Goal: Task Accomplishment & Management: Manage account settings

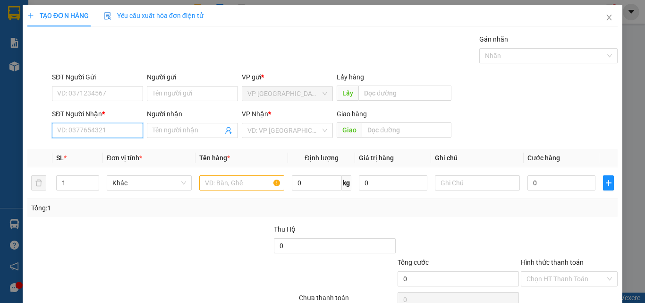
click at [93, 131] on input "SĐT Người Nhận *" at bounding box center [97, 130] width 91 height 15
click at [106, 153] on div "0385588690 - NHUNG" at bounding box center [96, 149] width 79 height 10
type input "0385588690"
type input "NHUNG"
type input "SUOI CAT"
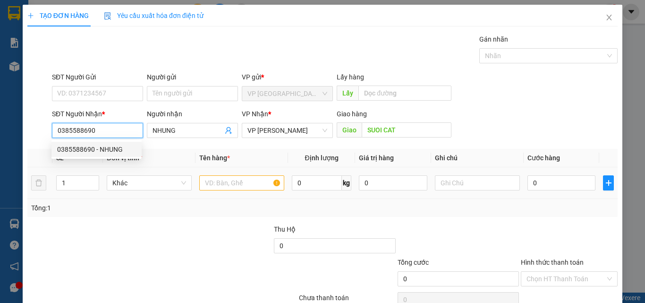
type input "0385588690"
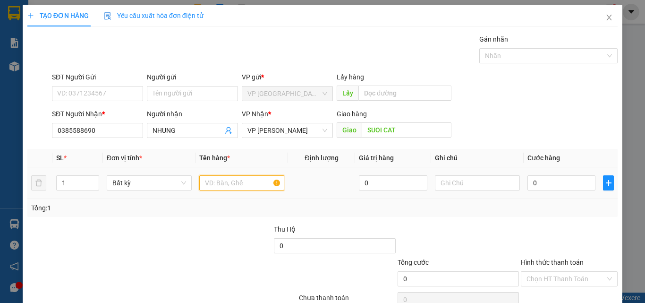
click at [208, 181] on input "text" at bounding box center [241, 182] width 85 height 15
type input "1 THUNG XOP"
click at [548, 183] on input "0" at bounding box center [561, 182] width 68 height 15
type input "04"
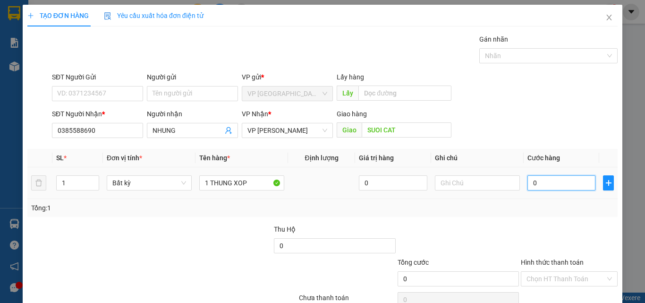
type input "4"
type input "040"
type input "40"
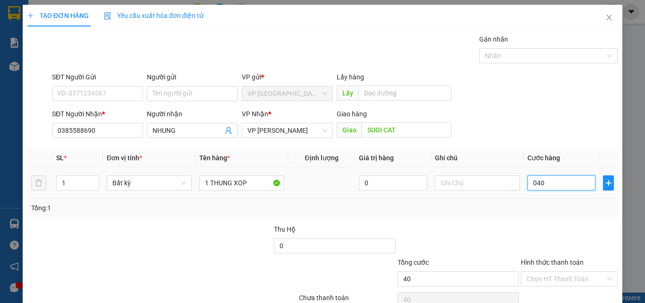
type input "0.400"
type input "400"
type input "04.000"
type input "4.000"
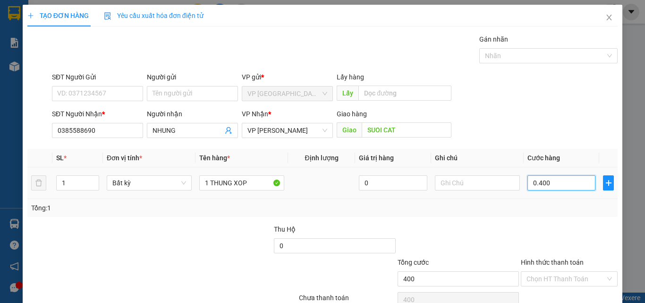
type input "4.000"
type input "040.000"
type input "40.000"
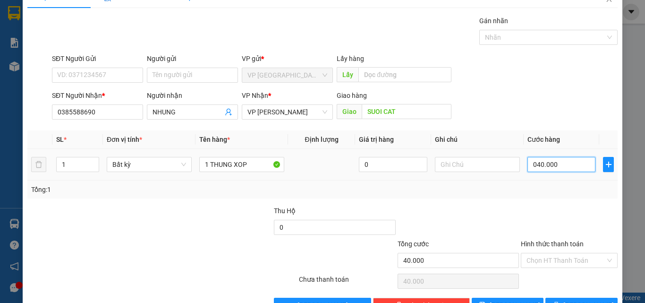
scroll to position [47, 0]
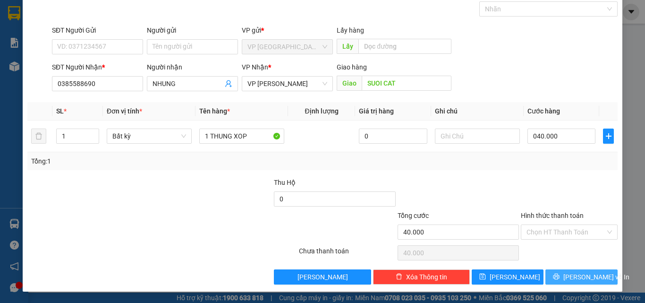
type input "40.000"
click at [566, 278] on button "[PERSON_NAME] và In" at bounding box center [581, 276] width 72 height 15
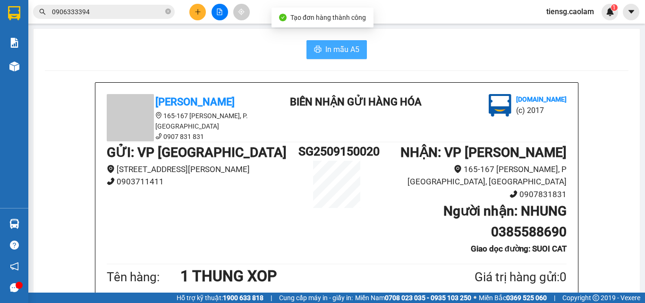
click at [326, 47] on span "In mẫu A5" at bounding box center [342, 49] width 34 height 12
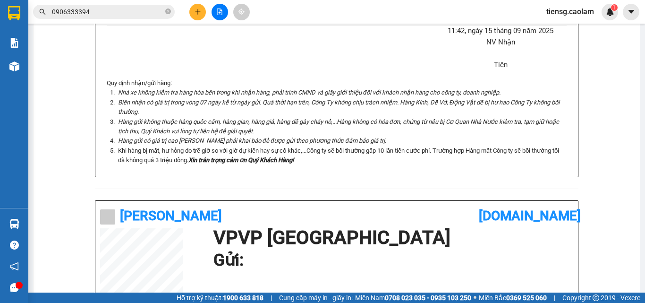
scroll to position [283, 0]
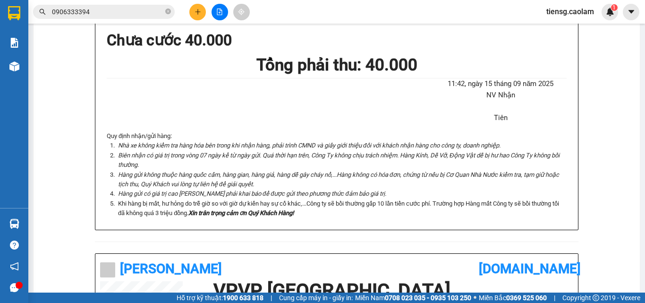
click at [198, 15] on button at bounding box center [197, 12] width 17 height 17
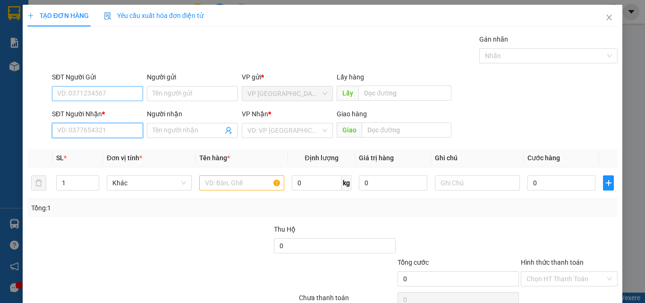
drag, startPoint x: 94, startPoint y: 133, endPoint x: 105, endPoint y: 92, distance: 42.5
click at [94, 131] on input "SĐT Người Nhận *" at bounding box center [97, 130] width 91 height 15
type input "0387087178"
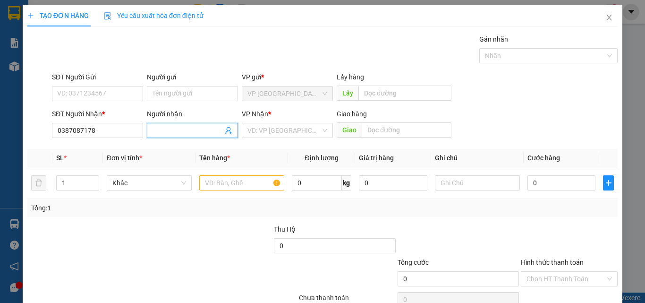
click at [169, 131] on input "Người nhận" at bounding box center [187, 130] width 70 height 10
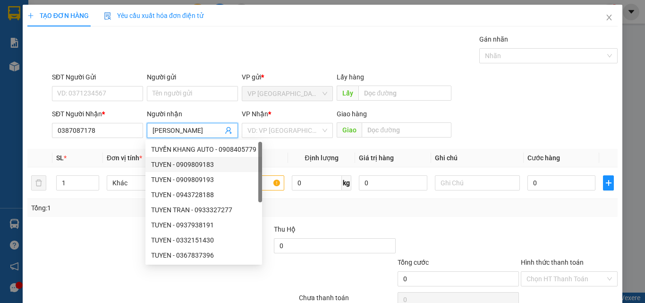
type input "[PERSON_NAME]"
click at [358, 228] on div "Thu Hộ" at bounding box center [334, 229] width 121 height 10
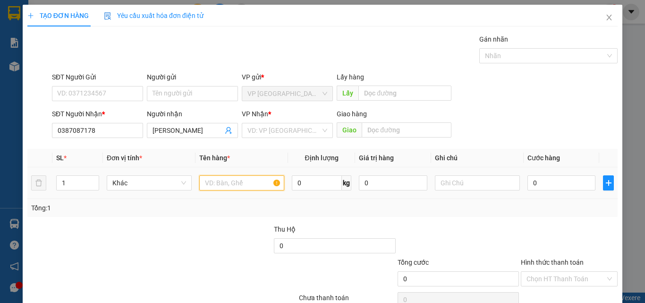
click at [253, 183] on input "text" at bounding box center [241, 182] width 85 height 15
type input "1 BIA THU"
click at [550, 178] on input "0" at bounding box center [561, 182] width 68 height 15
type input "2"
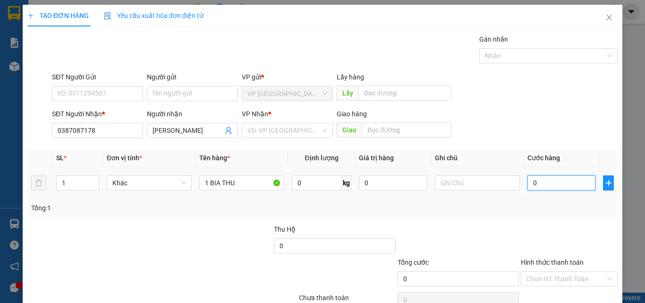
type input "2"
type input "20"
type input "200"
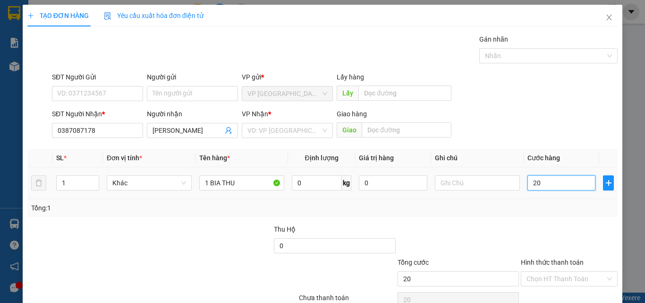
type input "200"
type input "2.000"
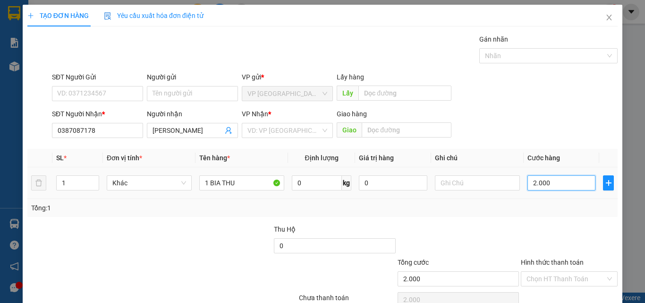
type input "20.000"
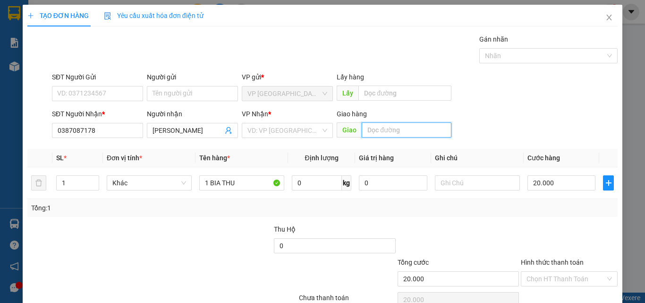
click at [370, 132] on input "text" at bounding box center [407, 129] width 90 height 15
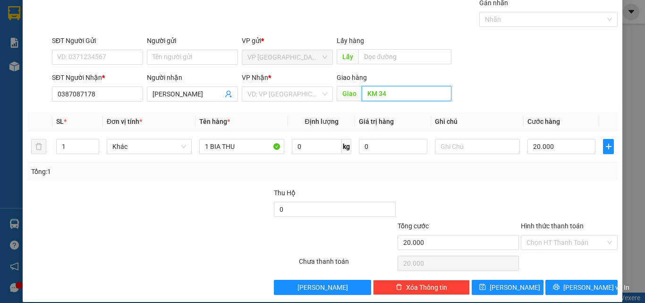
scroll to position [47, 0]
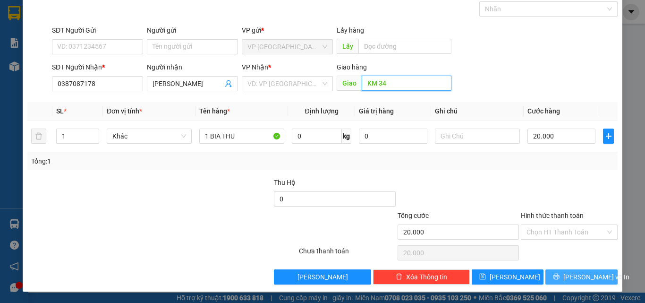
type input "KM 34"
click at [555, 279] on button "[PERSON_NAME] và In" at bounding box center [581, 276] width 72 height 15
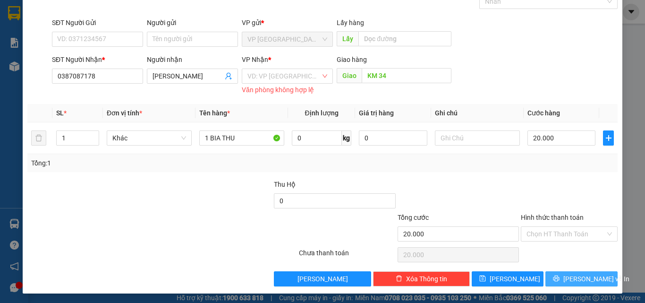
scroll to position [56, 0]
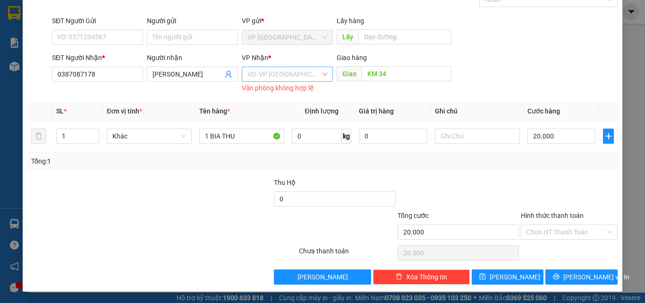
click at [303, 73] on input "search" at bounding box center [283, 74] width 73 height 14
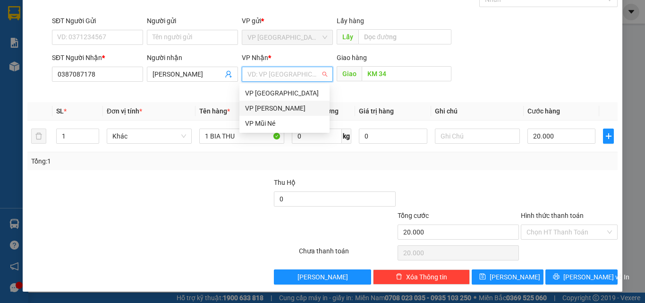
click at [281, 107] on div "VP [PERSON_NAME]" at bounding box center [284, 108] width 79 height 10
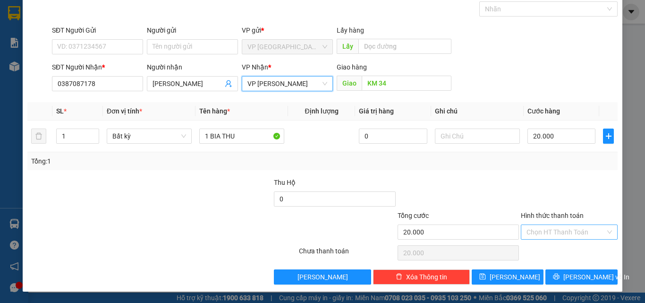
scroll to position [47, 0]
click at [556, 237] on input "Hình thức thanh toán" at bounding box center [565, 232] width 79 height 14
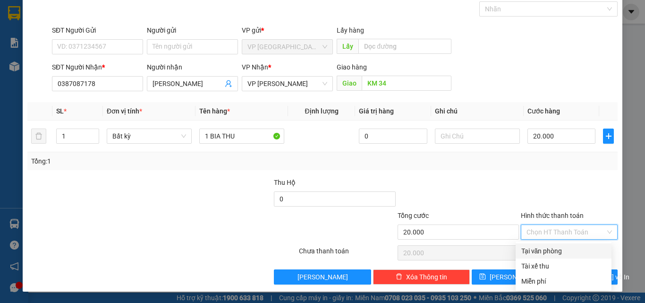
click at [553, 252] on div "Tại văn phòng" at bounding box center [563, 250] width 85 height 10
type input "0"
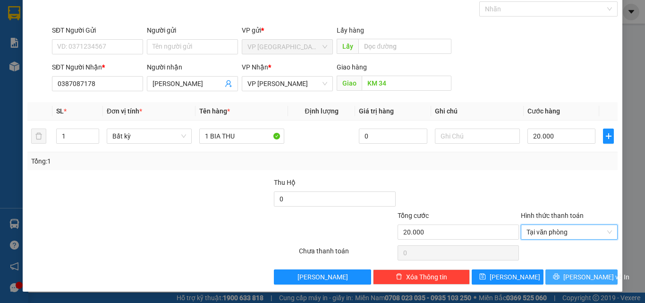
click at [567, 277] on span "[PERSON_NAME] và In" at bounding box center [596, 276] width 66 height 10
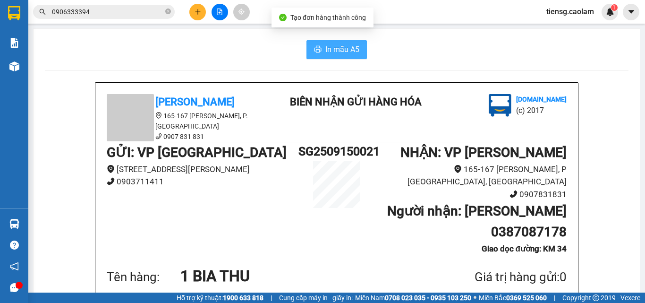
click at [341, 48] on span "In mẫu A5" at bounding box center [342, 49] width 34 height 12
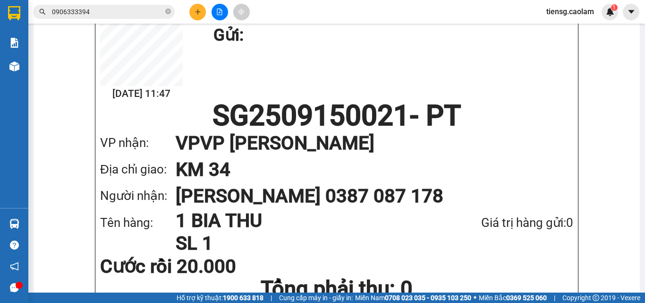
scroll to position [601, 0]
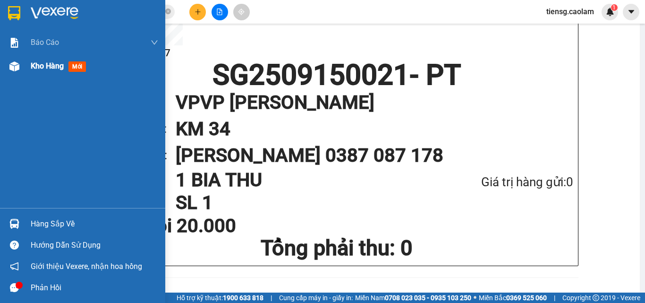
click at [57, 67] on span "Kho hàng" at bounding box center [47, 65] width 33 height 9
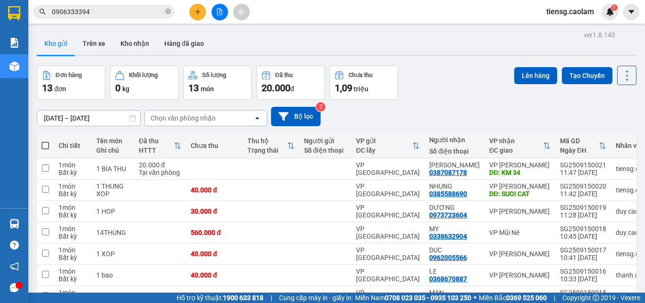
click at [43, 146] on span at bounding box center [46, 146] width 8 height 8
click at [45, 141] on input "checkbox" at bounding box center [45, 141] width 0 height 0
checkbox input "true"
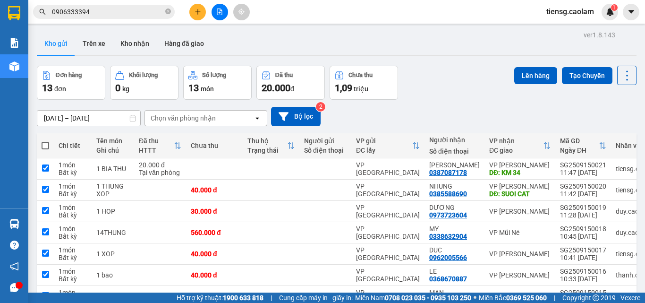
checkbox input "true"
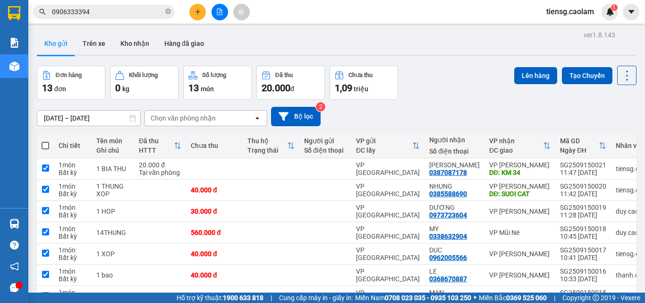
checkbox input "true"
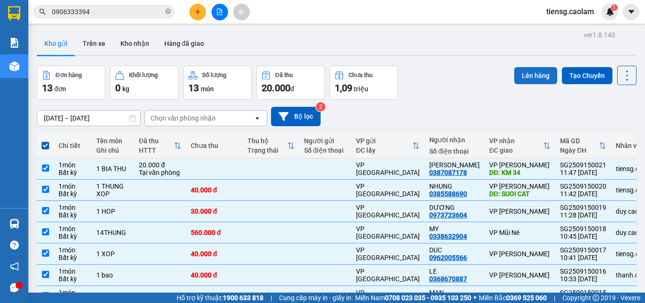
click at [526, 74] on button "Lên hàng" at bounding box center [535, 75] width 43 height 17
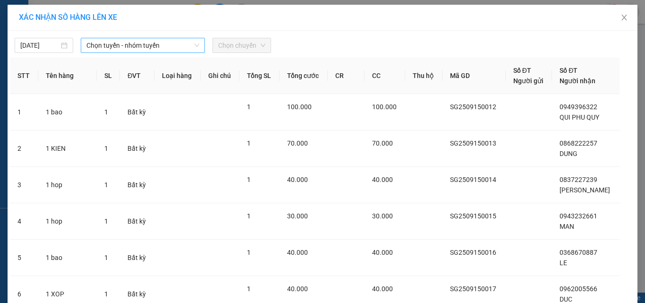
click at [124, 42] on span "Chọn tuyến - nhóm tuyến" at bounding box center [142, 45] width 113 height 14
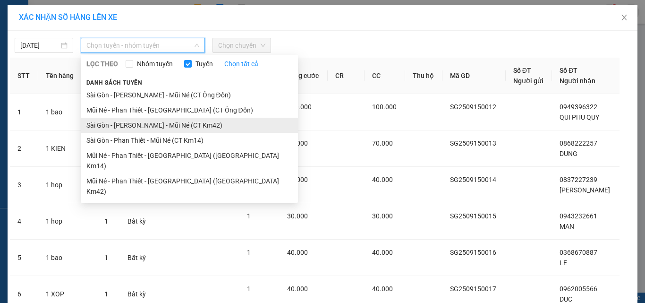
click at [184, 125] on li "Sài Gòn - [PERSON_NAME] - Mũi Né (CT Km42)" at bounding box center [189, 125] width 217 height 15
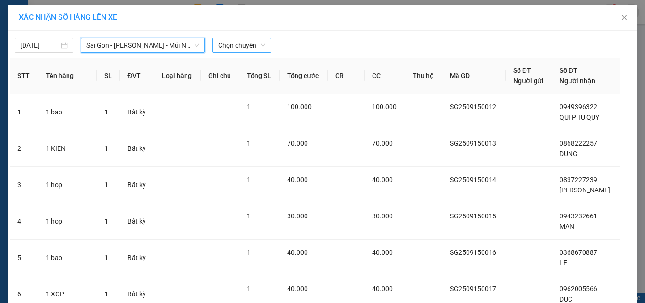
click at [241, 41] on span "Chọn chuyến" at bounding box center [241, 45] width 47 height 14
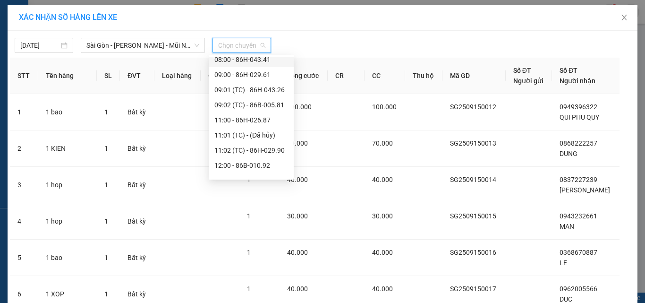
scroll to position [151, 0]
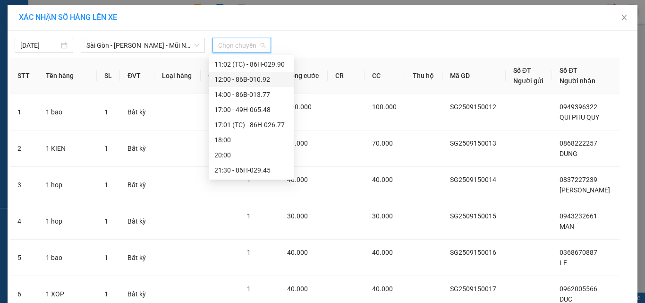
click at [245, 78] on div "12:00 - 86B-010.92" at bounding box center [251, 79] width 74 height 10
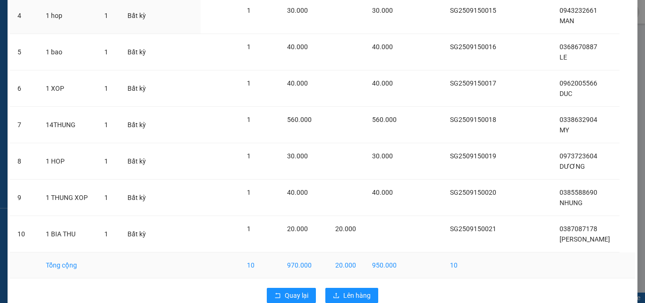
scroll to position [229, 0]
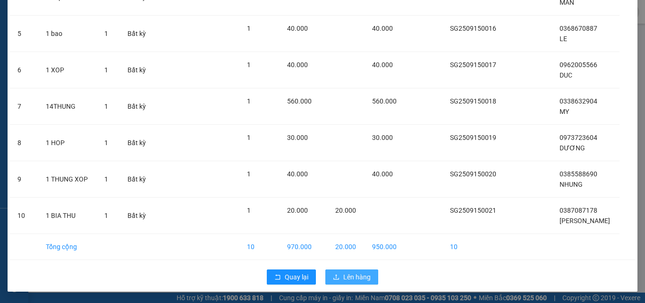
drag, startPoint x: 343, startPoint y: 279, endPoint x: 335, endPoint y: 269, distance: 12.7
click at [339, 276] on button "Lên hàng" at bounding box center [351, 276] width 53 height 15
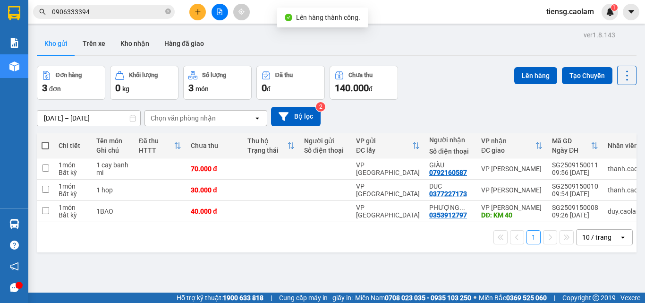
click at [45, 142] on span at bounding box center [46, 146] width 8 height 8
click at [45, 141] on input "checkbox" at bounding box center [45, 141] width 0 height 0
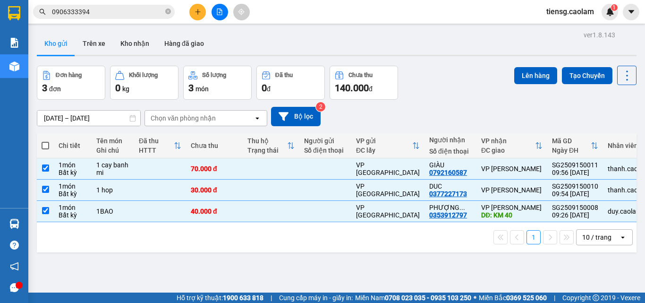
checkbox input "true"
click at [519, 77] on button "Lên hàng" at bounding box center [535, 75] width 43 height 17
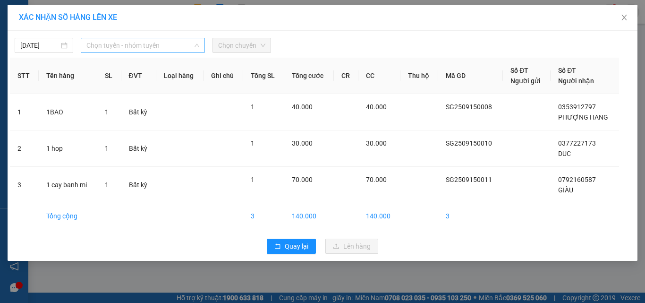
click at [120, 46] on span "Chọn tuyến - nhóm tuyến" at bounding box center [142, 45] width 113 height 14
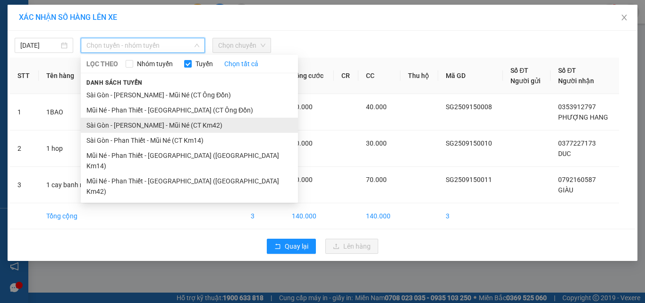
click at [184, 128] on li "Sài Gòn - [PERSON_NAME] - Mũi Né (CT Km42)" at bounding box center [189, 125] width 217 height 15
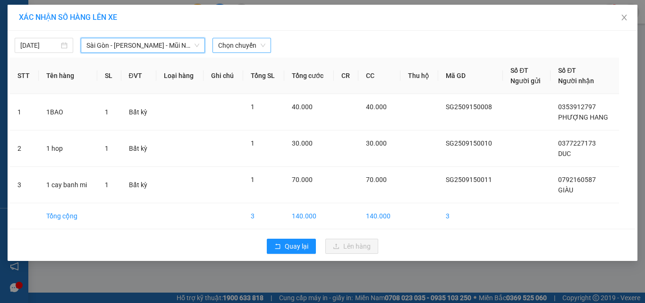
click at [227, 47] on span "Chọn chuyến" at bounding box center [241, 45] width 47 height 14
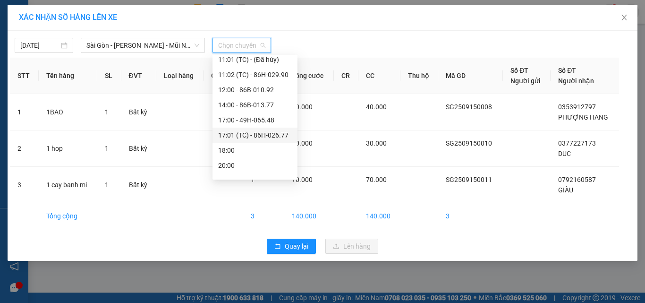
scroll to position [142, 0]
click at [248, 89] on div "12:00 - 86B-010.92" at bounding box center [255, 89] width 74 height 10
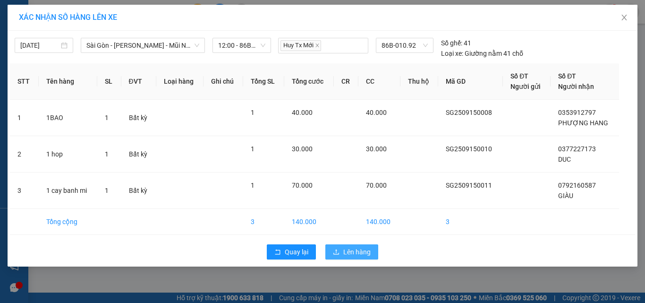
drag, startPoint x: 360, startPoint y: 253, endPoint x: 352, endPoint y: 244, distance: 12.4
click at [359, 252] on span "Lên hàng" at bounding box center [356, 251] width 27 height 10
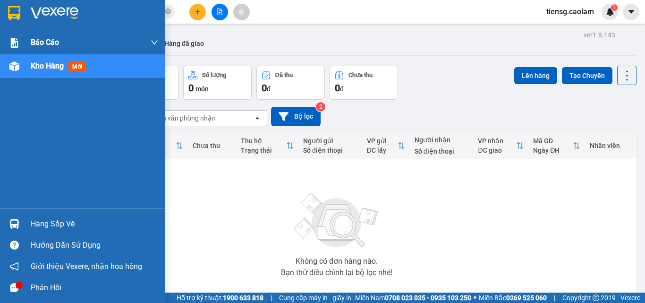
drag, startPoint x: 28, startPoint y: 68, endPoint x: 29, endPoint y: 46, distance: 22.2
click at [30, 67] on div "Kho hàng mới" at bounding box center [82, 66] width 165 height 24
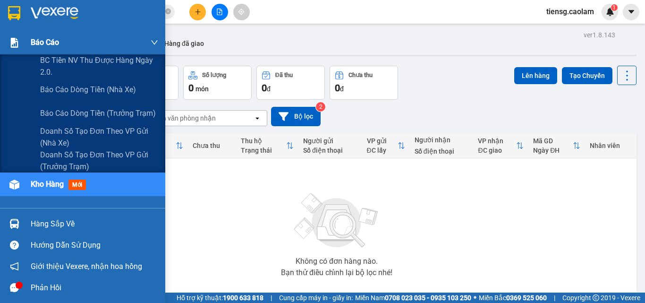
click at [30, 43] on div "Báo cáo" at bounding box center [82, 43] width 165 height 24
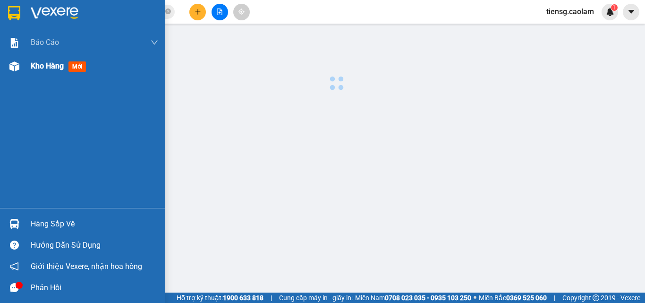
click at [28, 67] on div "Kho hàng mới" at bounding box center [82, 66] width 165 height 24
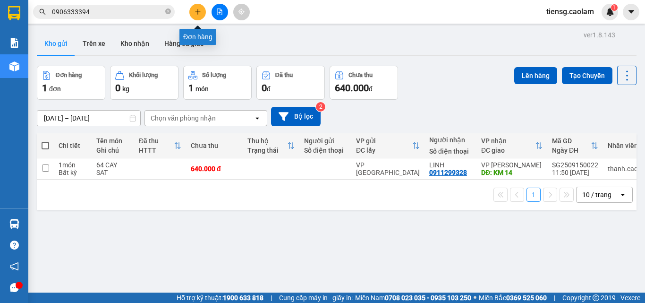
click at [195, 13] on icon "plus" at bounding box center [198, 11] width 7 height 7
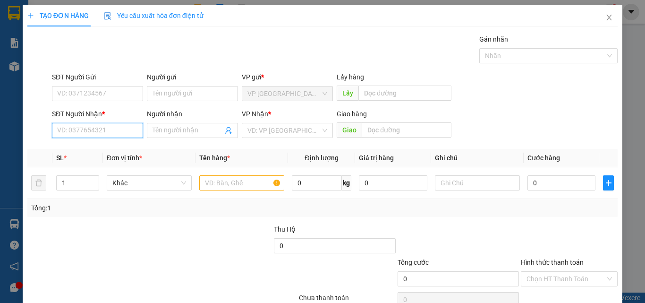
click at [92, 133] on input "SĐT Người Nhận *" at bounding box center [97, 130] width 91 height 15
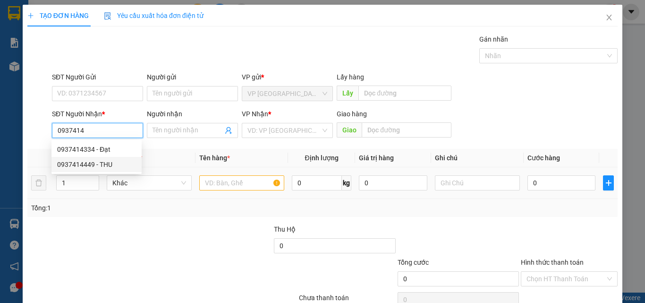
drag, startPoint x: 88, startPoint y: 167, endPoint x: 212, endPoint y: 193, distance: 126.3
click at [89, 167] on div "0937414449 - THU" at bounding box center [96, 164] width 79 height 10
type input "0937414449"
type input "THU"
type input "KM 24"
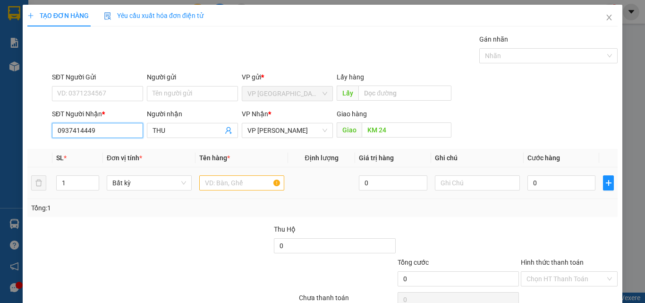
type input "0937414449"
click at [225, 184] on input "text" at bounding box center [241, 182] width 85 height 15
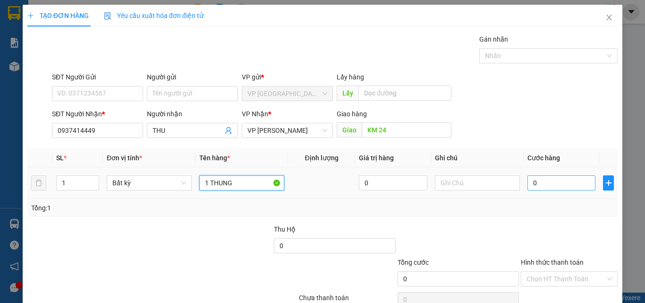
type input "1 THUNG"
click at [555, 178] on input "0" at bounding box center [561, 182] width 68 height 15
type input "4"
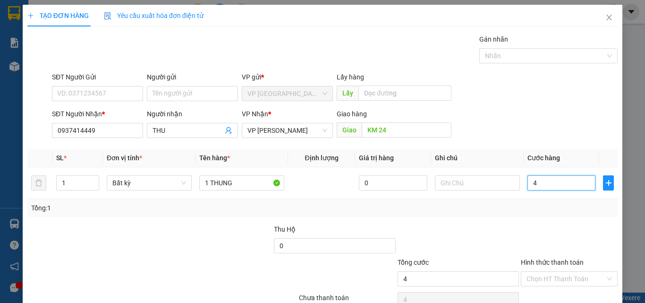
type input "40"
type input "400"
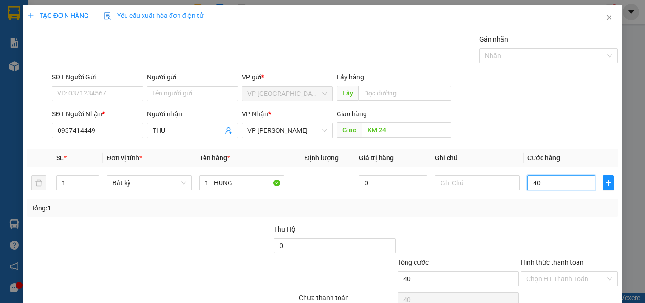
type input "400"
type input "4.000"
type input "40.000"
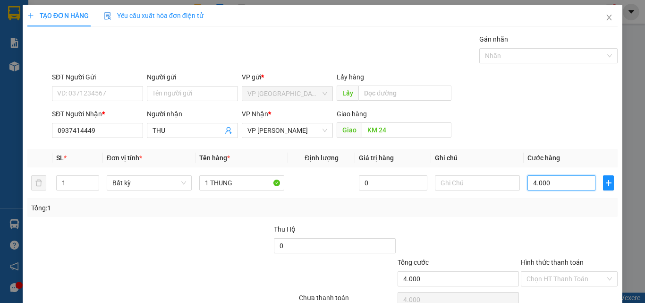
type input "40.000"
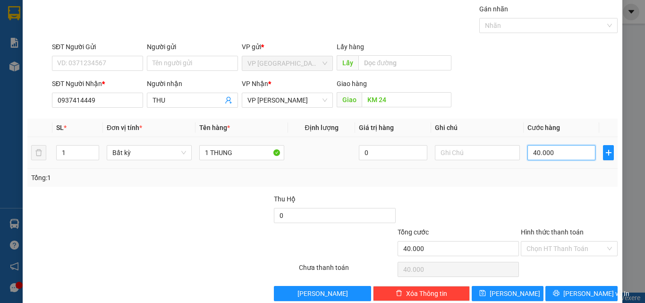
scroll to position [47, 0]
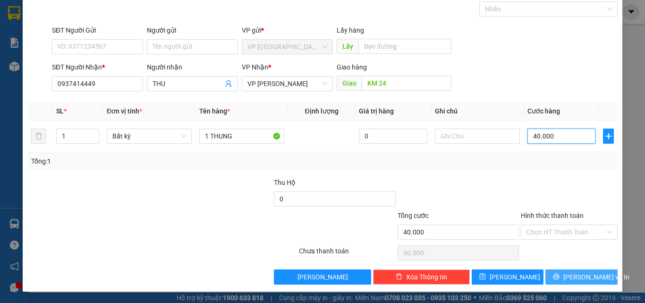
type input "40.000"
click at [576, 274] on span "[PERSON_NAME] và In" at bounding box center [596, 276] width 66 height 10
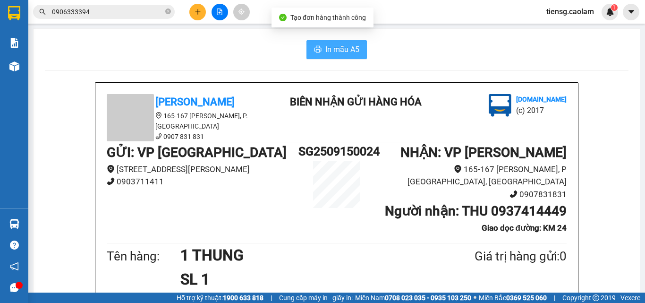
click at [341, 45] on span "In mẫu A5" at bounding box center [342, 49] width 34 height 12
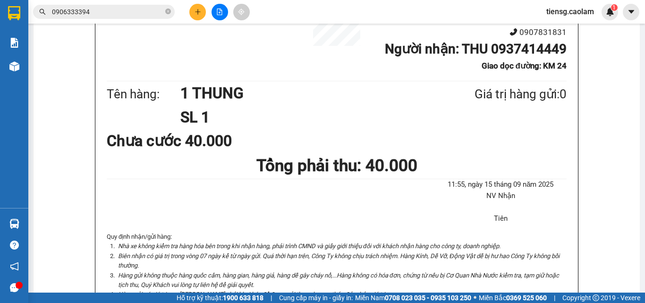
scroll to position [425, 0]
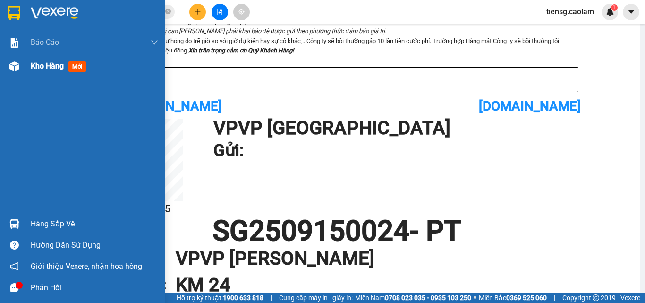
click at [45, 69] on span "Kho hàng" at bounding box center [47, 65] width 33 height 9
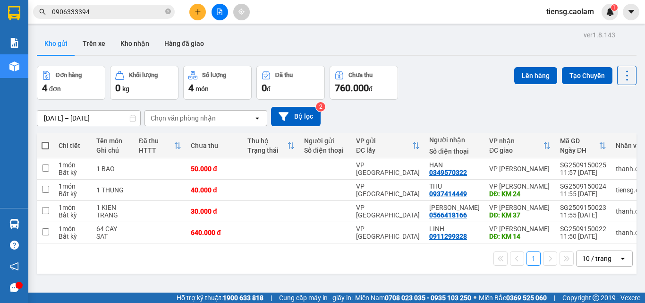
click at [42, 144] on span at bounding box center [46, 146] width 8 height 8
click at [45, 141] on input "checkbox" at bounding box center [45, 141] width 0 height 0
checkbox input "true"
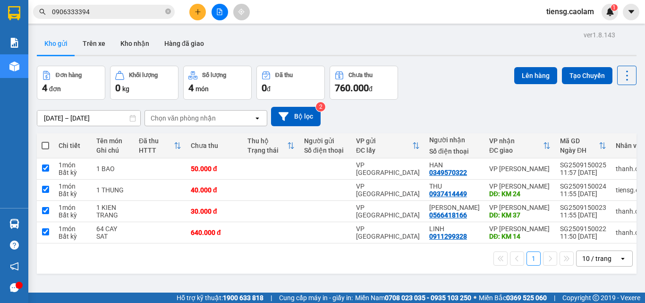
checkbox input "true"
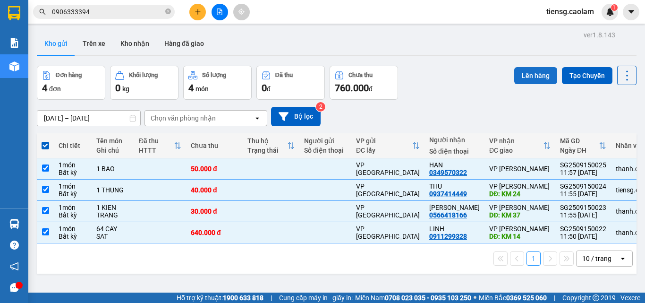
click at [533, 78] on button "Lên hàng" at bounding box center [535, 75] width 43 height 17
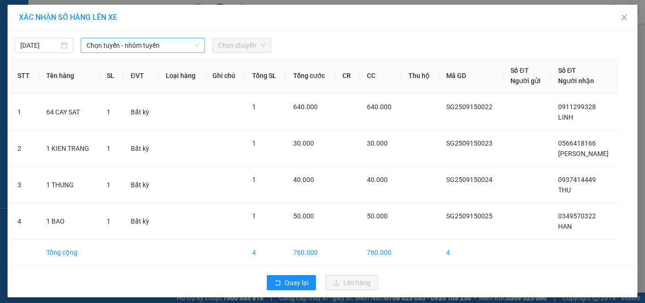
click at [171, 51] on span "Chọn tuyến - nhóm tuyến" at bounding box center [142, 45] width 113 height 14
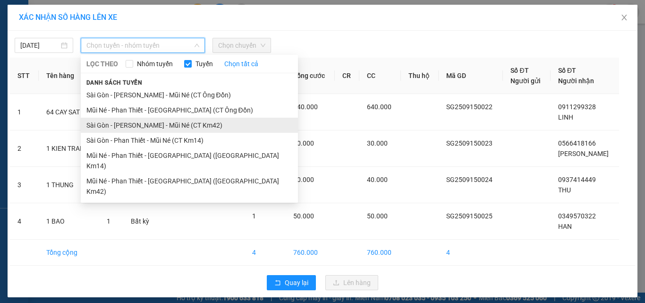
click at [180, 124] on li "Sài Gòn - [PERSON_NAME] - Mũi Né (CT Km42)" at bounding box center [189, 125] width 217 height 15
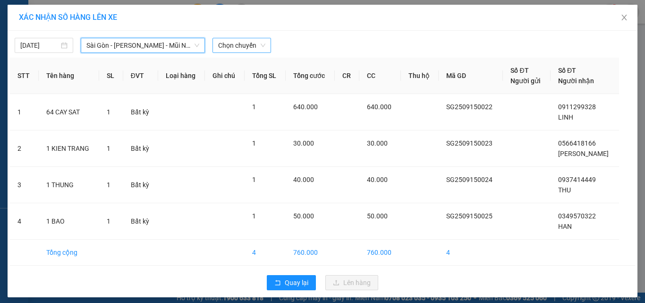
click at [249, 47] on span "Chọn chuyến" at bounding box center [241, 45] width 47 height 14
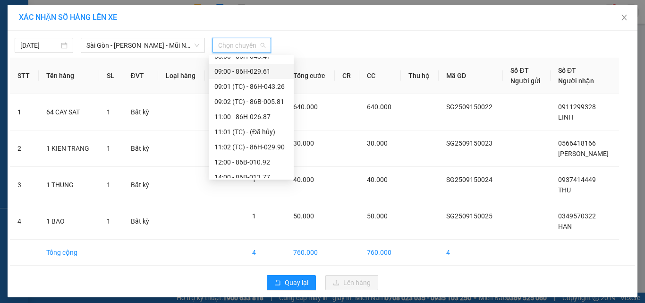
scroll to position [151, 0]
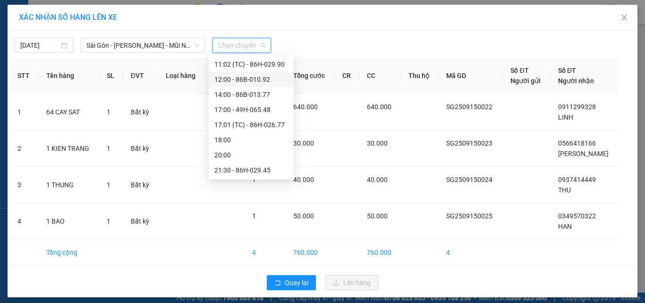
click at [255, 80] on div "12:00 - 86B-010.92" at bounding box center [251, 79] width 74 height 10
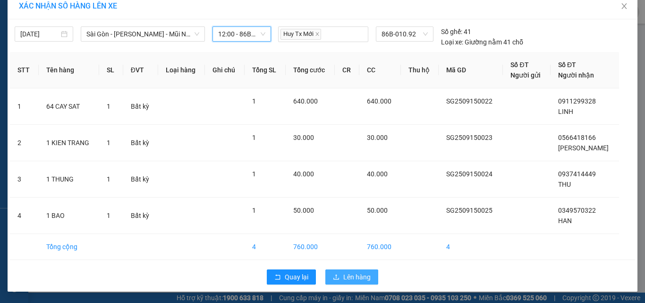
click at [352, 278] on span "Lên hàng" at bounding box center [356, 276] width 27 height 10
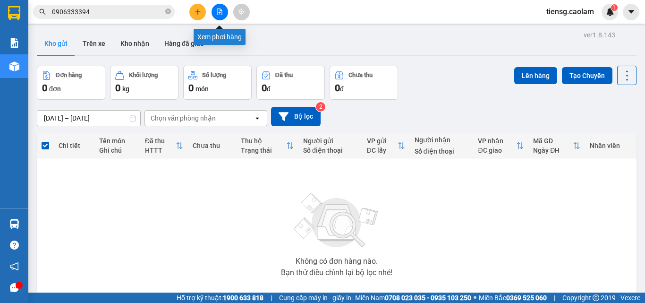
click at [218, 8] on icon "file-add" at bounding box center [219, 11] width 5 height 7
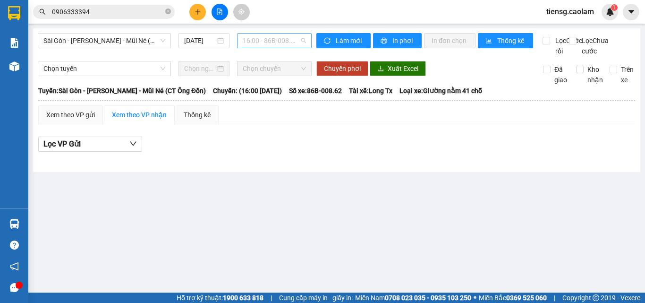
click at [260, 38] on span "16:00 - 86B-008.62" at bounding box center [274, 41] width 63 height 14
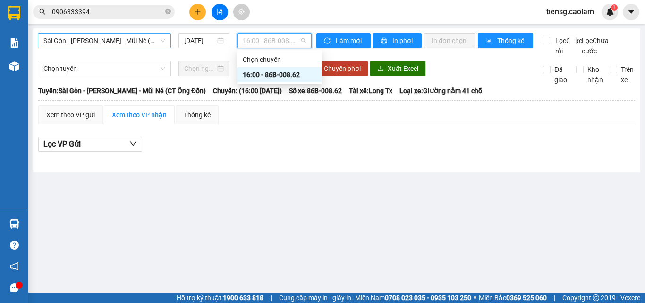
click at [143, 38] on span "Sài Gòn - [PERSON_NAME] - Mũi Né (CT Ông Đồn)" at bounding box center [104, 41] width 122 height 14
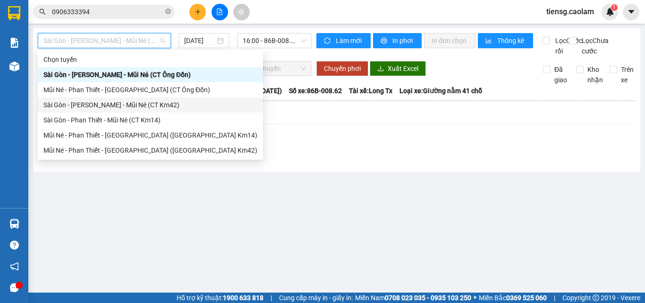
click at [147, 105] on div "Sài Gòn - [PERSON_NAME] - Mũi Né (CT Km42)" at bounding box center [150, 105] width 214 height 10
type input "[DATE]"
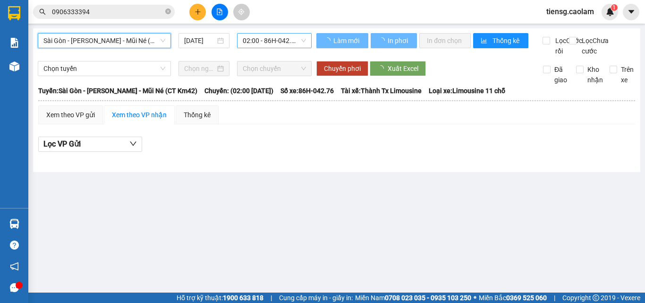
click at [265, 39] on span "02:00 - 86H-042.76" at bounding box center [274, 41] width 63 height 14
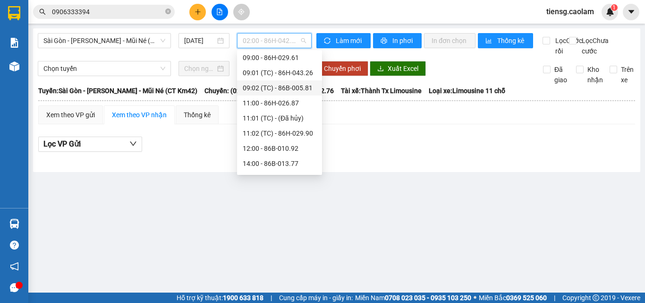
scroll to position [142, 0]
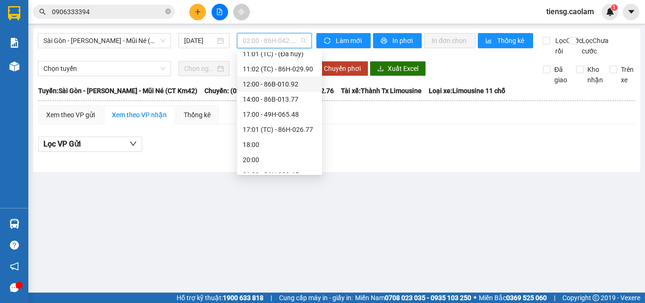
click at [270, 83] on div "12:00 - 86B-010.92" at bounding box center [280, 84] width 74 height 10
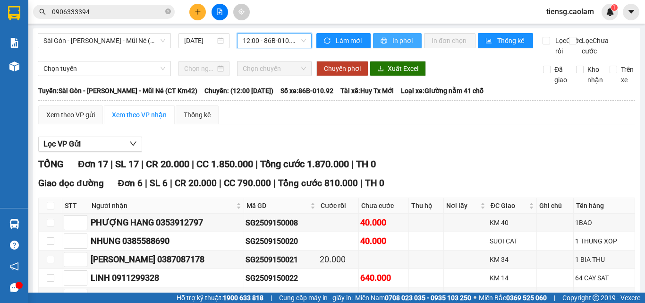
click at [394, 41] on span "In phơi" at bounding box center [403, 40] width 22 height 10
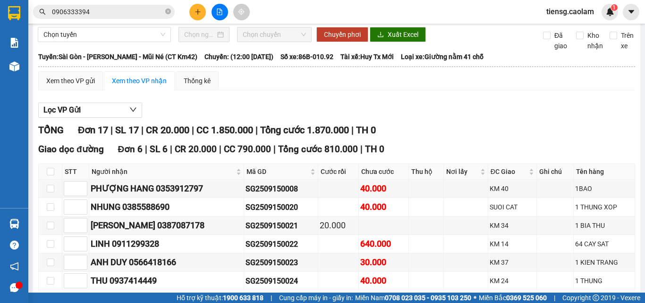
scroll to position [11, 0]
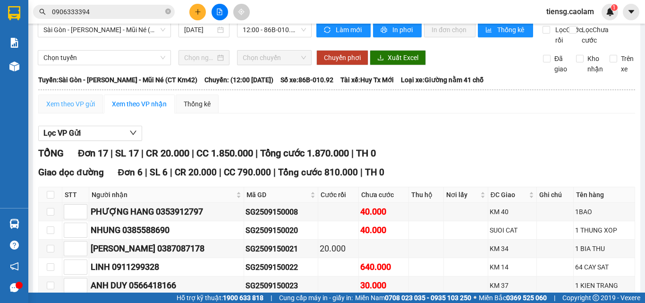
click at [63, 109] on div "Xem theo VP gửi" at bounding box center [70, 103] width 65 height 19
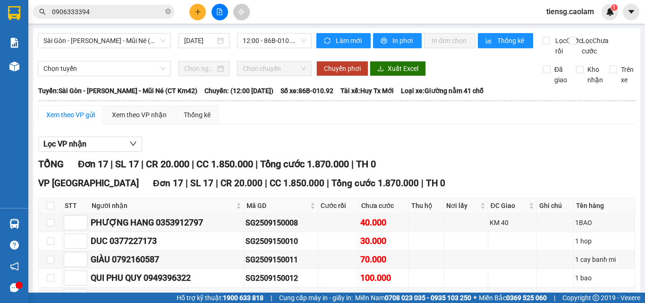
click at [75, 120] on div "Xem theo VP gửi" at bounding box center [70, 115] width 49 height 10
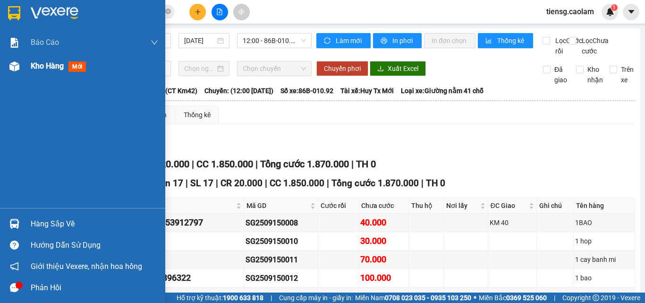
click at [19, 65] on img at bounding box center [14, 66] width 10 height 10
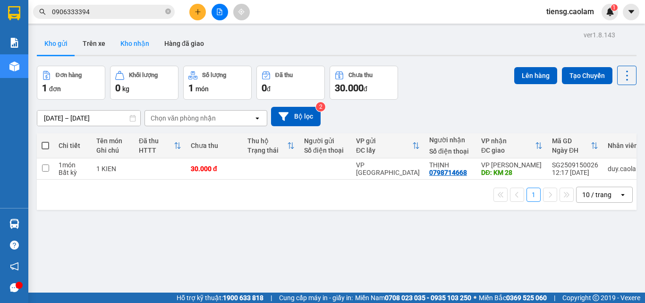
click at [135, 47] on button "Kho nhận" at bounding box center [135, 43] width 44 height 23
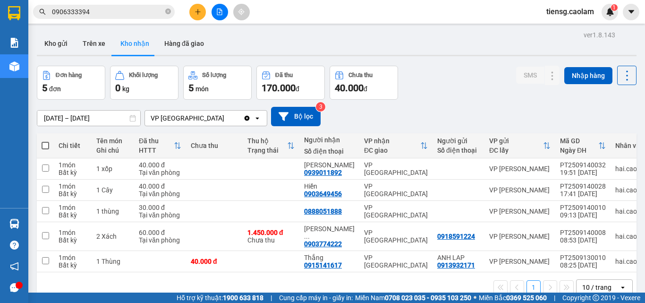
click at [122, 9] on input "0906333394" at bounding box center [107, 12] width 111 height 10
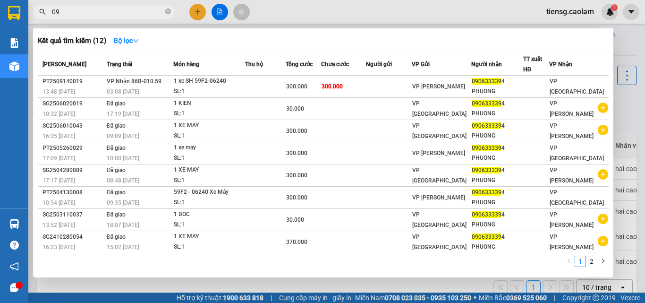
type input "0"
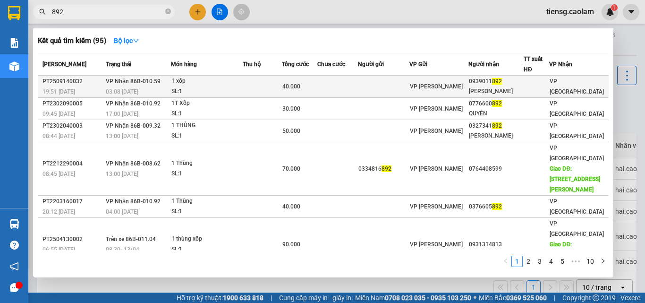
type input "892"
click at [207, 78] on div "1 xốp" at bounding box center [206, 81] width 71 height 10
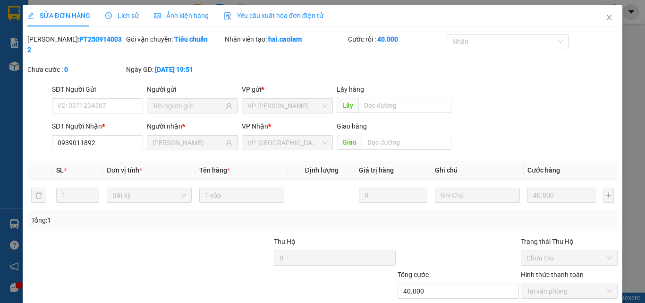
type input "0939011892"
type input "[PERSON_NAME]"
type input "40.000"
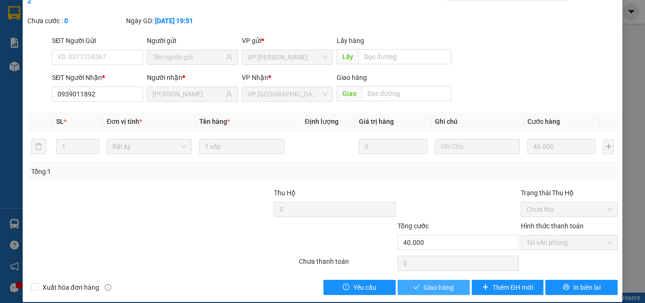
click at [434, 282] on span "Giao hàng" at bounding box center [438, 287] width 30 height 10
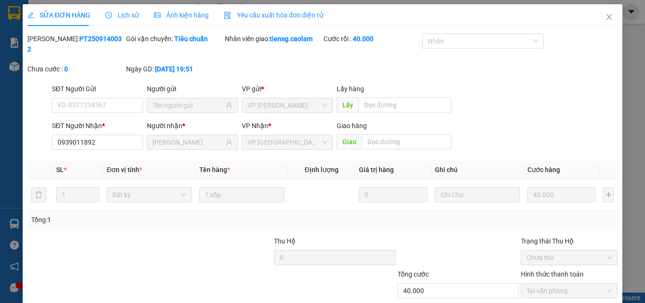
scroll to position [0, 0]
click at [605, 16] on icon "close" at bounding box center [609, 18] width 8 height 8
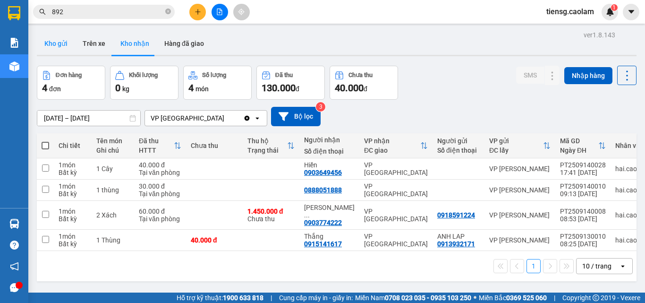
click at [57, 36] on button "Kho gửi" at bounding box center [56, 43] width 38 height 23
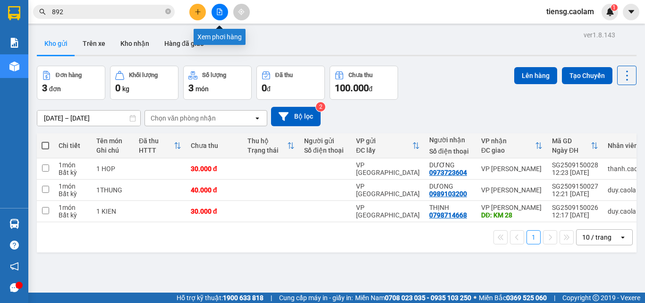
click at [223, 8] on button at bounding box center [220, 12] width 17 height 17
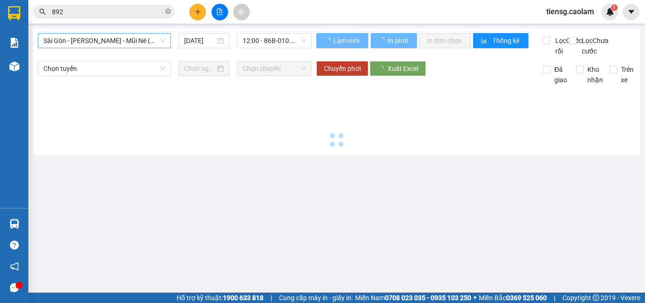
click at [110, 41] on span "Sài Gòn - [PERSON_NAME] - Mũi Né (CT Ông Đồn)" at bounding box center [104, 41] width 122 height 14
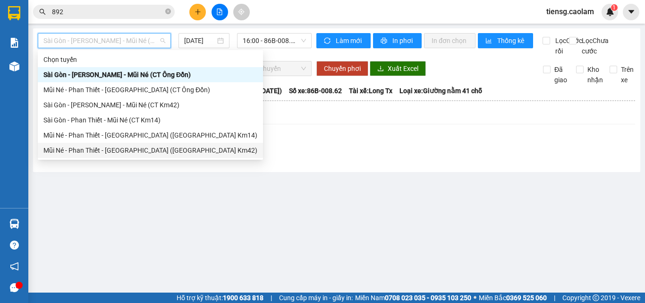
click at [135, 149] on div "Mũi Né - Phan Thiết - [GEOGRAPHIC_DATA] ([GEOGRAPHIC_DATA] Km42)" at bounding box center [150, 150] width 214 height 10
type input "[DATE]"
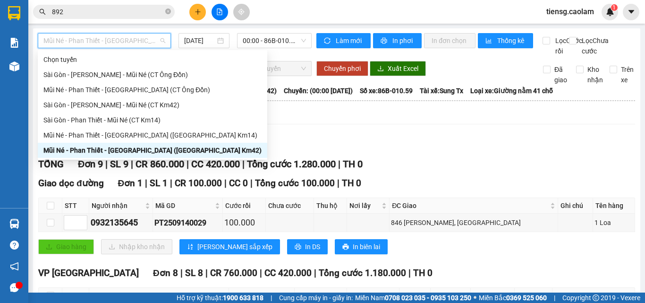
click at [119, 47] on span "Mũi Né - Phan Thiết - [GEOGRAPHIC_DATA] ([GEOGRAPHIC_DATA] Km42)" at bounding box center [104, 41] width 122 height 14
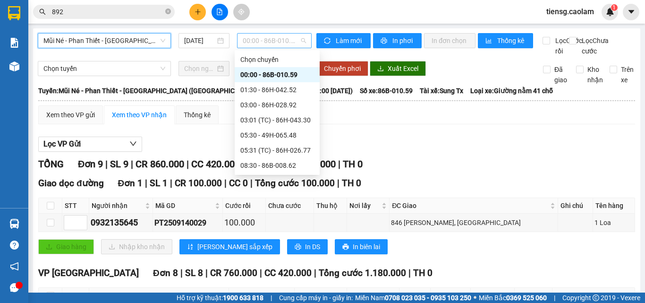
click at [274, 39] on span "00:00 - 86B-010.59" at bounding box center [274, 41] width 63 height 14
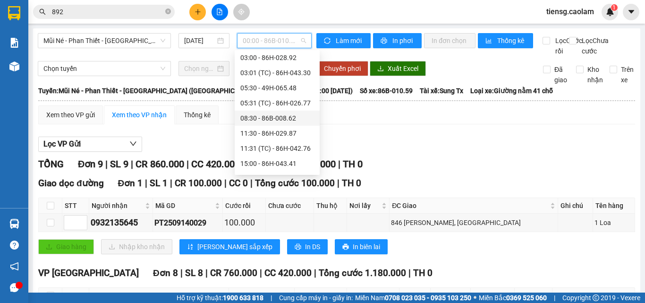
click at [279, 115] on div "08:30 - 86B-008.62" at bounding box center [277, 118] width 74 height 10
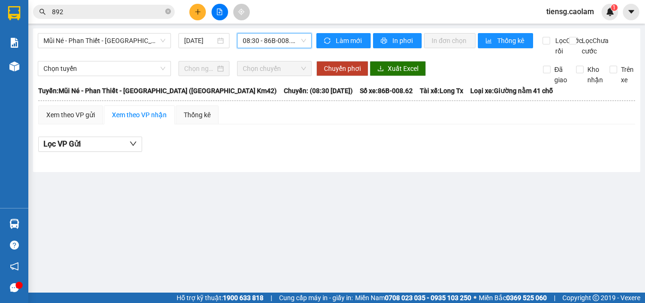
click at [283, 39] on span "08:30 - 86B-008.62" at bounding box center [274, 41] width 63 height 14
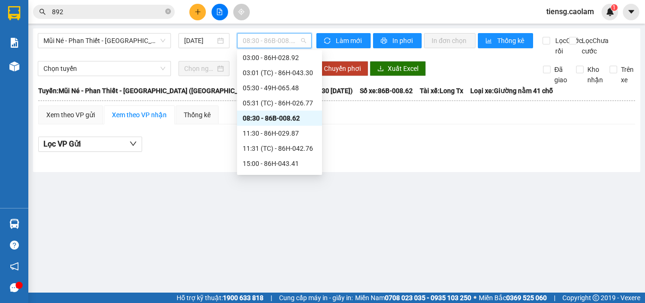
click at [255, 119] on div "08:30 - 86B-008.62" at bounding box center [280, 118] width 74 height 10
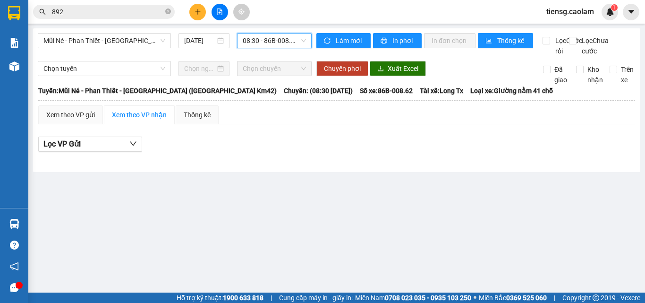
click at [226, 56] on div "Mũi Né - Phan Thiết - [GEOGRAPHIC_DATA] ([GEOGRAPHIC_DATA] Km42) [DATE] 08:30 0…" at bounding box center [175, 44] width 274 height 23
click at [309, 55] on div "Mũi Né - Phan Thiết - [GEOGRAPHIC_DATA] ([GEOGRAPHIC_DATA] Km42) [DATE] 08:30 -…" at bounding box center [175, 44] width 274 height 23
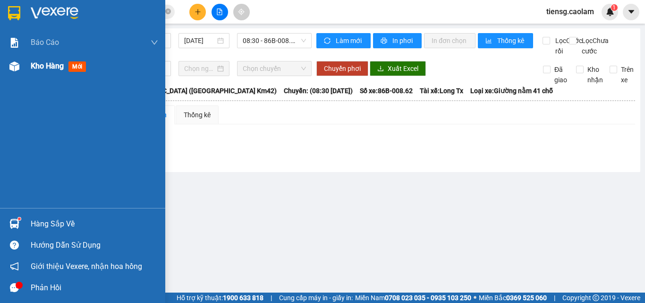
click at [62, 74] on div "Kho hàng mới" at bounding box center [94, 66] width 127 height 24
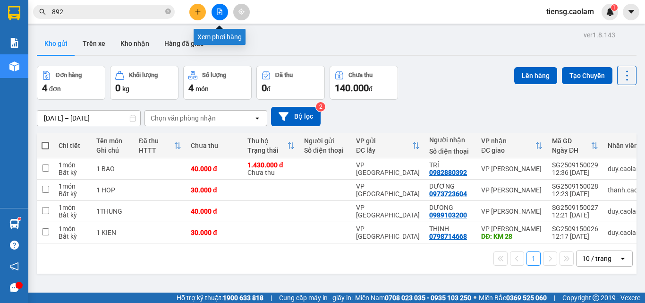
click at [226, 11] on button at bounding box center [220, 12] width 17 height 17
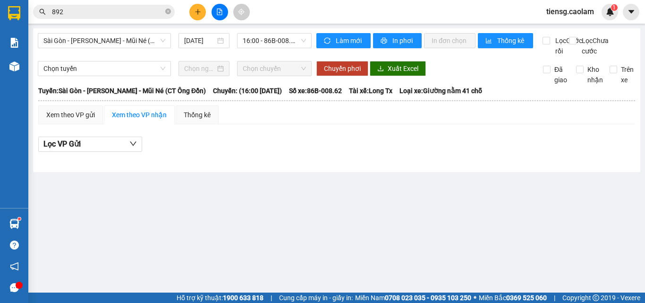
click at [85, 50] on div "Sài Gòn - [PERSON_NAME] - Mũi Né (CT Ông Đồn) [DATE] 16:00 - 86B-008.62" at bounding box center [175, 44] width 274 height 23
click at [133, 33] on div "Sài Gòn - [PERSON_NAME] - Mũi Né (CT Ông Đồn) [DATE] 16:00 - 86B-008.62 Làm mới…" at bounding box center [336, 100] width 607 height 144
click at [137, 41] on span "Sài Gòn - [PERSON_NAME] - Mũi Né (CT Ông Đồn)" at bounding box center [104, 41] width 122 height 14
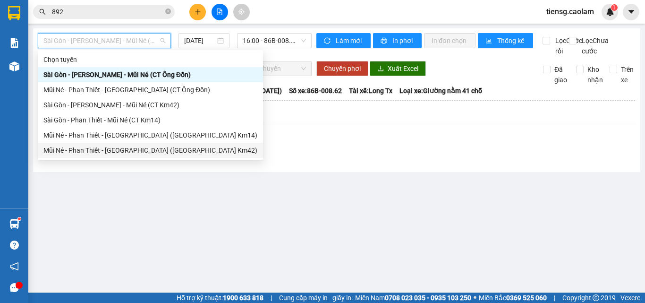
click at [135, 152] on div "Mũi Né - Phan Thiết - [GEOGRAPHIC_DATA] ([GEOGRAPHIC_DATA] Km42)" at bounding box center [150, 150] width 214 height 10
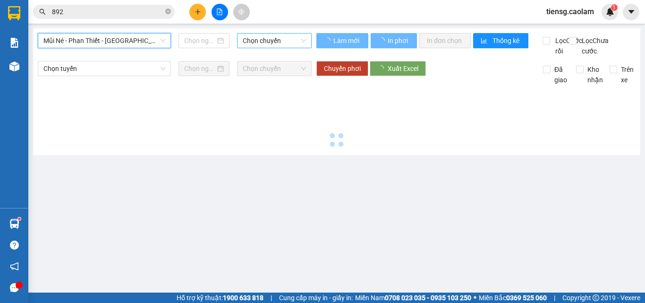
type input "[DATE]"
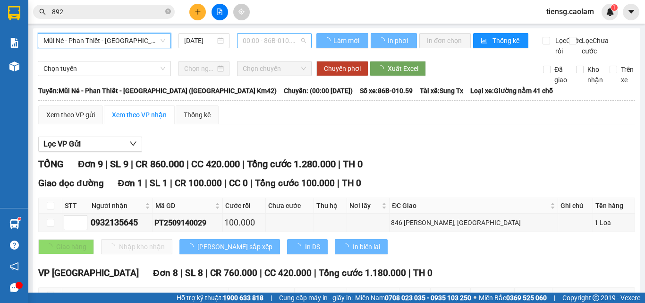
click at [274, 38] on span "00:00 - 86B-010.59" at bounding box center [274, 41] width 63 height 14
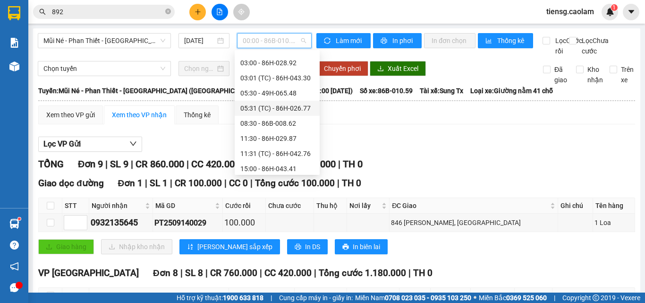
scroll to position [94, 0]
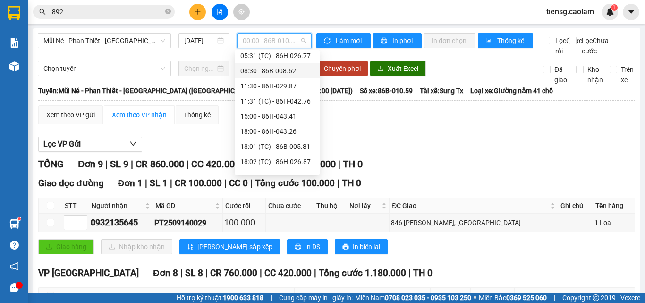
click at [273, 64] on div "08:30 - 86B-008.62" at bounding box center [277, 70] width 85 height 15
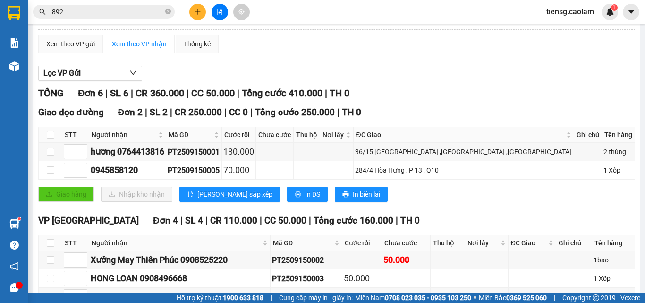
scroll to position [162, 0]
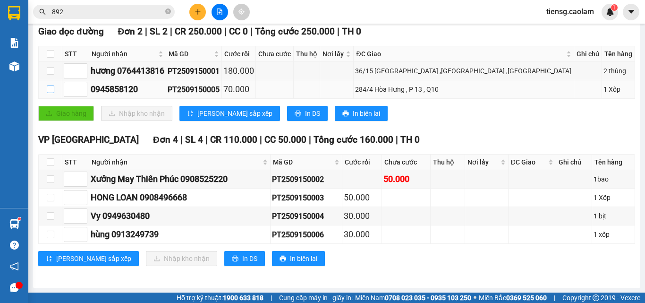
drag, startPoint x: 49, startPoint y: 88, endPoint x: 55, endPoint y: 94, distance: 9.3
click at [49, 88] on input "checkbox" at bounding box center [51, 89] width 8 height 8
checkbox input "true"
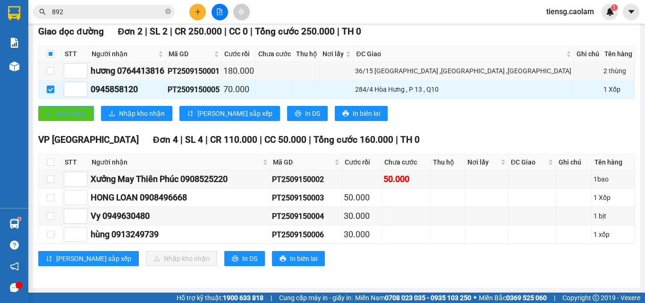
click at [70, 116] on span "Giao hàng" at bounding box center [71, 113] width 30 height 10
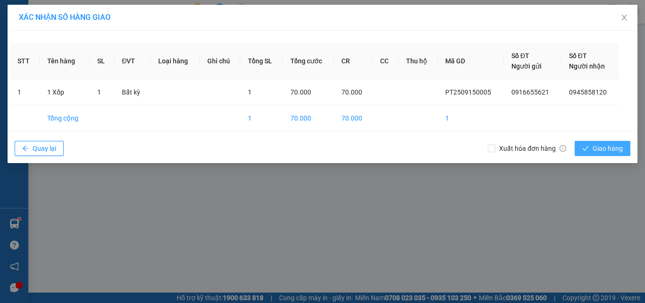
drag, startPoint x: 604, startPoint y: 147, endPoint x: 590, endPoint y: 139, distance: 15.9
click at [603, 147] on span "Giao hàng" at bounding box center [608, 148] width 30 height 10
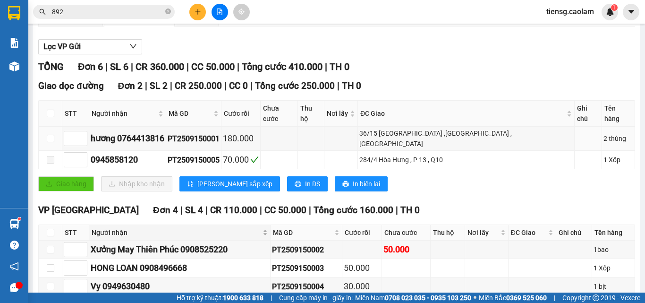
scroll to position [162, 0]
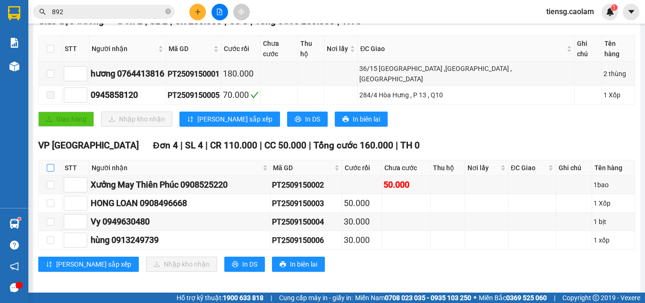
click at [52, 164] on input "checkbox" at bounding box center [51, 168] width 8 height 8
checkbox input "true"
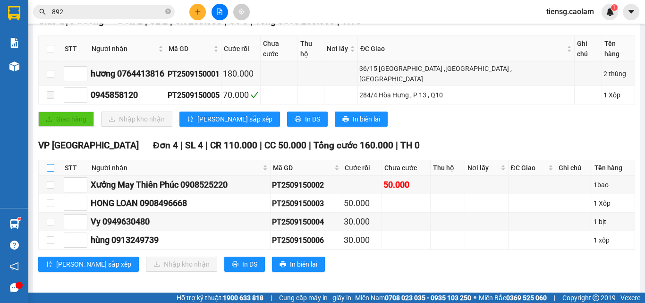
checkbox input "true"
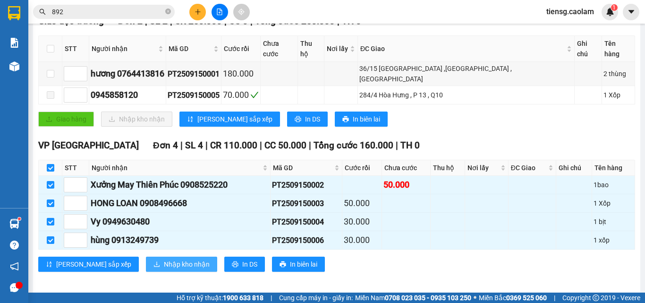
click at [164, 259] on span "Nhập kho nhận" at bounding box center [187, 264] width 46 height 10
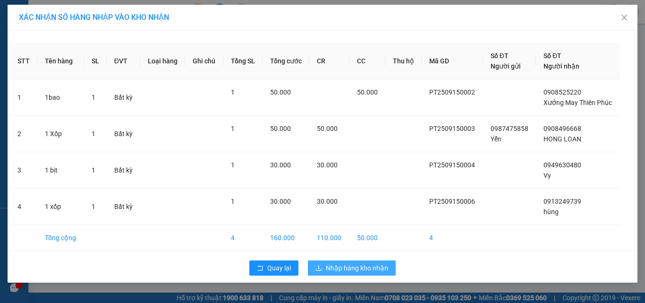
click at [358, 266] on span "Nhập hàng kho nhận" at bounding box center [357, 267] width 62 height 10
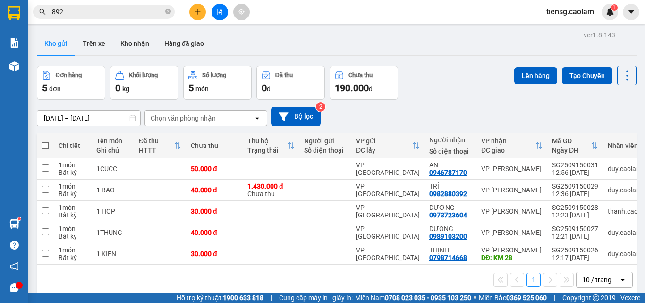
click at [220, 15] on button at bounding box center [220, 12] width 17 height 17
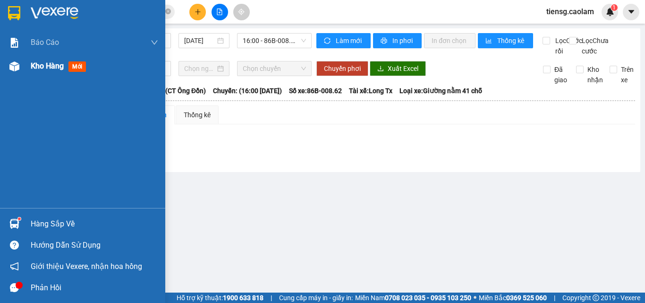
click at [20, 67] on div at bounding box center [14, 66] width 17 height 17
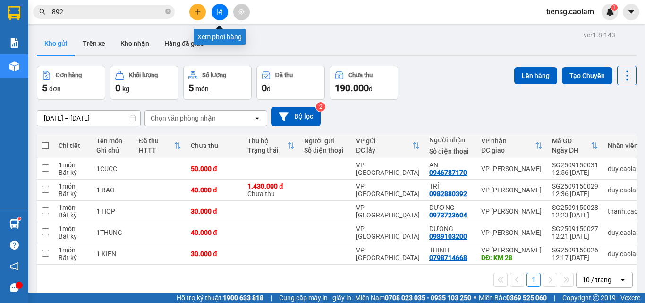
click at [222, 8] on icon "file-add" at bounding box center [219, 11] width 7 height 7
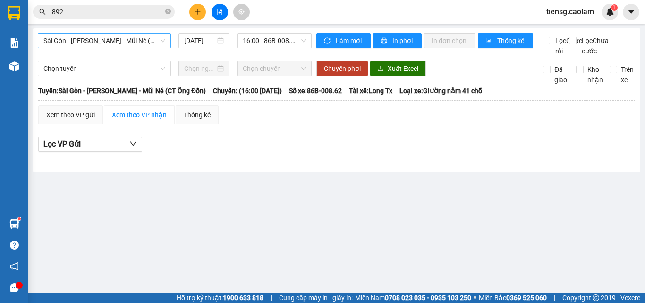
click at [149, 36] on span "Sài Gòn - [PERSON_NAME] - Mũi Né (CT Ông Đồn)" at bounding box center [104, 41] width 122 height 14
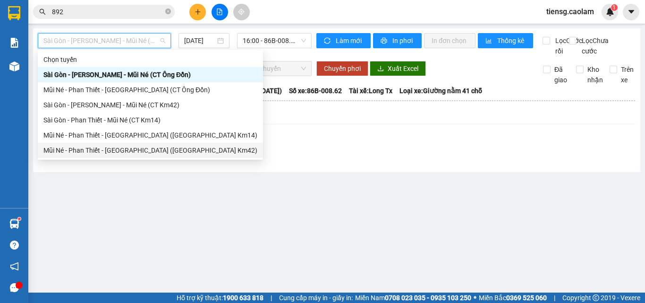
click at [147, 150] on div "Mũi Né - Phan Thiết - [GEOGRAPHIC_DATA] ([GEOGRAPHIC_DATA] Km42)" at bounding box center [150, 150] width 214 height 10
type input "[DATE]"
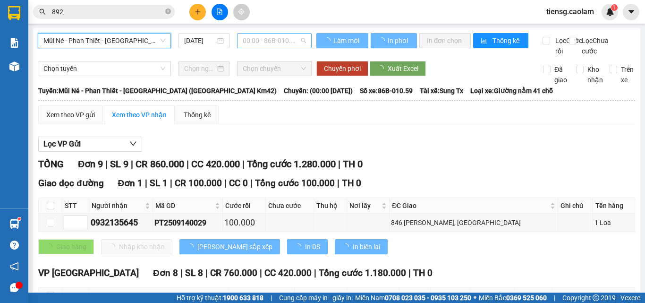
click at [271, 45] on span "00:00 - 86B-010.59" at bounding box center [274, 41] width 63 height 14
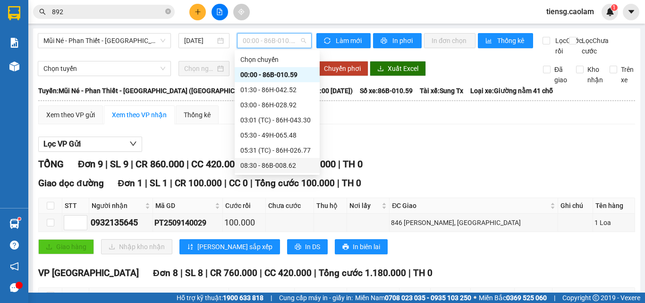
click at [262, 163] on div "08:30 - 86B-008.62" at bounding box center [277, 165] width 74 height 10
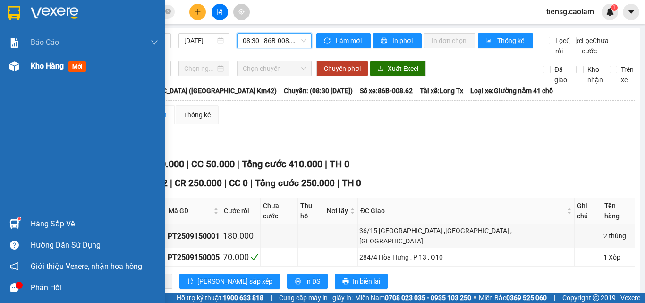
click at [21, 71] on div at bounding box center [14, 66] width 17 height 17
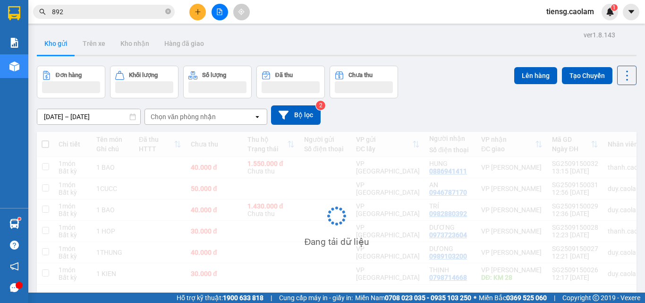
scroll to position [43, 0]
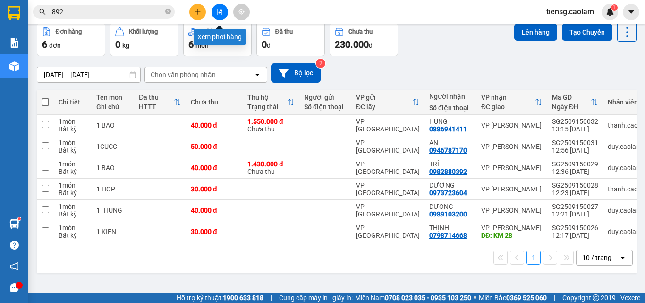
click at [219, 13] on icon "file-add" at bounding box center [219, 11] width 7 height 7
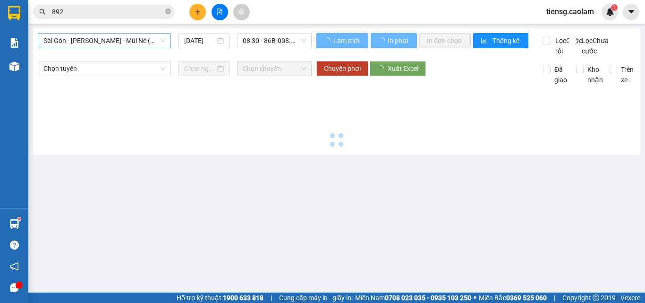
drag, startPoint x: 123, startPoint y: 42, endPoint x: 125, endPoint y: 48, distance: 6.6
click at [123, 42] on span "Sài Gòn - [PERSON_NAME] - Mũi Né (CT Ông Đồn)" at bounding box center [104, 41] width 122 height 14
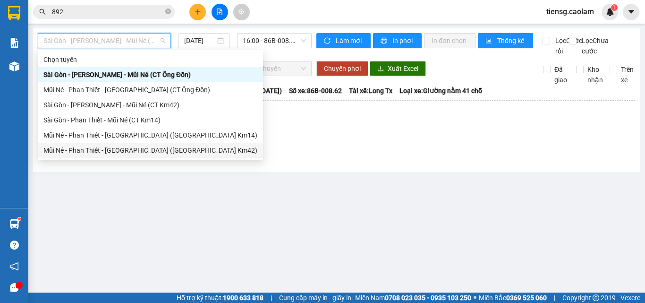
click at [141, 148] on div "Mũi Né - Phan Thiết - [GEOGRAPHIC_DATA] ([GEOGRAPHIC_DATA] Km42)" at bounding box center [150, 150] width 214 height 10
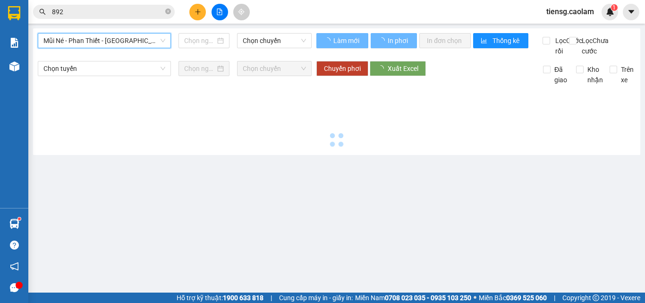
type input "[DATE]"
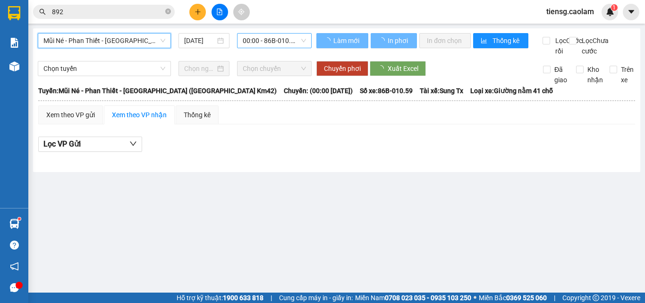
click at [282, 34] on span "00:00 - 86B-010.59" at bounding box center [274, 41] width 63 height 14
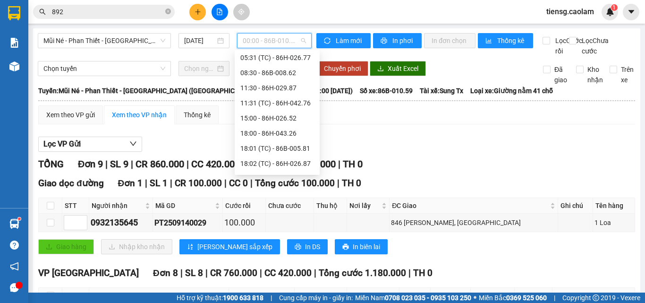
scroll to position [94, 0]
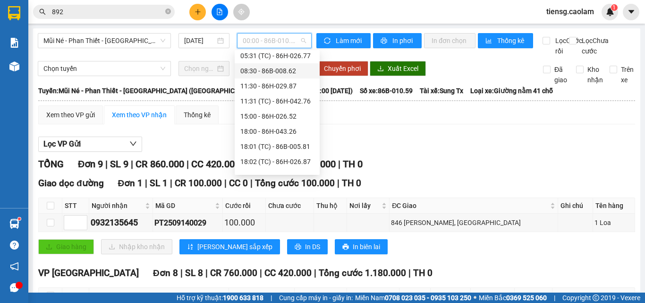
click at [271, 74] on div "08:30 - 86B-008.62" at bounding box center [277, 71] width 74 height 10
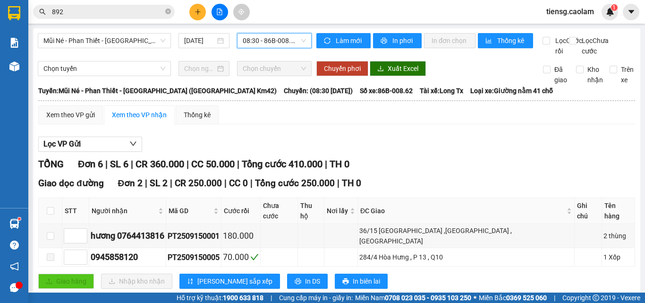
scroll to position [162, 0]
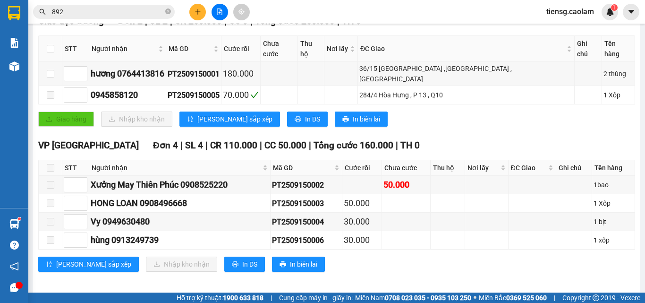
click at [54, 164] on span at bounding box center [51, 168] width 8 height 8
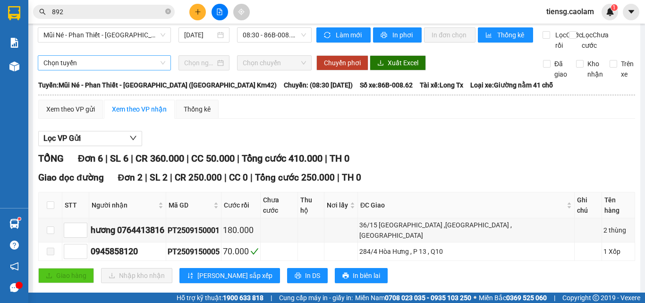
scroll to position [0, 0]
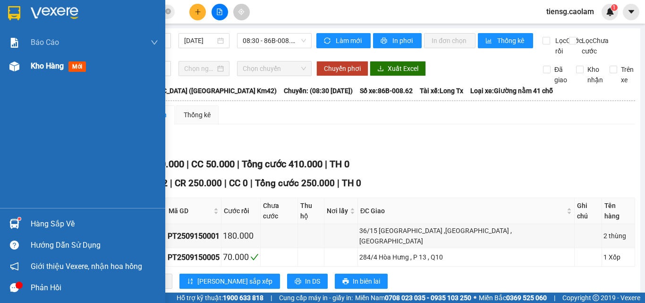
click at [42, 67] on span "Kho hàng" at bounding box center [47, 65] width 33 height 9
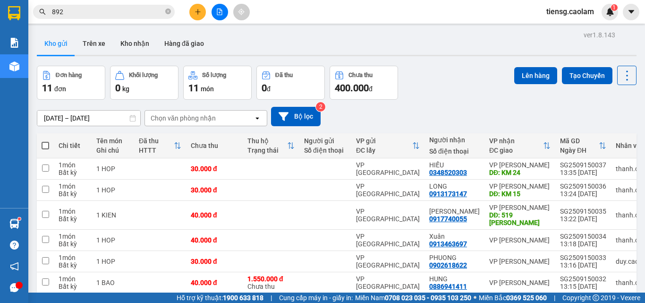
click at [220, 7] on button at bounding box center [220, 12] width 17 height 17
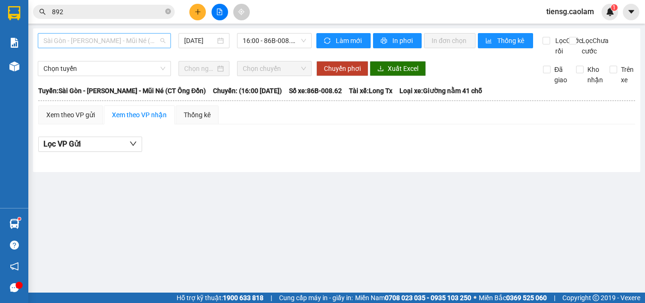
click at [148, 40] on span "Sài Gòn - [PERSON_NAME] - Mũi Né (CT Ông Đồn)" at bounding box center [104, 41] width 122 height 14
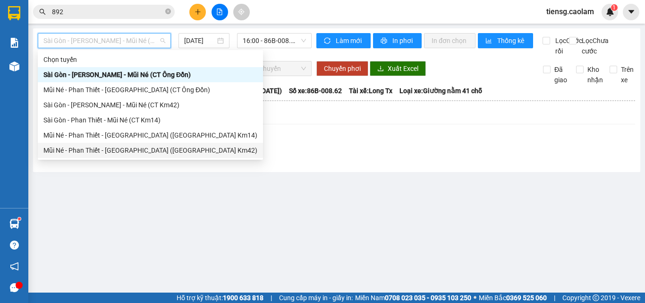
click at [152, 153] on div "Mũi Né - Phan Thiết - [GEOGRAPHIC_DATA] ([GEOGRAPHIC_DATA] Km42)" at bounding box center [150, 150] width 214 height 10
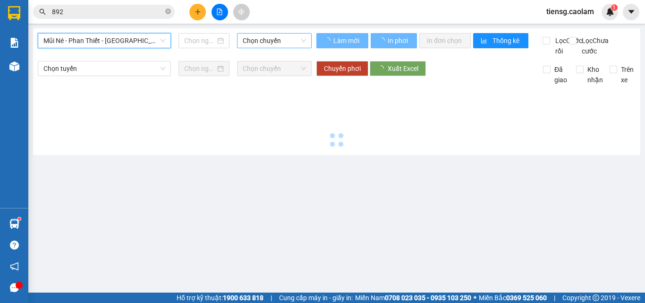
type input "[DATE]"
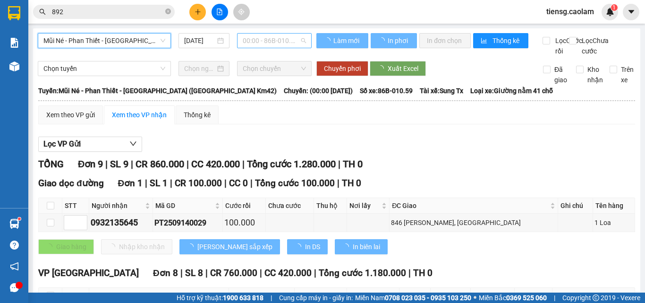
click at [272, 47] on span "00:00 - 86B-010.59" at bounding box center [274, 41] width 63 height 14
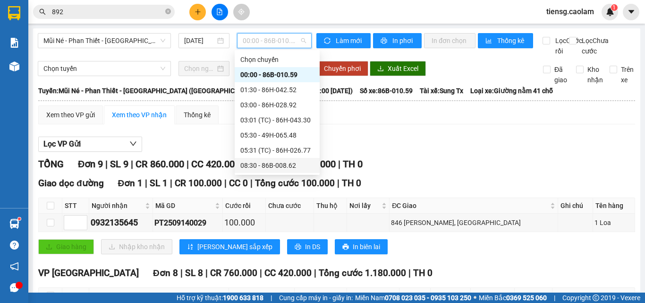
drag, startPoint x: 268, startPoint y: 136, endPoint x: 273, endPoint y: 164, distance: 27.8
click at [273, 164] on div "Chọn chuyến 00:00 - 86B-010.59 01:30 - 86H-042.52 03:00 - 86H-028.92 03:01 (TC)…" at bounding box center [277, 173] width 85 height 242
click at [273, 164] on div "08:30 - 86B-008.62" at bounding box center [277, 165] width 74 height 10
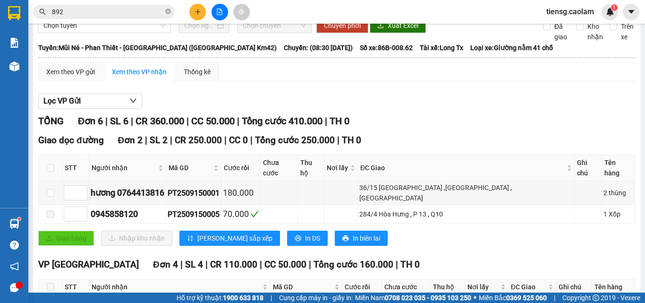
scroll to position [162, 0]
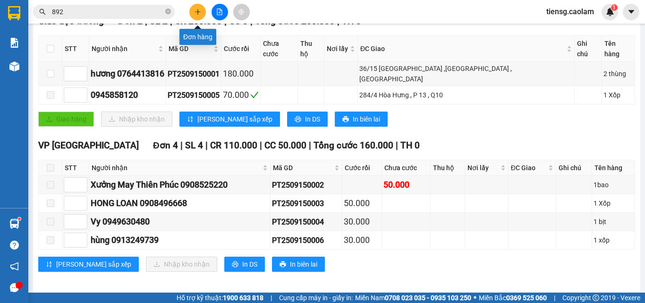
click at [195, 15] on icon "plus" at bounding box center [198, 11] width 7 height 7
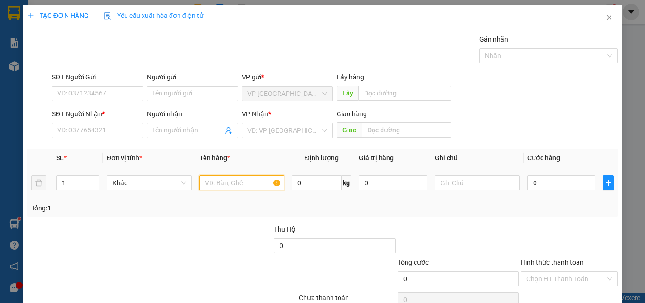
click at [229, 186] on input "text" at bounding box center [241, 182] width 85 height 15
type input "1 KIEN TRAI CAY"
click at [557, 182] on input "0" at bounding box center [561, 182] width 68 height 15
type input "4"
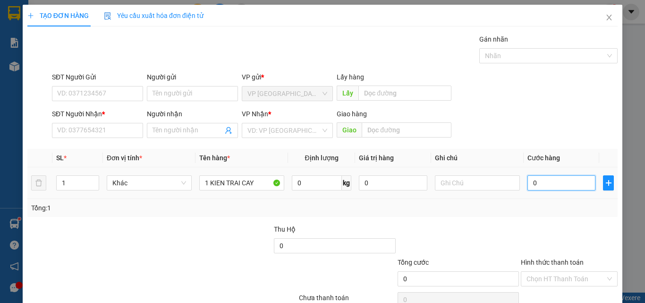
type input "4"
type input "40"
type input "400"
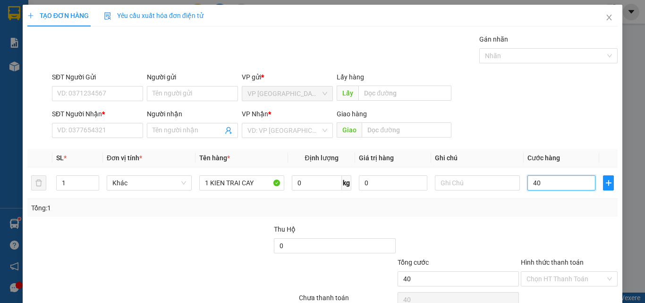
type input "400"
type input "4.000"
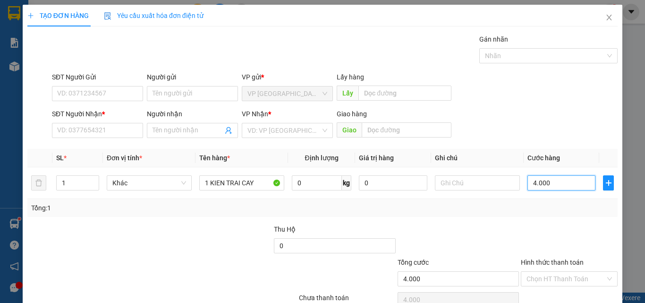
type input "40.000"
click at [81, 135] on input "SĐT Người Nhận *" at bounding box center [97, 130] width 91 height 15
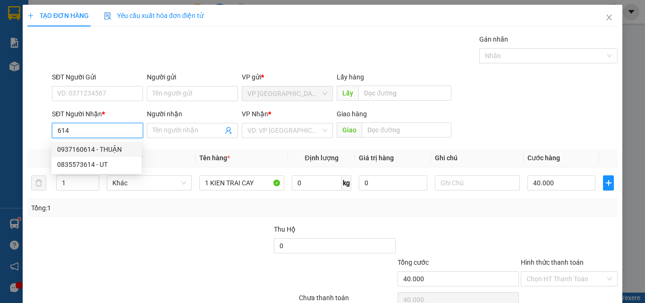
click at [99, 155] on div "0937160614 - THUẬN" at bounding box center [96, 149] width 90 height 15
type input "0937160614"
type input "THUẬN"
type input "KM12"
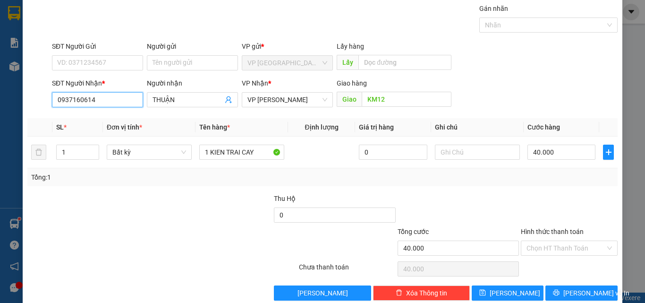
scroll to position [47, 0]
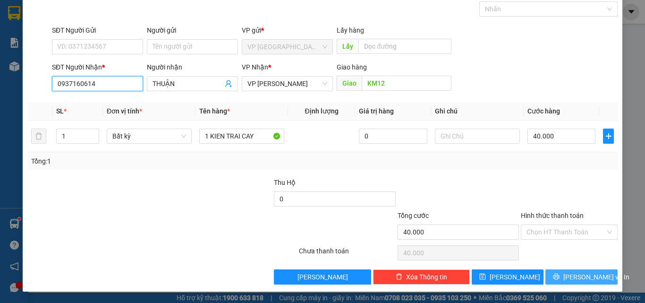
type input "0937160614"
click at [573, 279] on span "[PERSON_NAME] và In" at bounding box center [596, 276] width 66 height 10
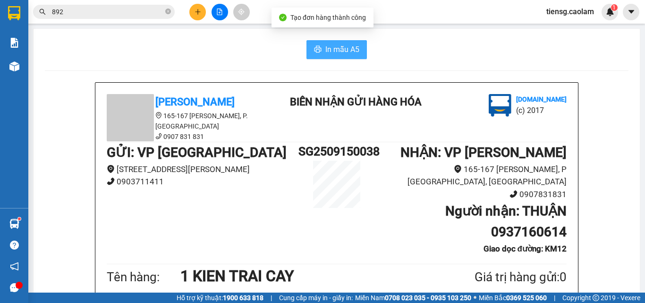
click at [325, 55] on span "In mẫu A5" at bounding box center [342, 49] width 34 height 12
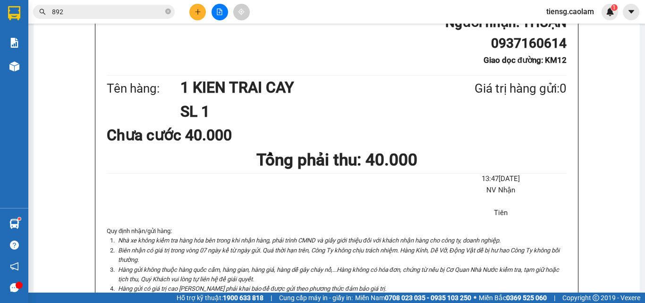
scroll to position [47, 0]
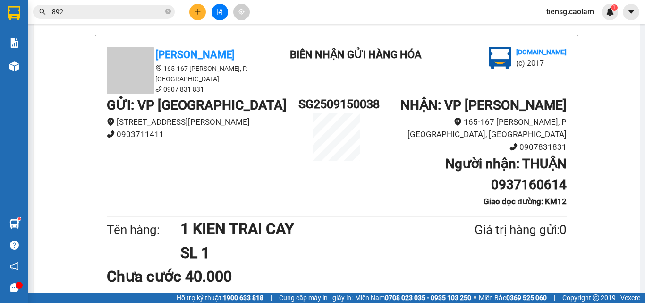
drag, startPoint x: 334, startPoint y: 79, endPoint x: 322, endPoint y: 69, distance: 15.4
click at [334, 77] on div "[PERSON_NAME] 165-167 [PERSON_NAME], P. [GEOGRAPHIC_DATA] 0907 831 831 BIÊN NHẬ…" at bounding box center [337, 71] width 464 height 48
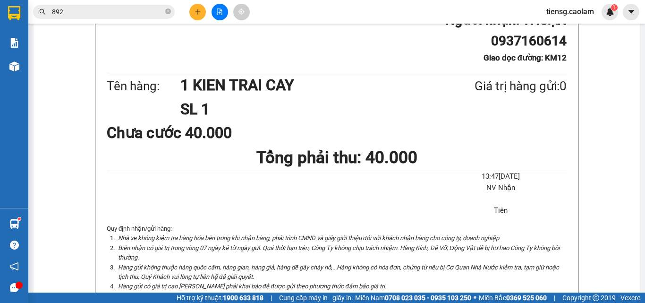
scroll to position [236, 0]
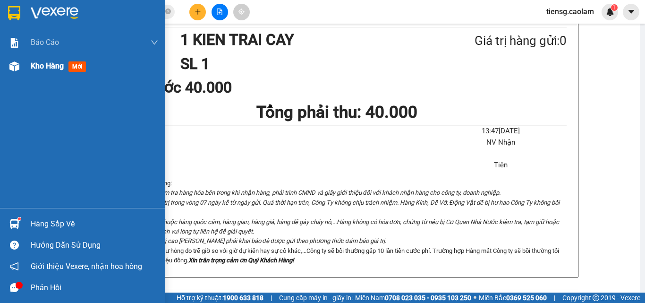
click at [58, 61] on span "Kho hàng" at bounding box center [47, 65] width 33 height 9
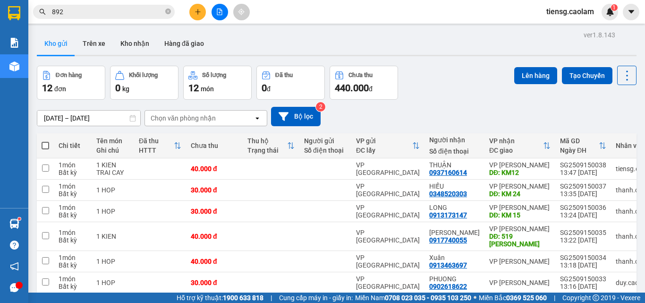
click at [46, 145] on span at bounding box center [46, 146] width 8 height 8
click at [45, 141] on input "checkbox" at bounding box center [45, 141] width 0 height 0
checkbox input "true"
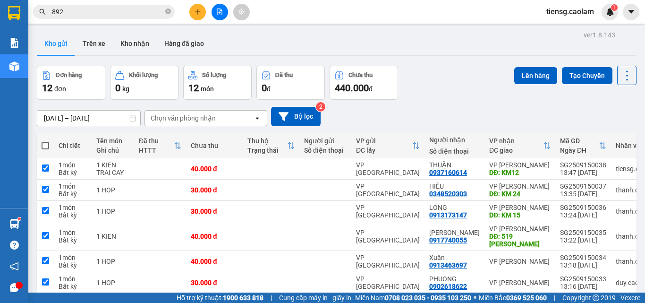
checkbox input "true"
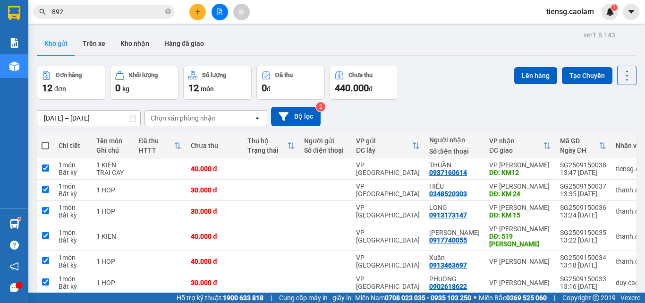
checkbox input "true"
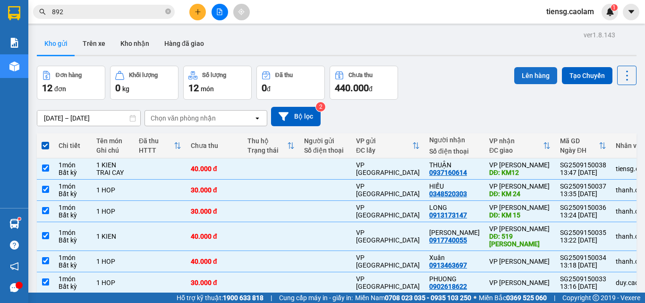
click at [528, 80] on button "Lên hàng" at bounding box center [535, 75] width 43 height 17
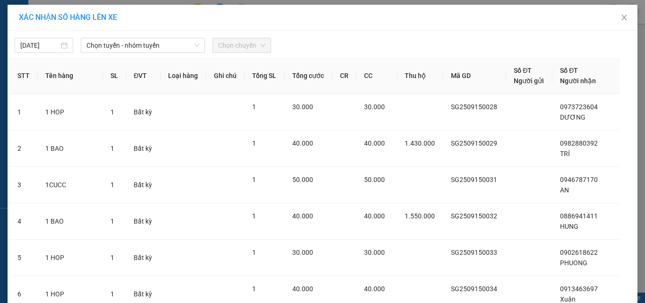
click at [131, 56] on div "[DATE] Chọn tuyến - nhóm tuyến Chọn chuyến STT Tên hàng SL ĐVT Loại hàng Ghi ch…" at bounding box center [323, 273] width 630 height 484
click at [158, 49] on span "Chọn tuyến - nhóm tuyến" at bounding box center [142, 45] width 113 height 14
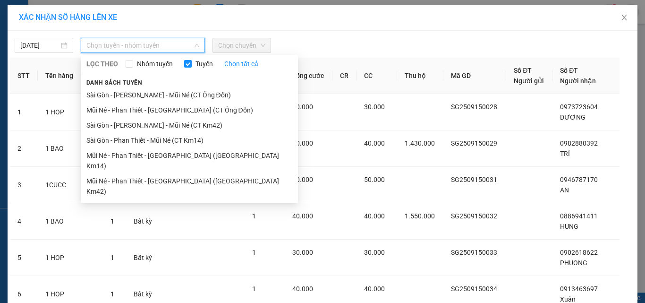
drag, startPoint x: 174, startPoint y: 126, endPoint x: 209, endPoint y: 77, distance: 59.2
click at [176, 122] on li "Sài Gòn - [PERSON_NAME] - Mũi Né (CT Km42)" at bounding box center [189, 125] width 217 height 15
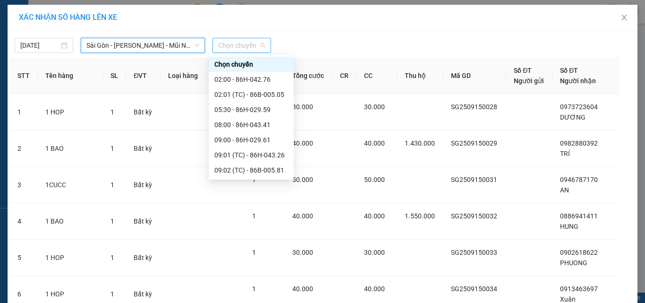
click at [234, 43] on span "Chọn chuyến" at bounding box center [241, 45] width 47 height 14
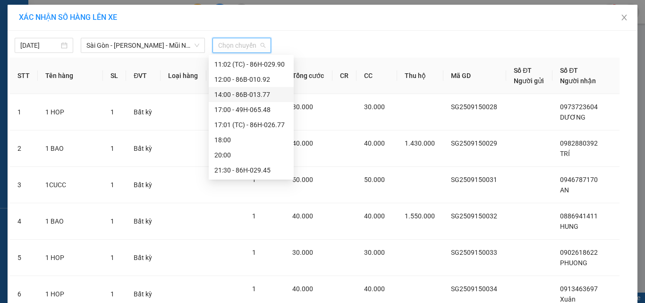
click at [243, 91] on div "14:00 - 86B-013.77" at bounding box center [251, 94] width 74 height 10
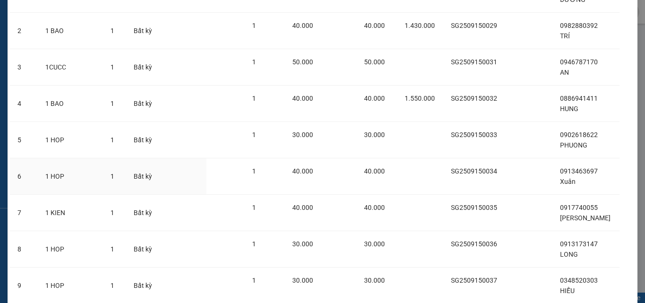
scroll to position [229, 0]
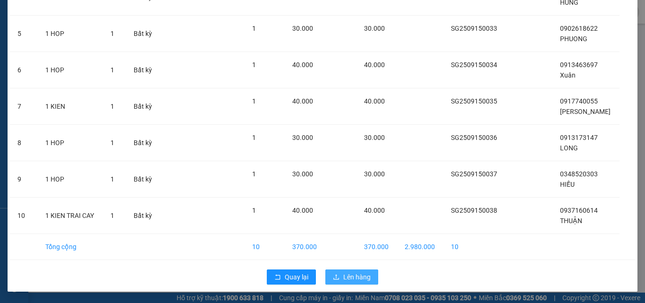
click at [348, 273] on span "Lên hàng" at bounding box center [356, 276] width 27 height 10
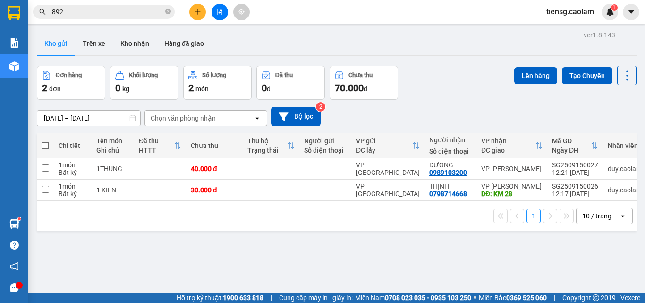
click at [45, 146] on span at bounding box center [46, 146] width 8 height 8
click at [45, 141] on input "checkbox" at bounding box center [45, 141] width 0 height 0
checkbox input "true"
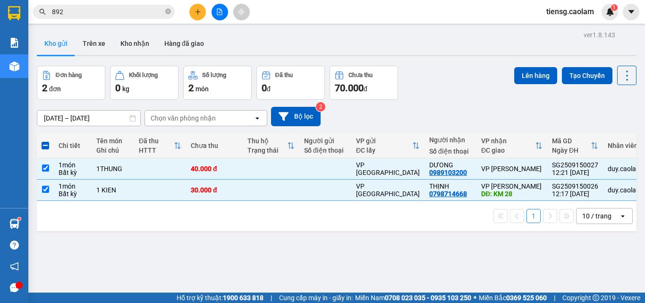
click at [527, 84] on div "Lên hàng Tạo Chuyến" at bounding box center [575, 75] width 122 height 19
click at [539, 73] on button "Lên hàng" at bounding box center [535, 75] width 43 height 17
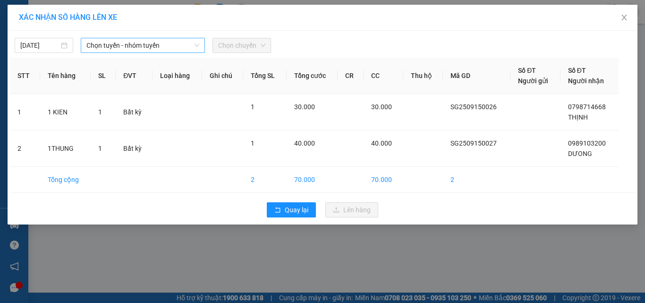
drag, startPoint x: 167, startPoint y: 57, endPoint x: 173, endPoint y: 50, distance: 8.7
click at [169, 57] on div "[DATE] Chọn tuyến - nhóm tuyến Chọn chuyến STT Tên hàng SL ĐVT Loại hàng Ghi ch…" at bounding box center [323, 128] width 630 height 194
click at [175, 47] on span "Chọn tuyến - nhóm tuyến" at bounding box center [142, 45] width 113 height 14
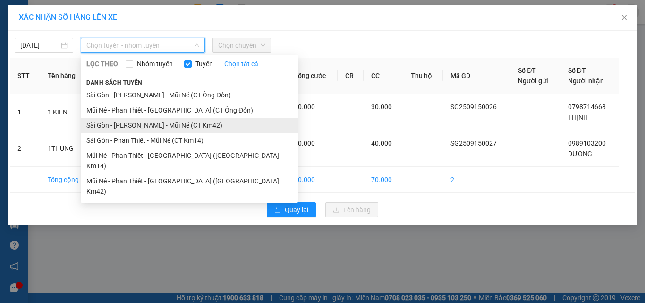
click at [162, 125] on li "Sài Gòn - [PERSON_NAME] - Mũi Né (CT Km42)" at bounding box center [189, 125] width 217 height 15
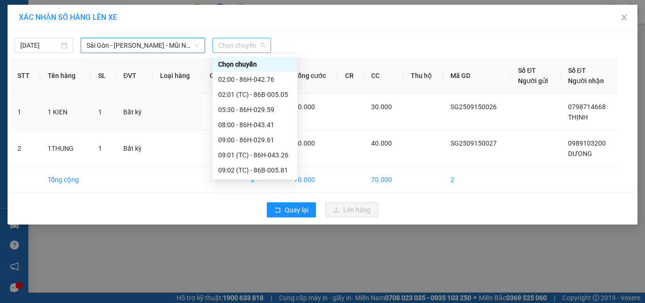
click at [248, 38] on span "Chọn chuyến" at bounding box center [241, 45] width 47 height 14
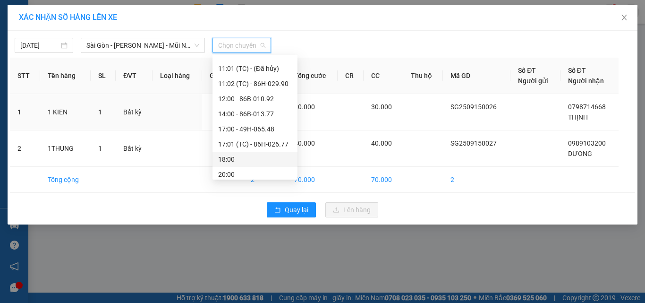
scroll to position [142, 0]
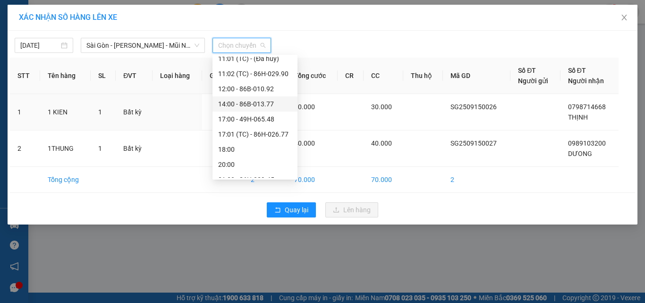
click at [252, 98] on div "14:00 - 86B-013.77" at bounding box center [254, 103] width 85 height 15
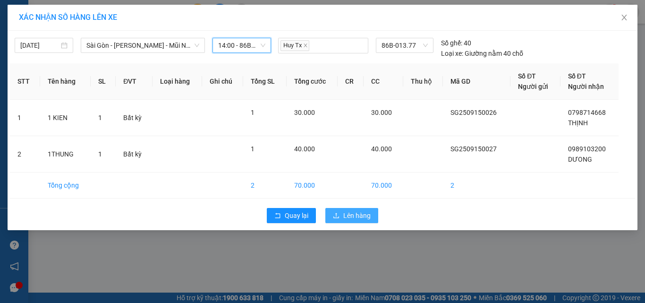
click at [349, 214] on span "Lên hàng" at bounding box center [356, 215] width 27 height 10
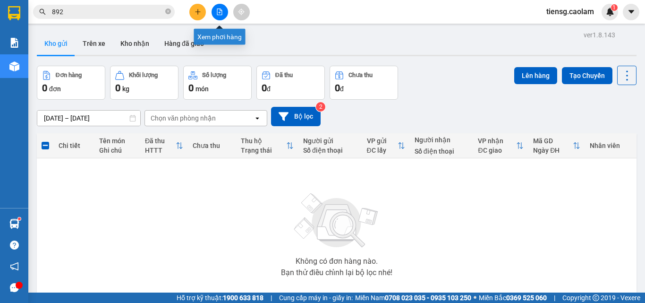
click at [223, 14] on button at bounding box center [220, 12] width 17 height 17
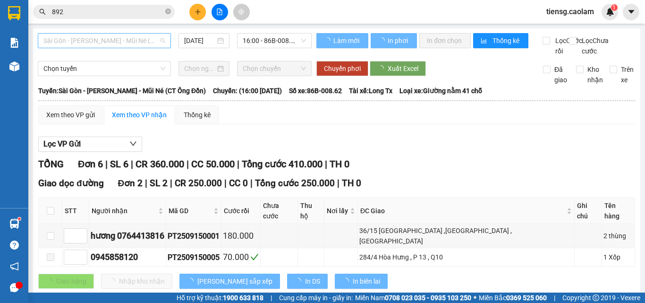
click at [109, 41] on span "Sài Gòn - [PERSON_NAME] - Mũi Né (CT Ông Đồn)" at bounding box center [104, 41] width 122 height 14
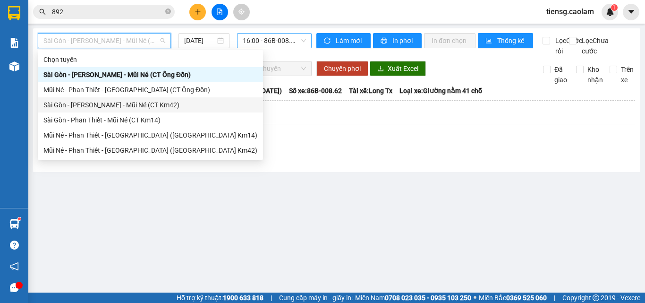
drag, startPoint x: 151, startPoint y: 106, endPoint x: 255, endPoint y: 42, distance: 122.5
click at [151, 106] on div "Sài Gòn - [PERSON_NAME] - Mũi Né (CT Km42)" at bounding box center [150, 105] width 214 height 10
type input "[DATE]"
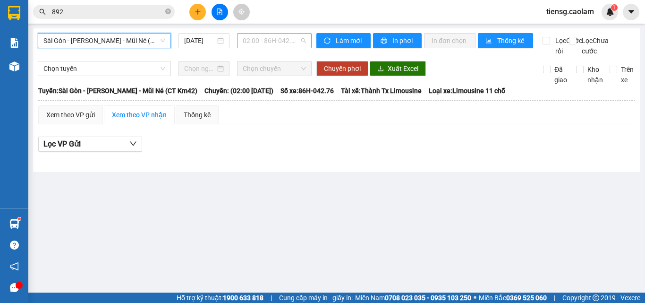
click at [265, 36] on span "02:00 - 86H-042.76" at bounding box center [274, 41] width 63 height 14
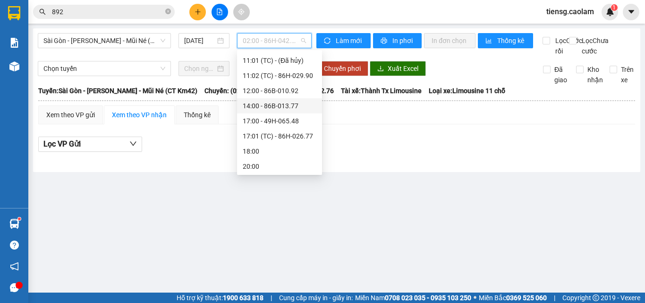
scroll to position [142, 0]
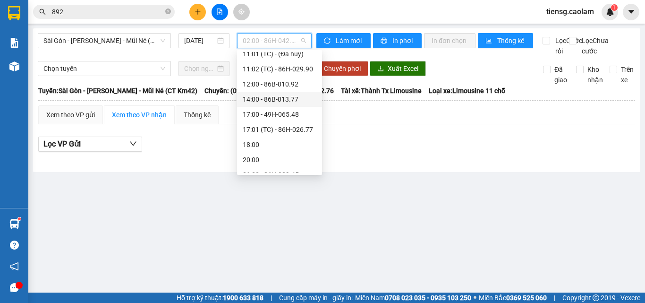
click at [277, 98] on div "14:00 - 86B-013.77" at bounding box center [280, 99] width 74 height 10
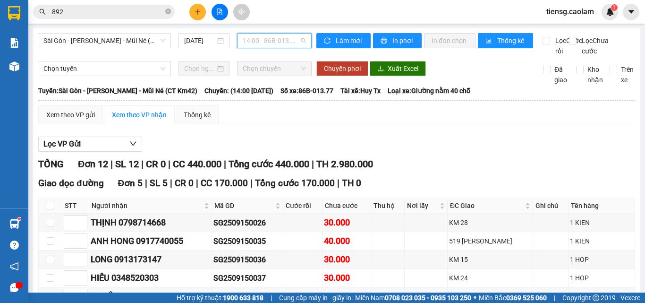
click at [285, 43] on span "14:00 - 86B-013.77" at bounding box center [274, 41] width 63 height 14
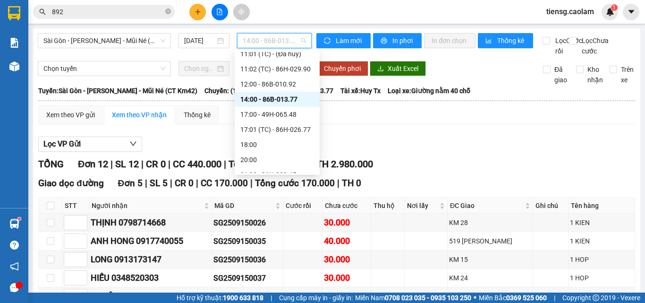
click at [273, 98] on div "14:00 - 86B-013.77" at bounding box center [277, 99] width 74 height 10
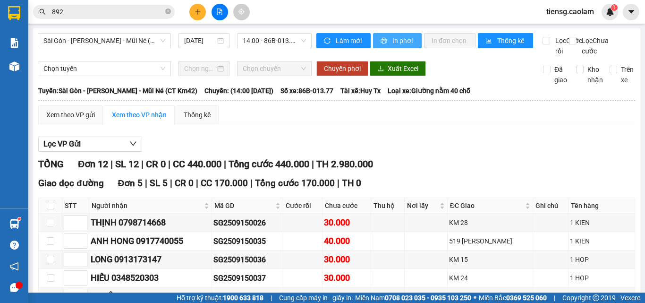
click at [392, 38] on span "In phơi" at bounding box center [403, 40] width 22 height 10
click at [195, 9] on icon "plus" at bounding box center [198, 11] width 7 height 7
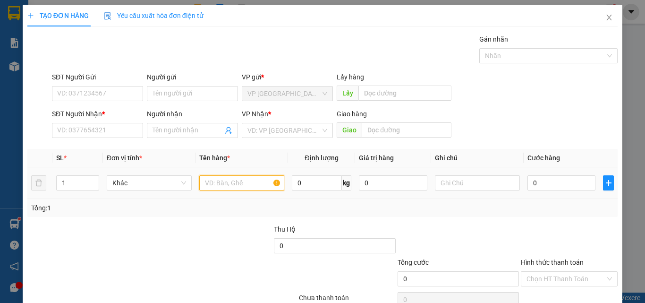
click at [228, 182] on input "text" at bounding box center [241, 182] width 85 height 15
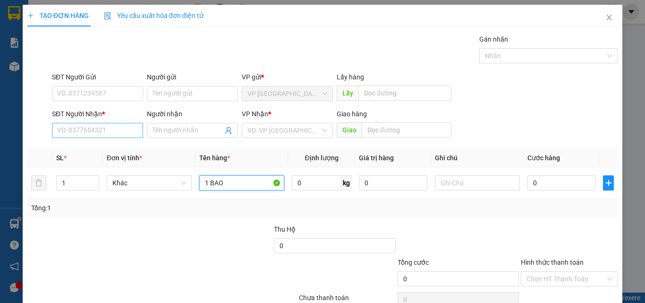
type input "1 BAO"
drag, startPoint x: 117, startPoint y: 129, endPoint x: 104, endPoint y: 91, distance: 40.3
click at [116, 127] on input "SĐT Người Nhận *" at bounding box center [97, 130] width 91 height 15
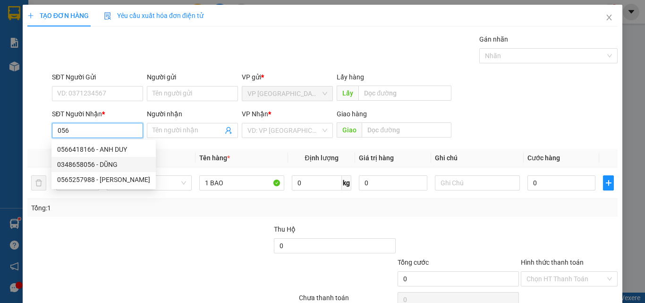
click at [103, 168] on div "0348658056 - DŨNG" at bounding box center [103, 164] width 93 height 10
type input "0348658056"
type input "DŨNG"
type input "KM18"
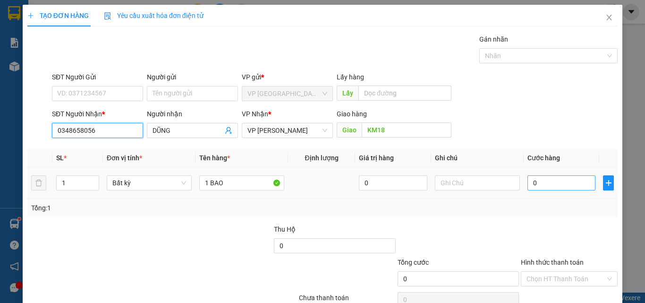
type input "0348658056"
click at [553, 185] on input "0" at bounding box center [561, 182] width 68 height 15
type input "8"
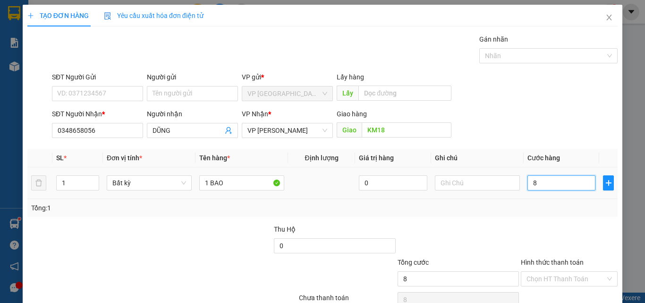
type input "80"
type input "800"
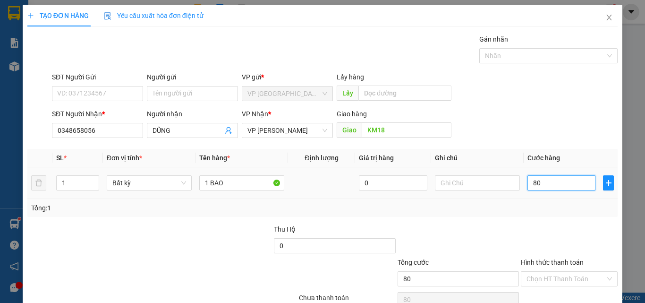
type input "800"
type input "8.000"
type input "80.000"
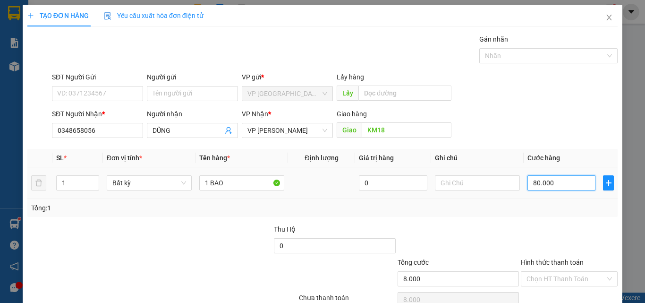
type input "80.000"
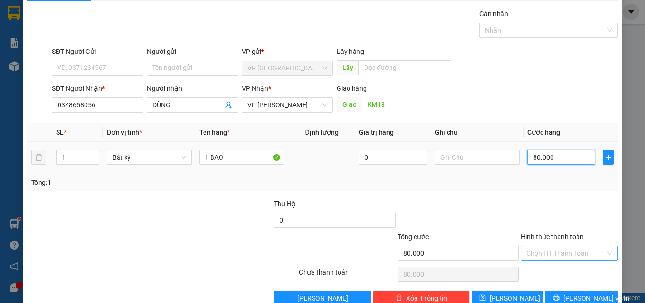
scroll to position [47, 0]
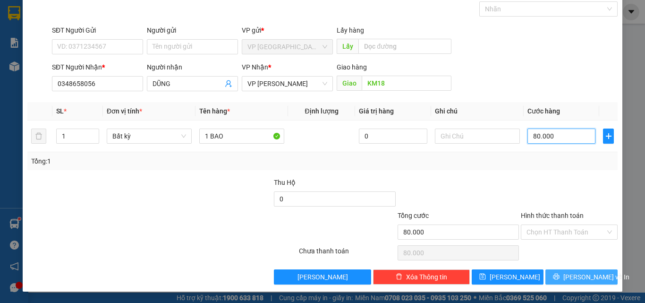
type input "80.000"
click at [581, 280] on span "[PERSON_NAME] và In" at bounding box center [596, 276] width 66 height 10
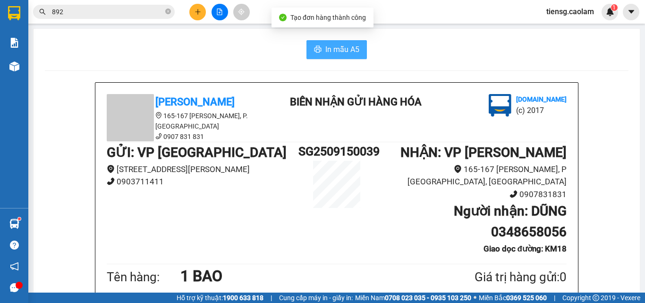
drag, startPoint x: 335, startPoint y: 42, endPoint x: 346, endPoint y: 39, distance: 11.7
click at [336, 41] on button "In mẫu A5" at bounding box center [336, 49] width 60 height 19
click at [199, 9] on icon "plus" at bounding box center [198, 11] width 7 height 7
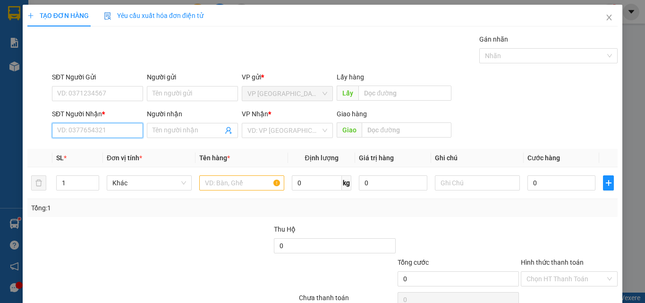
click at [114, 127] on input "SĐT Người Nhận *" at bounding box center [97, 130] width 91 height 15
click at [104, 151] on div "0913819253 - NGOC ÁNH" at bounding box center [96, 149] width 79 height 10
type input "0913819253"
type input "NGOC ÁNH"
type input "0913819253"
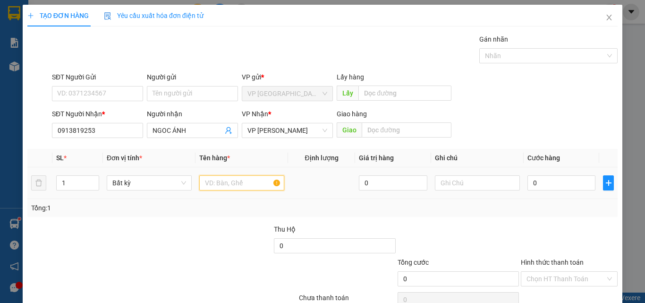
drag, startPoint x: 229, startPoint y: 183, endPoint x: 198, endPoint y: 169, distance: 33.8
click at [225, 183] on input "text" at bounding box center [241, 182] width 85 height 15
type input "1 KIEN"
click at [566, 183] on input "0" at bounding box center [561, 182] width 68 height 15
type input "3"
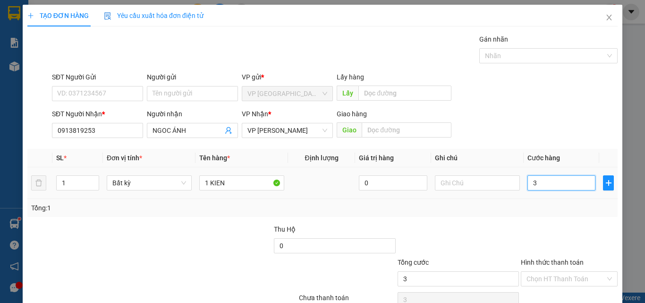
type input "3"
type input "30"
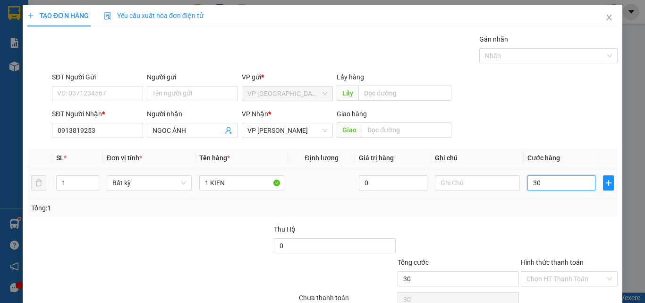
type input "300"
type input "3.000"
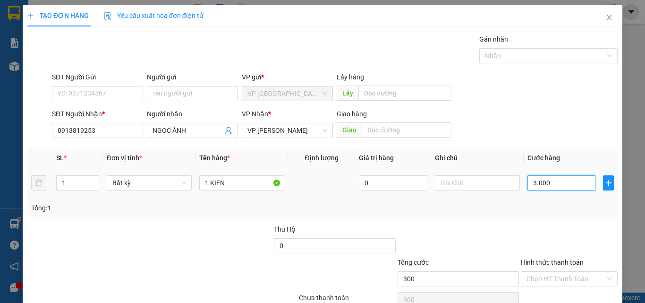
type input "3.000"
type input "30.000"
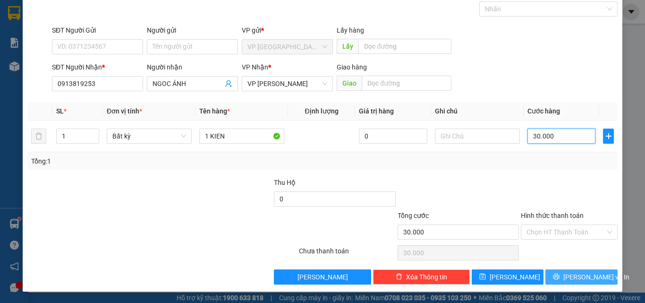
type input "30.000"
drag, startPoint x: 574, startPoint y: 277, endPoint x: 500, endPoint y: 234, distance: 85.3
click at [573, 277] on span "[PERSON_NAME] và In" at bounding box center [596, 276] width 66 height 10
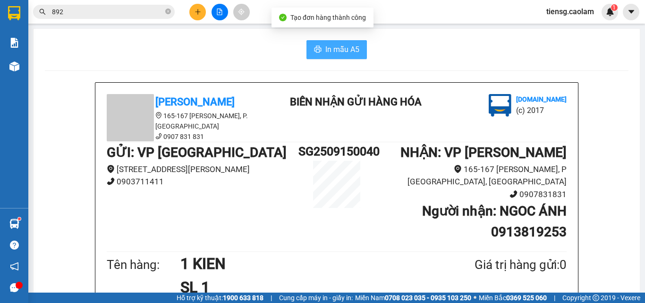
drag, startPoint x: 357, startPoint y: 41, endPoint x: 342, endPoint y: 55, distance: 21.1
click at [357, 41] on button "In mẫu A5" at bounding box center [336, 49] width 60 height 19
click at [342, 55] on span "In mẫu A5" at bounding box center [342, 49] width 34 height 12
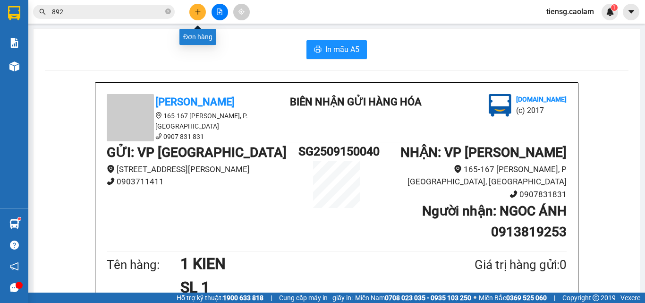
click at [197, 13] on icon "plus" at bounding box center [198, 11] width 7 height 7
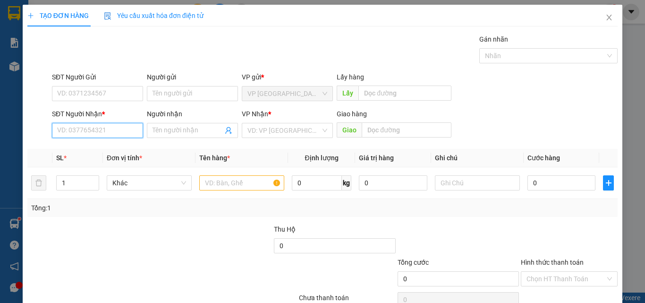
click at [102, 132] on input "SĐT Người Nhận *" at bounding box center [97, 130] width 91 height 15
click at [116, 145] on div "0334203858 - [PERSON_NAME]" at bounding box center [103, 149] width 93 height 10
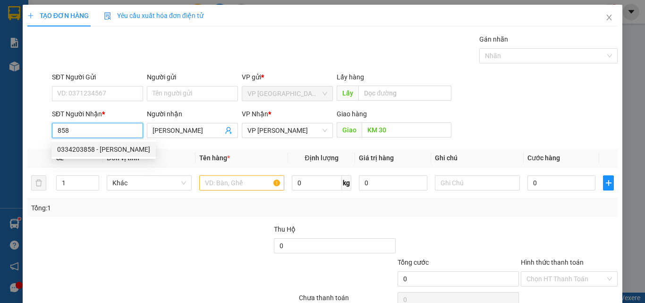
type input "0334203858"
type input "[PERSON_NAME]"
type input "KM 30"
type input "0334203858"
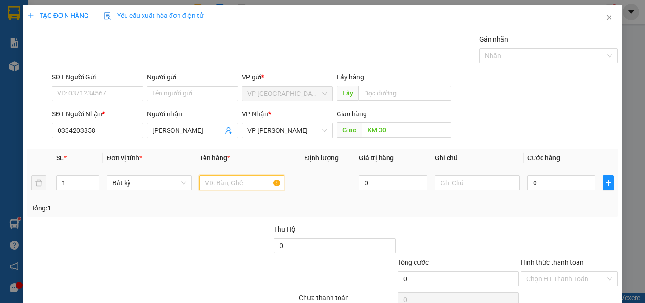
drag, startPoint x: 214, startPoint y: 177, endPoint x: 201, endPoint y: 145, distance: 34.5
click at [210, 175] on div at bounding box center [241, 182] width 85 height 19
type input "1 KIEN TRAI CAY"
drag, startPoint x: 555, startPoint y: 186, endPoint x: 502, endPoint y: 148, distance: 65.5
click at [555, 186] on input "0" at bounding box center [561, 182] width 68 height 15
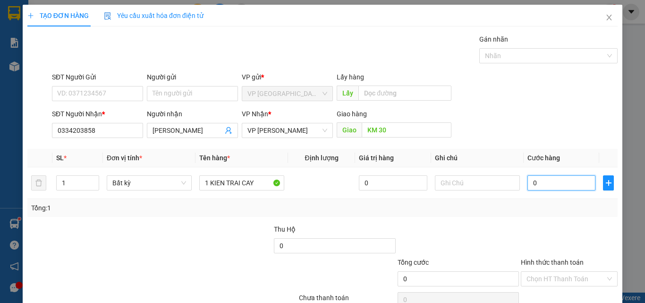
type input "4"
type input "40"
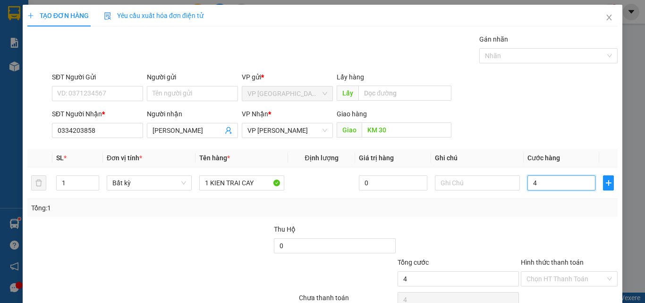
type input "40"
type input "400"
type input "4.000"
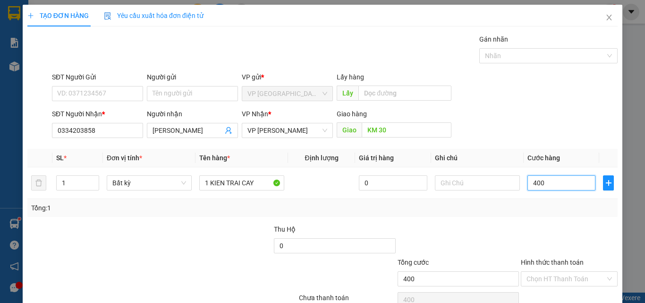
type input "4.000"
type input "40.000"
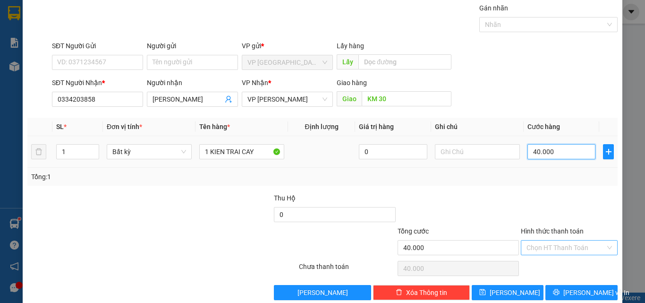
scroll to position [47, 0]
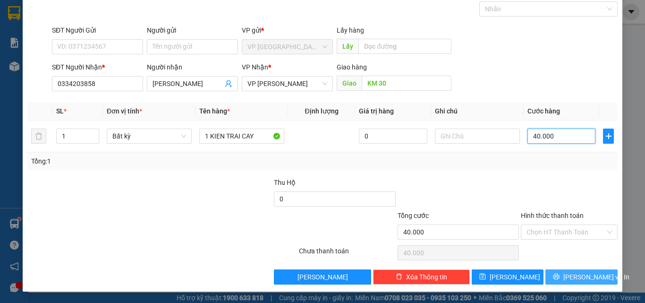
type input "40.000"
click at [564, 278] on button "[PERSON_NAME] và In" at bounding box center [581, 276] width 72 height 15
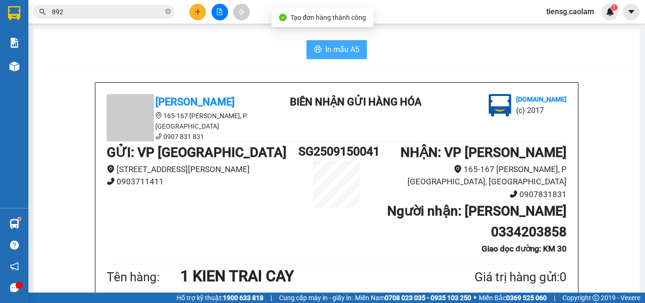
click at [338, 48] on span "In mẫu A5" at bounding box center [342, 49] width 34 height 12
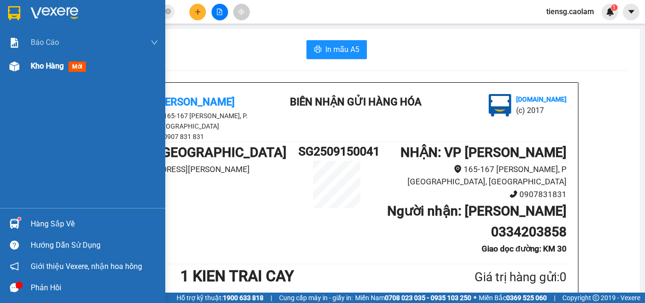
drag, startPoint x: 59, startPoint y: 60, endPoint x: 95, endPoint y: 68, distance: 36.9
click at [60, 59] on div "Kho hàng mới" at bounding box center [94, 66] width 127 height 24
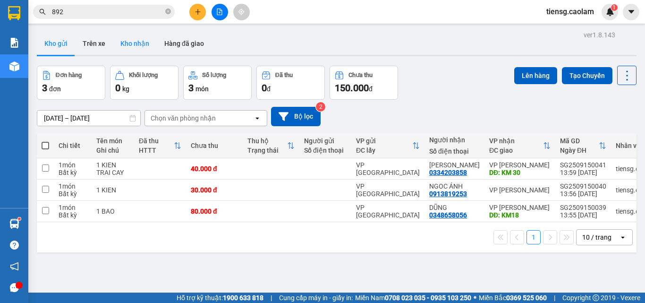
click at [132, 47] on button "Kho nhận" at bounding box center [135, 43] width 44 height 23
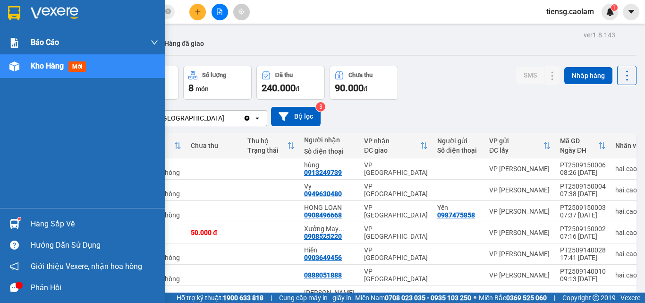
drag, startPoint x: 44, startPoint y: 67, endPoint x: 50, endPoint y: 47, distance: 20.8
click at [45, 66] on span "Kho hàng" at bounding box center [47, 65] width 33 height 9
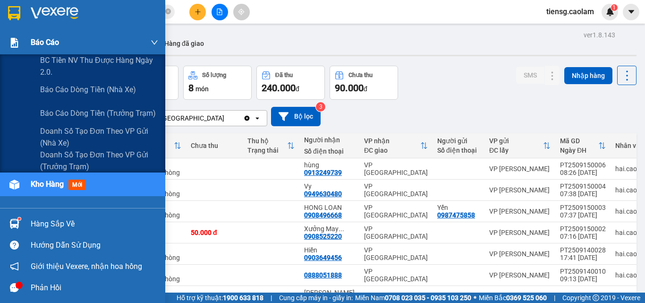
click at [50, 45] on span "Báo cáo" at bounding box center [45, 42] width 28 height 12
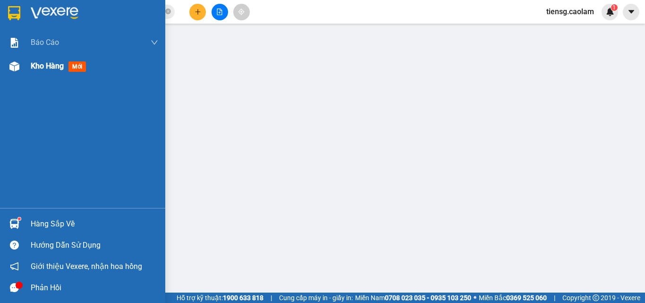
click at [41, 68] on span "Kho hàng" at bounding box center [47, 65] width 33 height 9
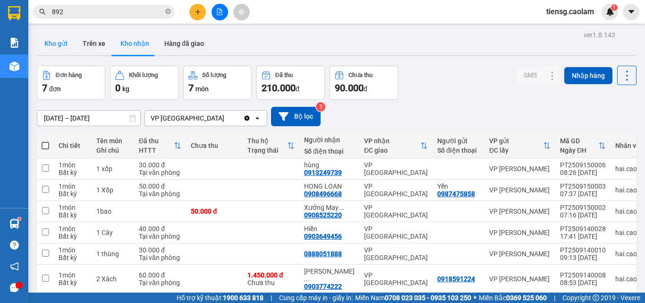
click at [66, 45] on button "Kho gửi" at bounding box center [56, 43] width 38 height 23
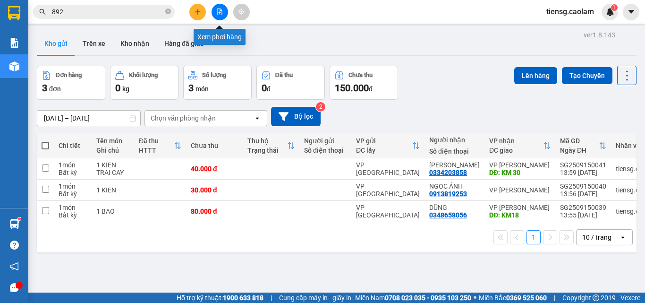
click at [221, 14] on icon "file-add" at bounding box center [219, 11] width 7 height 7
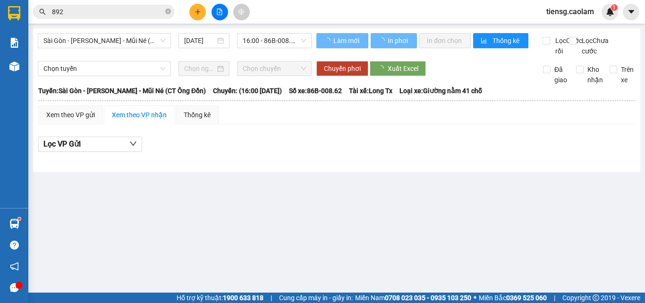
click at [140, 39] on span "Sài Gòn - [PERSON_NAME] - Mũi Né (CT Ông Đồn)" at bounding box center [104, 41] width 122 height 14
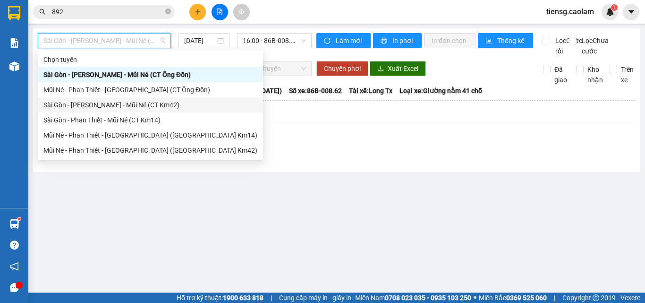
click at [154, 103] on div "Sài Gòn - [PERSON_NAME] - Mũi Né (CT Km42)" at bounding box center [150, 105] width 214 height 10
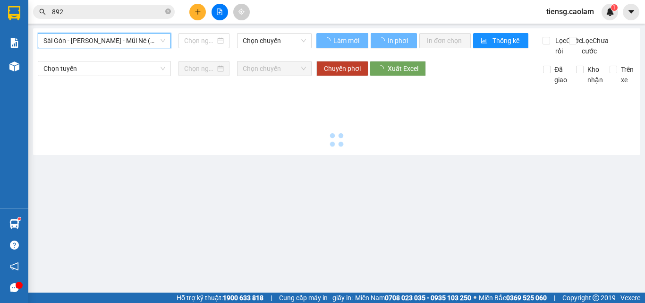
type input "[DATE]"
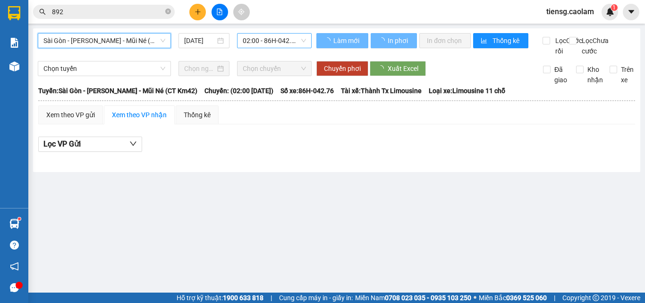
click at [274, 45] on span "02:00 - 86H-042.76" at bounding box center [274, 41] width 63 height 14
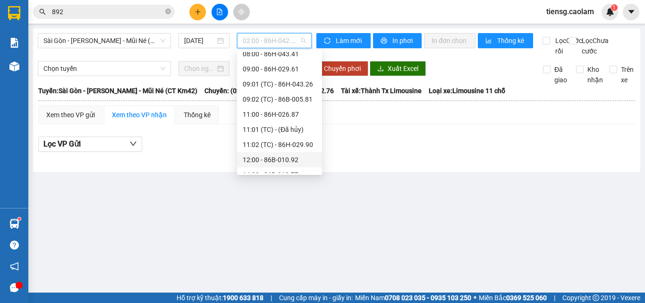
scroll to position [94, 0]
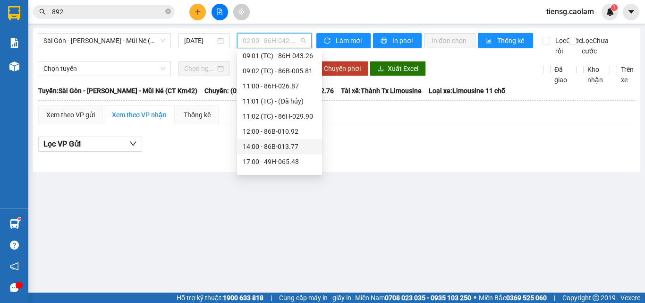
click at [258, 145] on div "14:00 - 86B-013.77" at bounding box center [280, 146] width 74 height 10
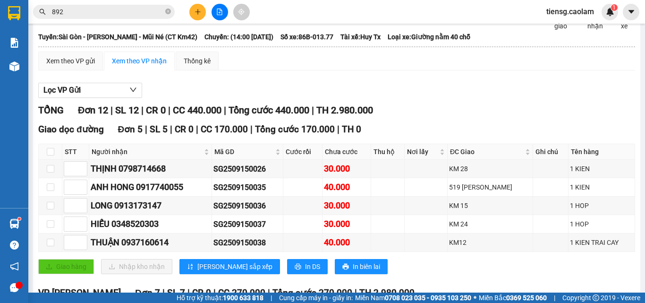
scroll to position [47, 0]
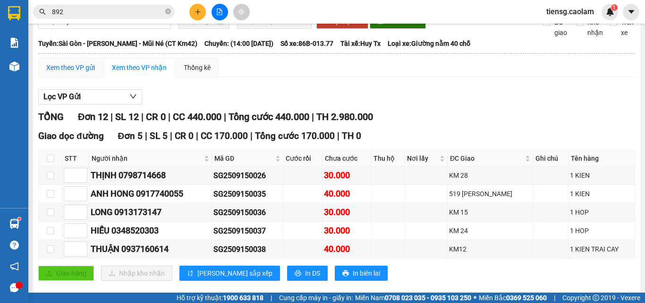
click at [70, 73] on div "Xem theo VP gửi" at bounding box center [70, 67] width 49 height 10
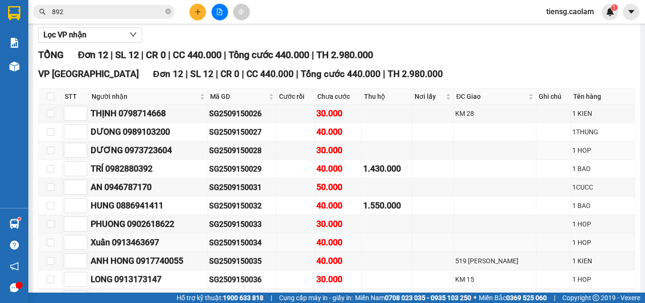
scroll to position [201, 0]
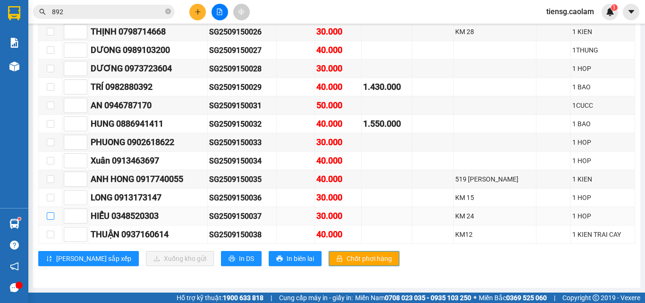
click at [51, 218] on input "checkbox" at bounding box center [51, 216] width 8 height 8
checkbox input "true"
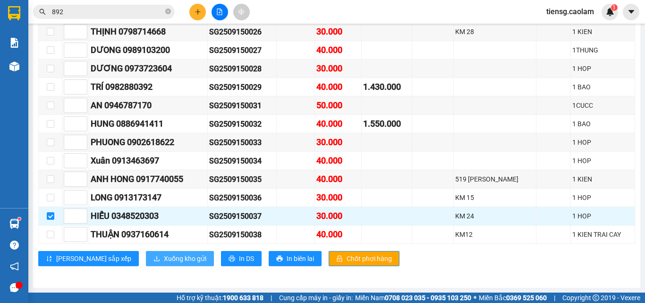
click at [164, 258] on span "Xuống kho gửi" at bounding box center [185, 258] width 42 height 10
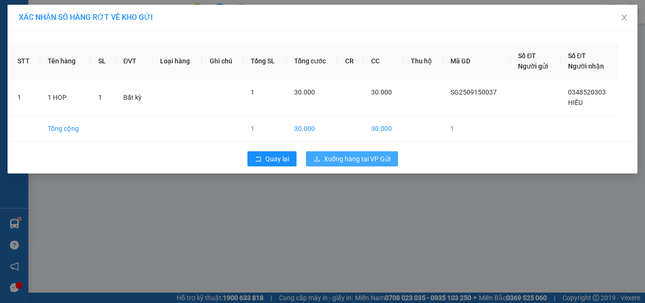
click at [349, 158] on span "Xuống hàng tại VP Gửi" at bounding box center [357, 158] width 67 height 10
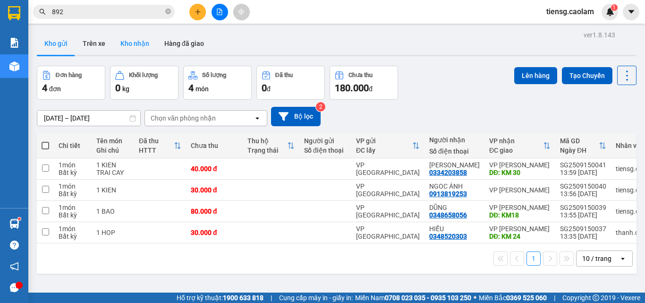
click at [142, 40] on button "Kho nhận" at bounding box center [135, 43] width 44 height 23
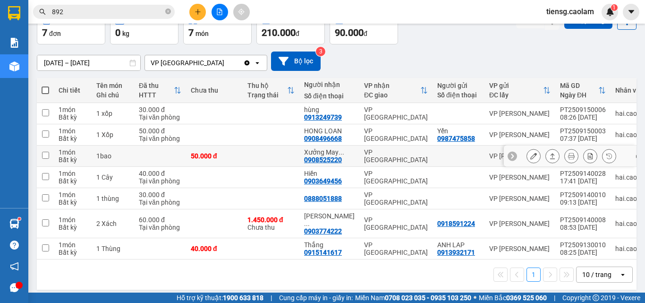
scroll to position [57, 0]
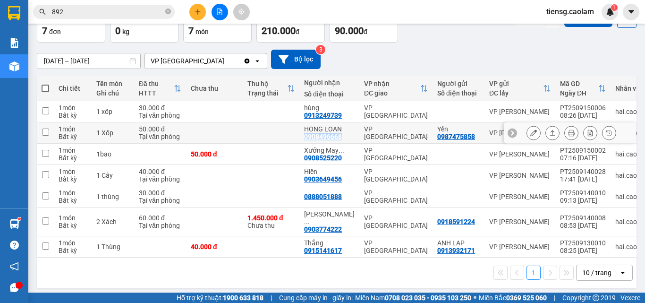
drag, startPoint x: 305, startPoint y: 137, endPoint x: 339, endPoint y: 138, distance: 34.0
click at [339, 138] on div "0908496668" at bounding box center [323, 137] width 38 height 8
copy div "0908496668"
click at [168, 10] on icon "close-circle" at bounding box center [168, 11] width 6 height 6
drag, startPoint x: 123, startPoint y: 5, endPoint x: 75, endPoint y: 15, distance: 48.7
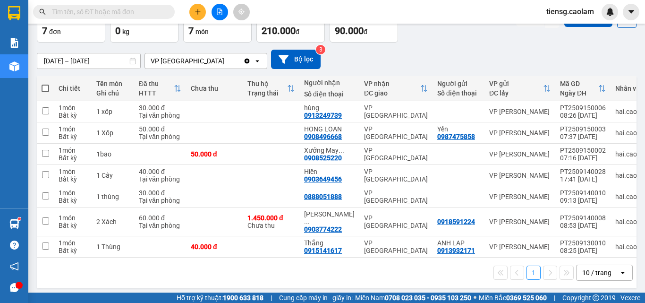
paste input "0908496668"
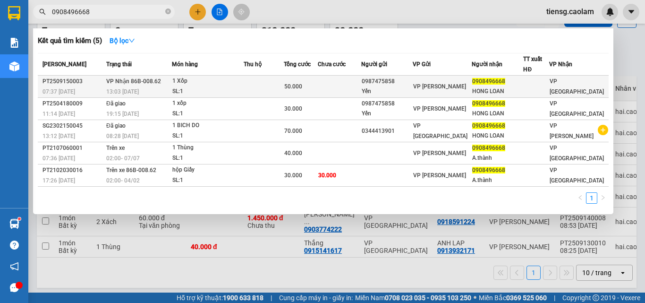
type input "0908496668"
click at [271, 84] on td at bounding box center [264, 87] width 40 height 22
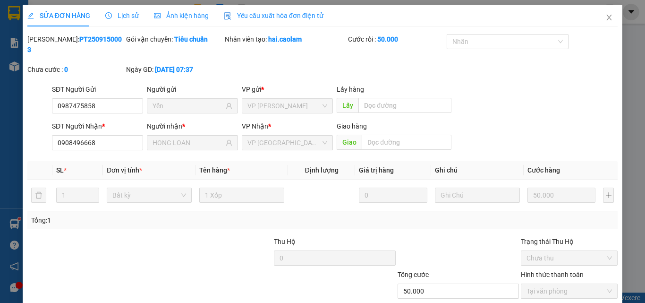
type input "0987475858"
type input "Yến"
type input "0908496668"
type input "HONG LOAN"
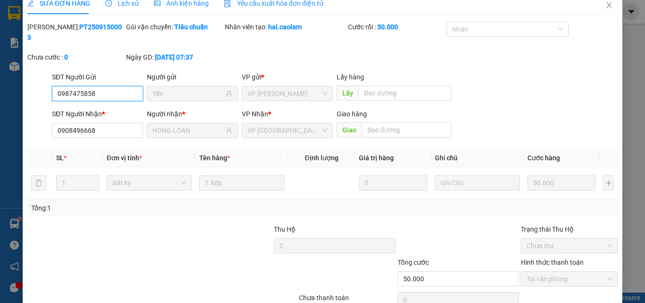
scroll to position [49, 0]
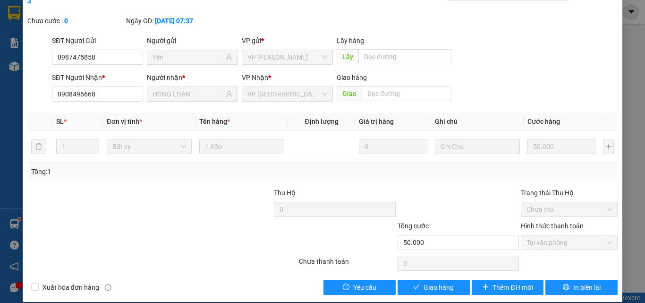
click at [433, 285] on div "SỬA ĐƠN HÀNG Lịch sử Ảnh kiện hàng Yêu cầu xuất hóa đơn điện tử Total Paid Fee …" at bounding box center [323, 129] width 600 height 346
click at [437, 282] on span "Giao hàng" at bounding box center [438, 287] width 30 height 10
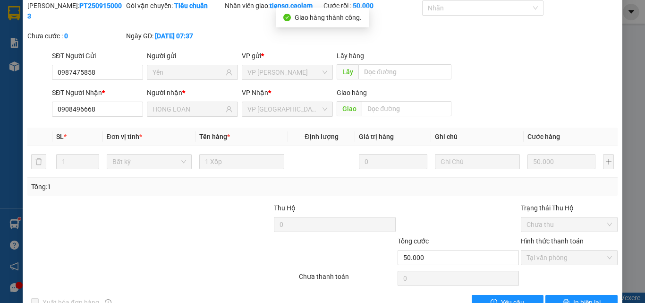
scroll to position [0, 0]
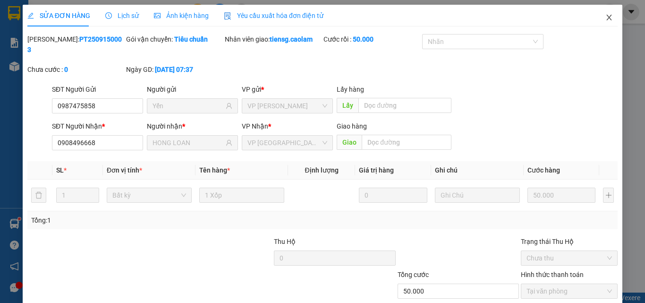
click at [605, 19] on icon "close" at bounding box center [609, 18] width 8 height 8
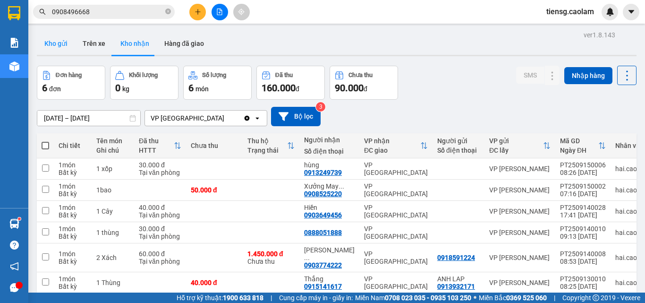
click at [58, 35] on button "Kho gửi" at bounding box center [56, 43] width 38 height 23
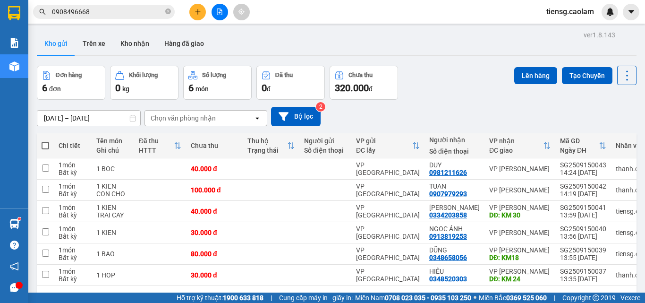
click at [227, 15] on button at bounding box center [220, 12] width 17 height 17
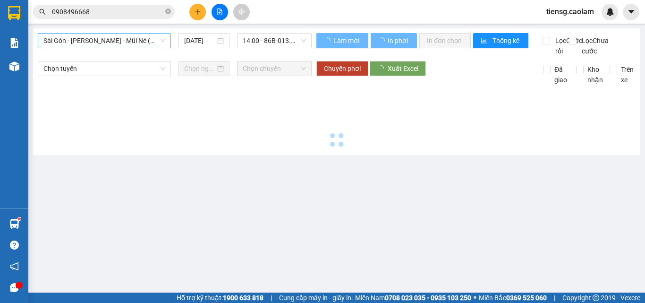
click at [132, 41] on span "Sài Gòn - [PERSON_NAME] - Mũi Né (CT Ông Đồn)" at bounding box center [104, 41] width 122 height 14
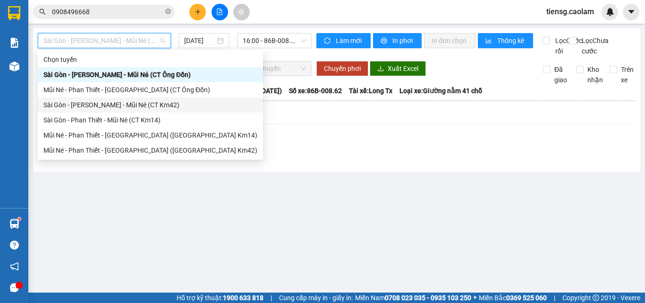
click at [150, 103] on div "Sài Gòn - [PERSON_NAME] - Mũi Né (CT Km42)" at bounding box center [150, 105] width 214 height 10
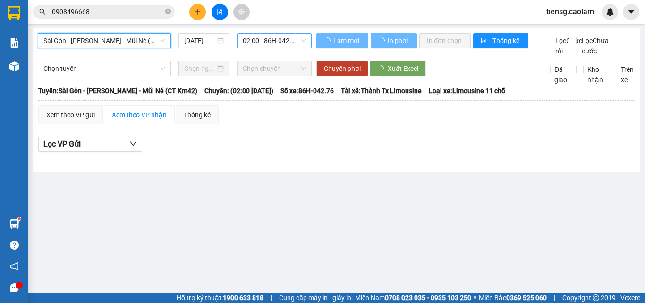
click at [283, 37] on span "02:00 - 86H-042.76" at bounding box center [274, 41] width 63 height 14
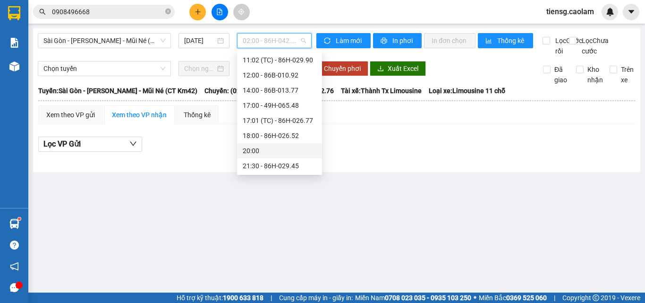
scroll to position [151, 0]
click at [278, 87] on div "14:00 - 86B-013.77" at bounding box center [280, 90] width 74 height 10
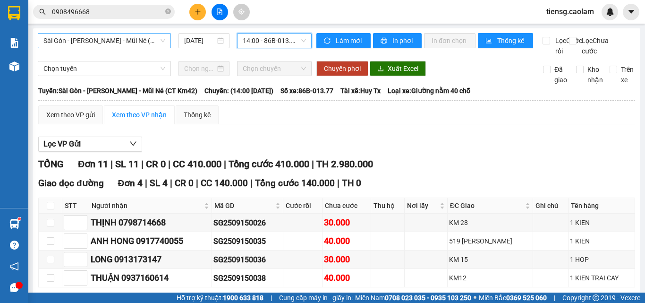
click at [93, 39] on span "Sài Gòn - [PERSON_NAME] - Mũi Né (CT Km42)" at bounding box center [104, 41] width 122 height 14
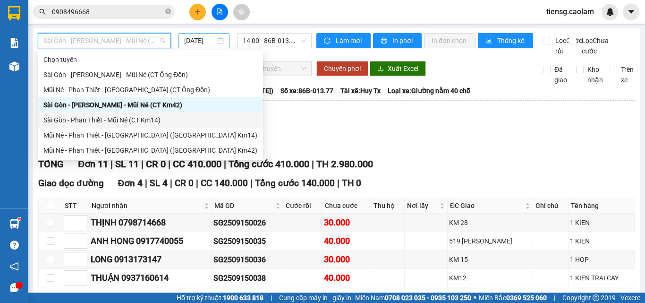
click at [202, 40] on input "[DATE]" at bounding box center [199, 40] width 31 height 10
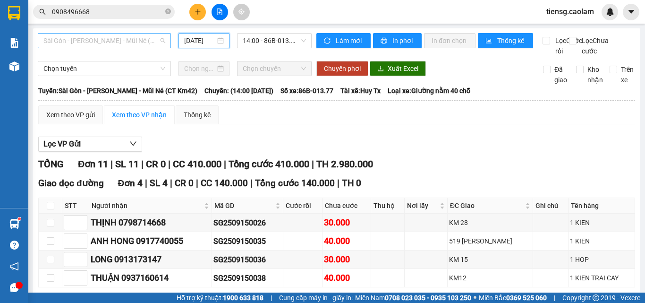
click at [110, 42] on span "Sài Gòn - [PERSON_NAME] - Mũi Né (CT Km42)" at bounding box center [104, 41] width 122 height 14
click at [211, 39] on input "[DATE]" at bounding box center [199, 40] width 31 height 10
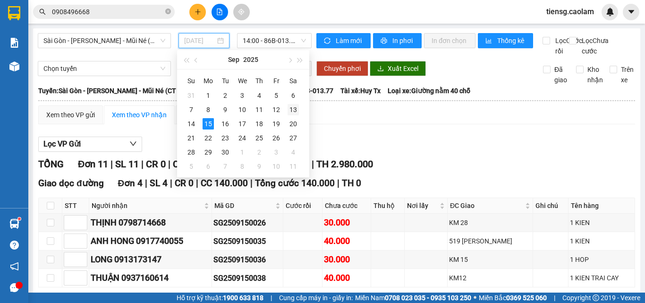
click at [297, 111] on div "13" at bounding box center [293, 109] width 11 height 11
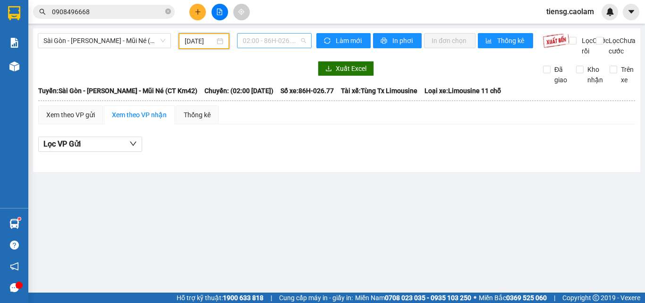
click at [274, 36] on span "02:00 - 86H-026.77" at bounding box center [274, 41] width 63 height 14
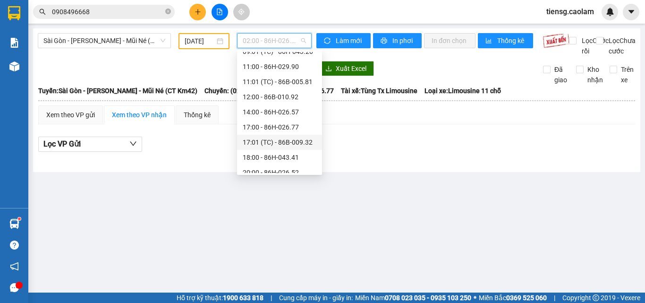
scroll to position [157, 0]
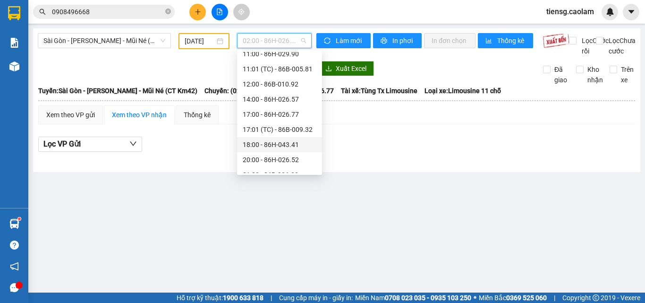
click at [266, 145] on div "18:00 - 86H-043.41" at bounding box center [280, 144] width 74 height 10
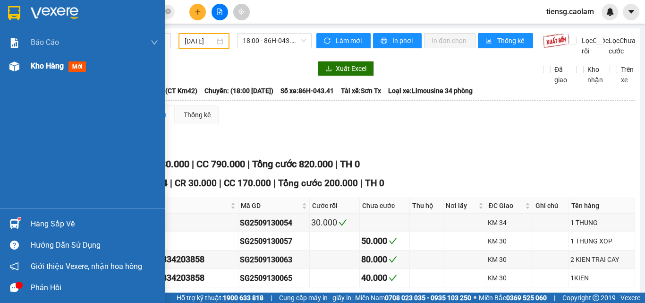
click at [55, 62] on span "Kho hàng" at bounding box center [47, 65] width 33 height 9
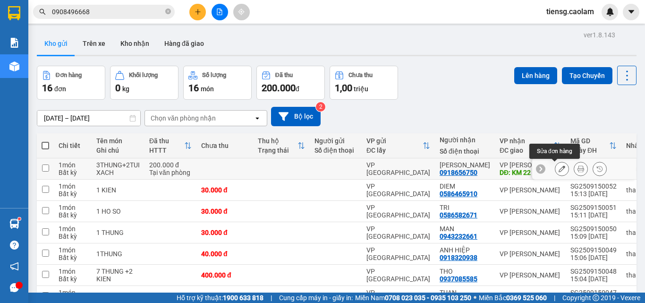
click at [555, 171] on button at bounding box center [561, 169] width 13 height 17
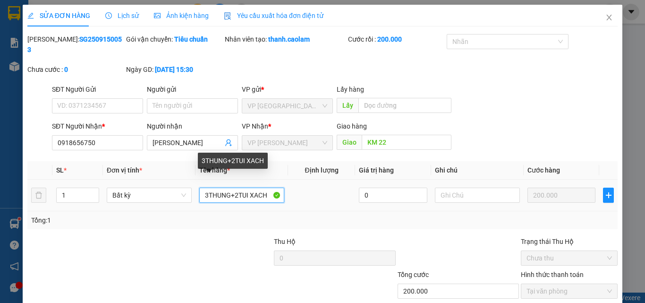
click at [206, 188] on input "3THUNG+2TUI XACH" at bounding box center [241, 194] width 85 height 15
click at [239, 187] on input "3 THUNG+2TUI XACH" at bounding box center [241, 194] width 85 height 15
click at [267, 187] on input "3 THUNG+2TUI XACH" at bounding box center [241, 194] width 85 height 15
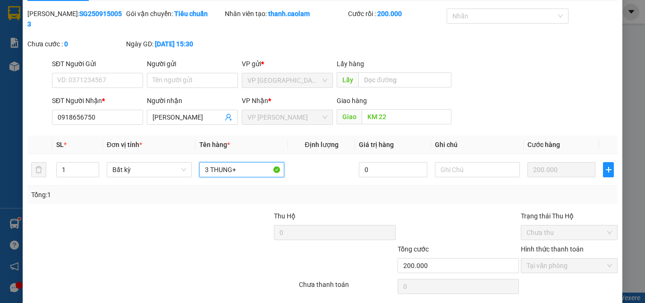
scroll to position [49, 0]
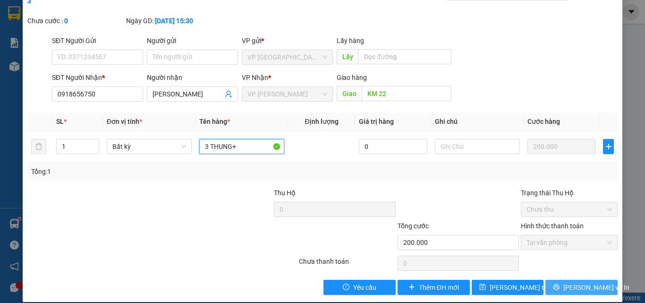
type input "3 THUNG+"
click at [587, 282] on span "[PERSON_NAME] và In" at bounding box center [596, 287] width 66 height 10
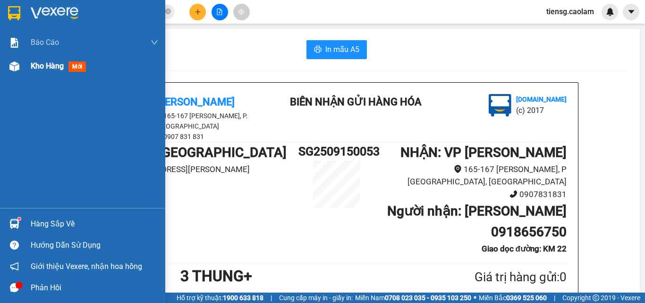
click at [77, 68] on span "mới" at bounding box center [76, 66] width 17 height 10
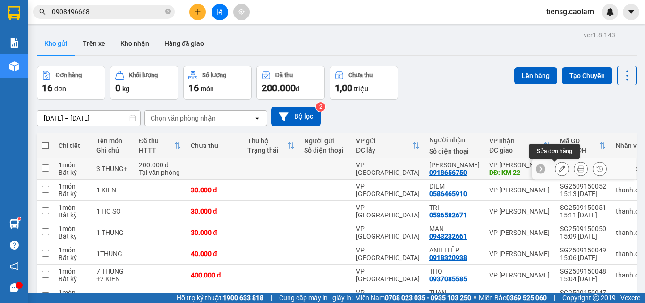
click at [559, 170] on icon at bounding box center [562, 168] width 7 height 7
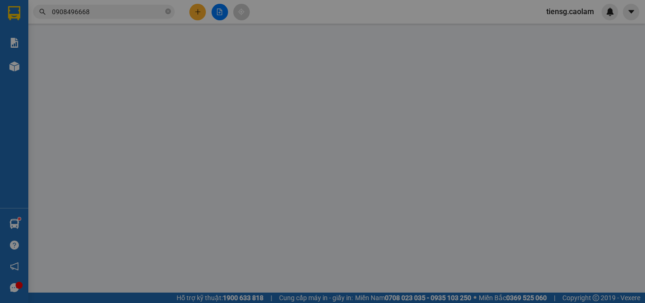
type input "0918656750"
type input "KM 22"
type input "200.000"
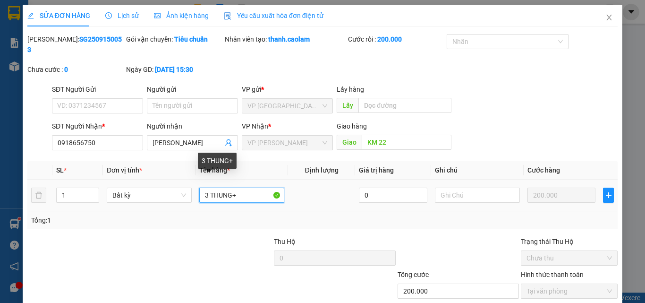
click at [240, 187] on input "3 THUNG+" at bounding box center [241, 194] width 85 height 15
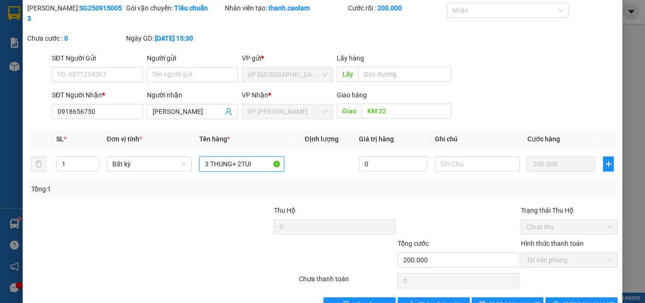
scroll to position [49, 0]
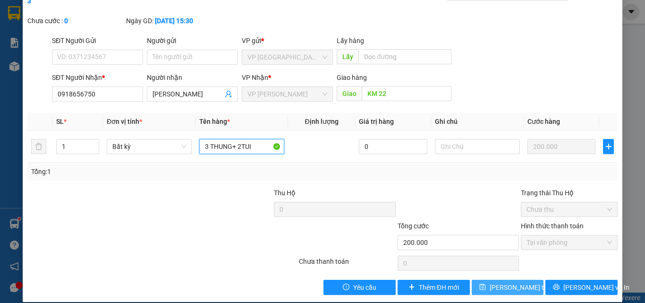
type input "3 THUNG+ 2TUI"
drag, startPoint x: 508, startPoint y: 279, endPoint x: 498, endPoint y: 263, distance: 18.1
click at [508, 282] on span "[PERSON_NAME] thay đổi" at bounding box center [528, 287] width 76 height 10
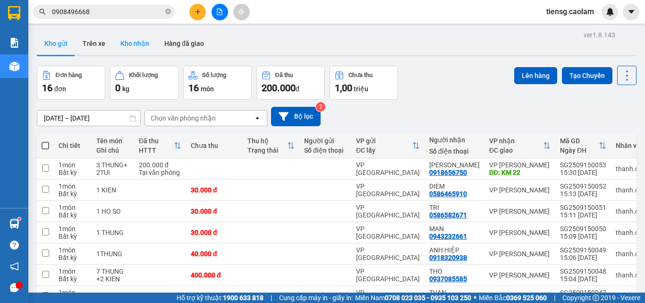
click at [134, 42] on button "Kho nhận" at bounding box center [135, 43] width 44 height 23
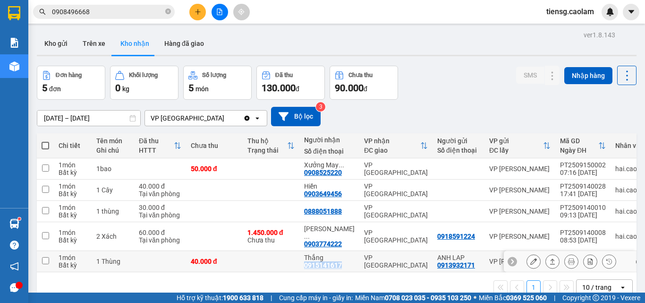
drag, startPoint x: 304, startPoint y: 257, endPoint x: 342, endPoint y: 259, distance: 38.3
click at [342, 259] on td "Thắng 0915141617" at bounding box center [329, 261] width 60 height 21
checkbox input "true"
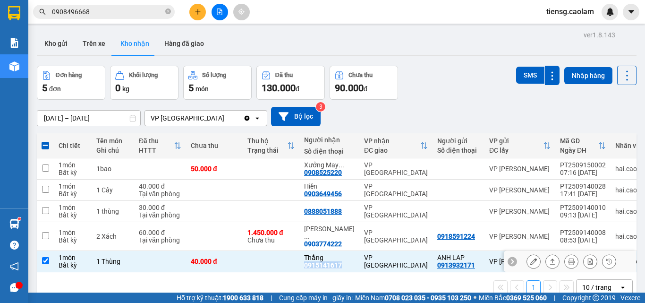
copy div "0915141617"
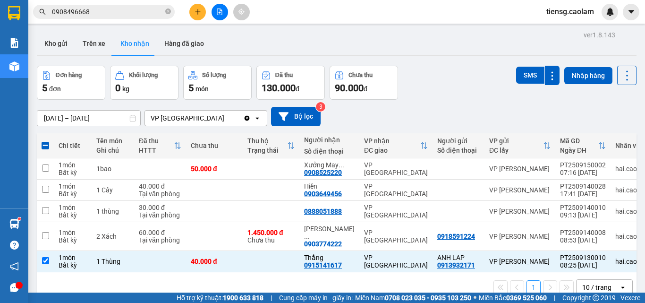
click at [169, 13] on icon "close-circle" at bounding box center [168, 11] width 6 height 6
paste input "0915141617"
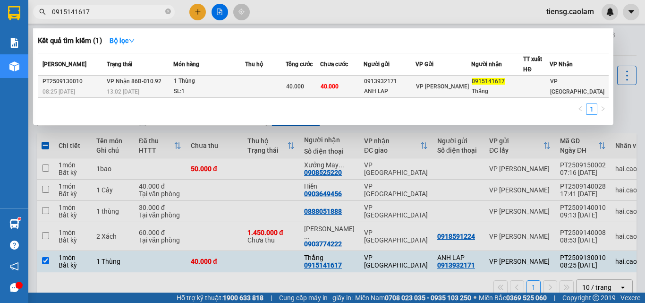
type input "0915141617"
click at [260, 87] on td at bounding box center [265, 87] width 41 height 22
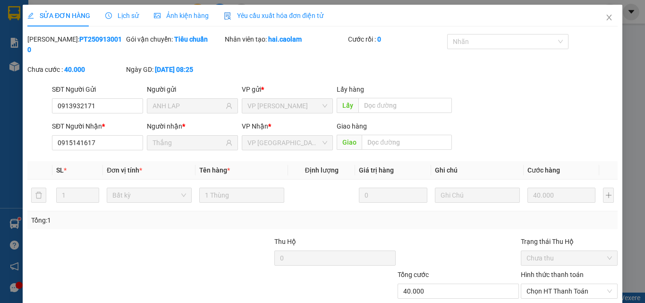
type input "0913932171"
type input "ANH LAP"
type input "0915141617"
type input "Thắng"
type input "40.000"
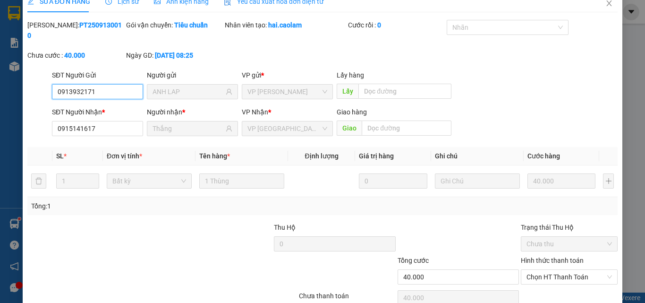
scroll to position [49, 0]
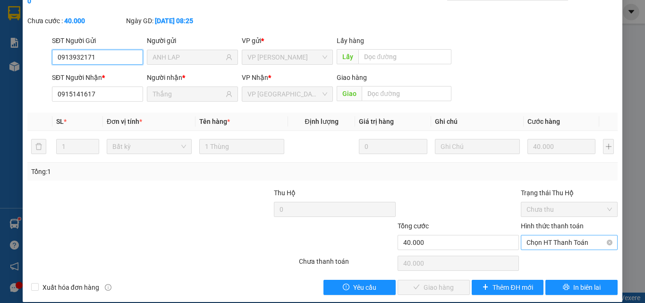
click at [555, 235] on span "Chọn HT Thanh Toán" at bounding box center [568, 242] width 85 height 14
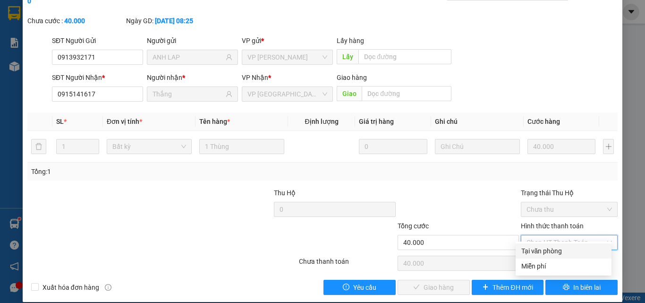
drag, startPoint x: 544, startPoint y: 248, endPoint x: 522, endPoint y: 262, distance: 26.7
click at [544, 248] on div "Tại văn phòng" at bounding box center [563, 250] width 85 height 10
type input "0"
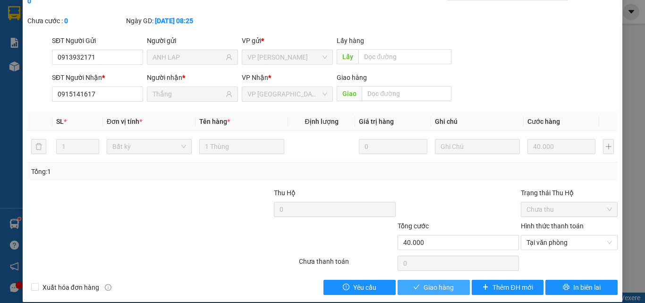
click at [416, 279] on button "Giao hàng" at bounding box center [434, 286] width 72 height 15
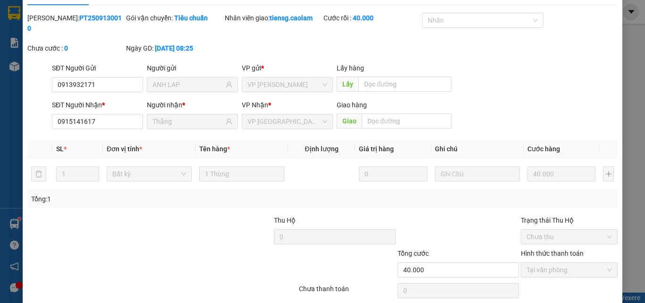
scroll to position [0, 0]
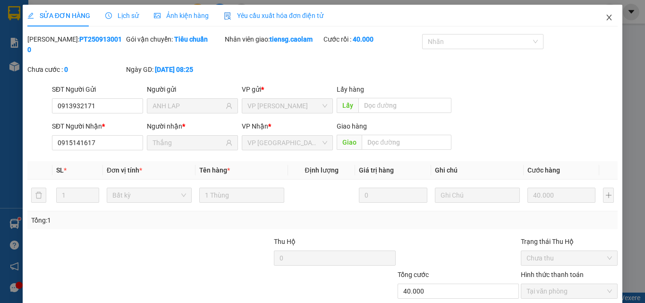
click at [605, 18] on icon "close" at bounding box center [609, 18] width 8 height 8
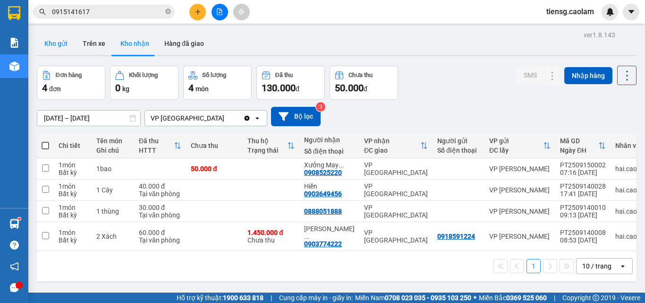
click at [59, 36] on button "Kho gửi" at bounding box center [56, 43] width 38 height 23
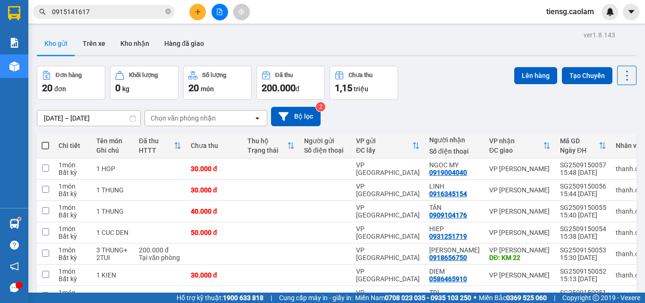
click at [45, 143] on span at bounding box center [46, 146] width 8 height 8
click at [45, 141] on input "checkbox" at bounding box center [45, 141] width 0 height 0
checkbox input "true"
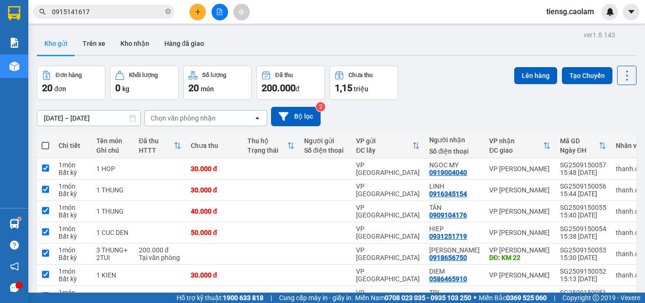
checkbox input "true"
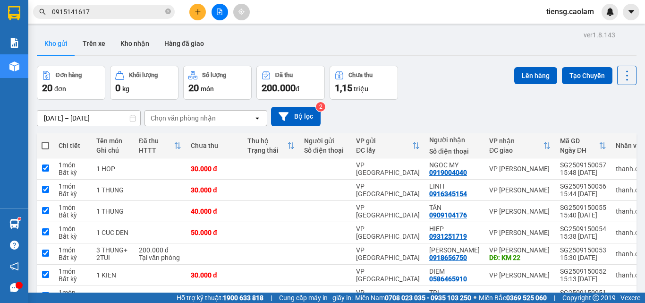
checkbox input "true"
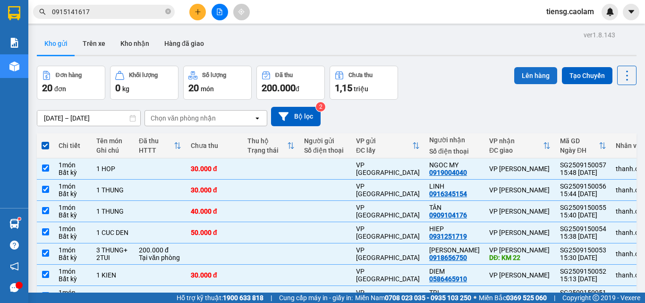
click at [530, 67] on button "Lên hàng" at bounding box center [535, 75] width 43 height 17
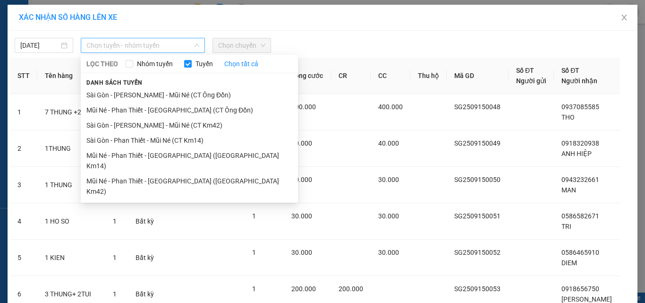
click at [136, 48] on span "Chọn tuyến - nhóm tuyến" at bounding box center [142, 45] width 113 height 14
click at [189, 93] on li "Sài Gòn - [PERSON_NAME] - Mũi Né (CT Ông Đồn)" at bounding box center [189, 94] width 217 height 15
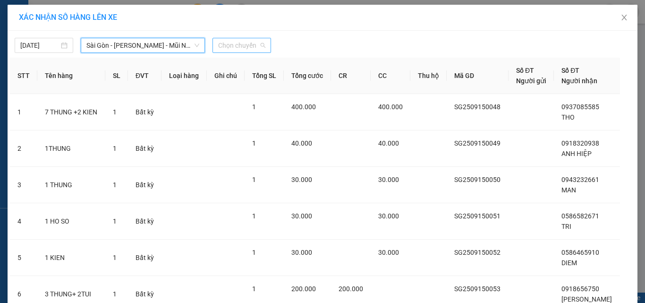
click at [257, 45] on span "Chọn chuyến" at bounding box center [241, 45] width 47 height 14
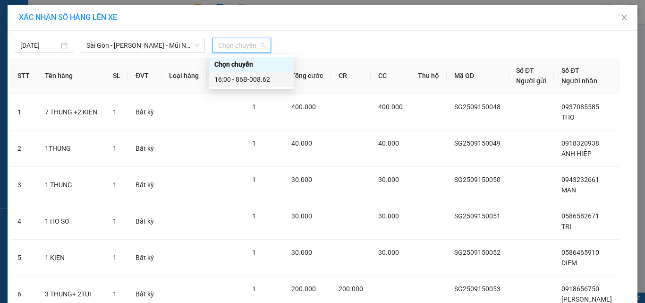
click at [255, 78] on div "16:00 - 86B-008.62" at bounding box center [251, 79] width 74 height 10
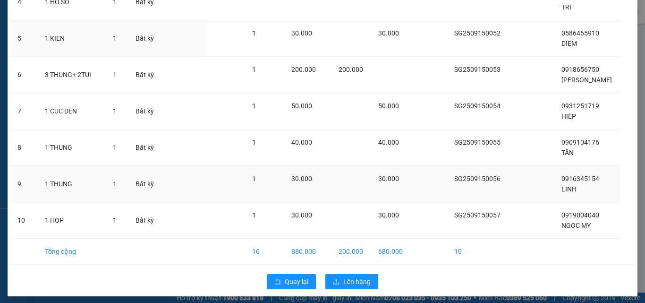
scroll to position [229, 0]
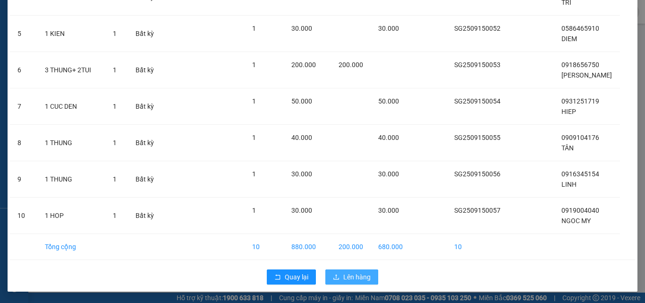
drag, startPoint x: 349, startPoint y: 277, endPoint x: 337, endPoint y: 271, distance: 13.3
click at [346, 277] on span "Lên hàng" at bounding box center [356, 276] width 27 height 10
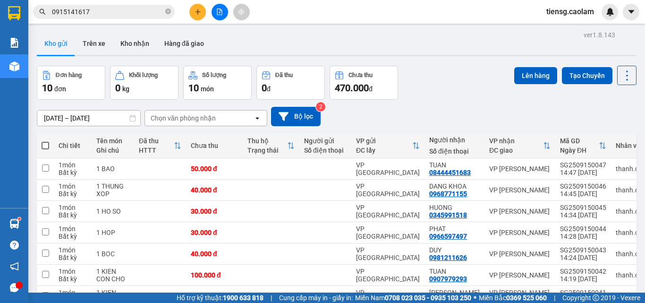
click at [41, 143] on th at bounding box center [45, 145] width 17 height 25
click at [43, 146] on span at bounding box center [46, 146] width 8 height 8
click at [45, 141] on input "checkbox" at bounding box center [45, 141] width 0 height 0
checkbox input "true"
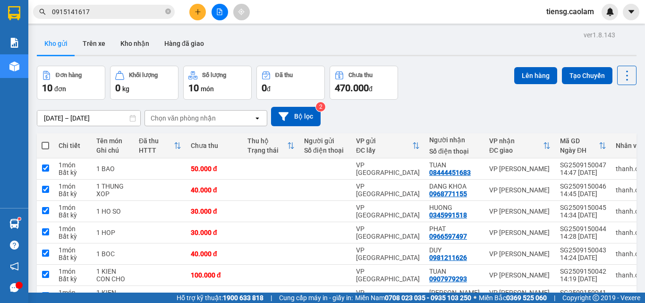
checkbox input "true"
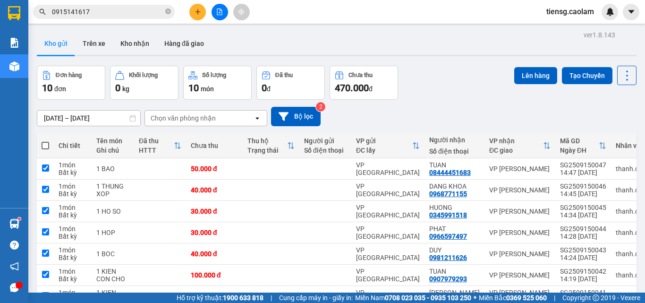
checkbox input "true"
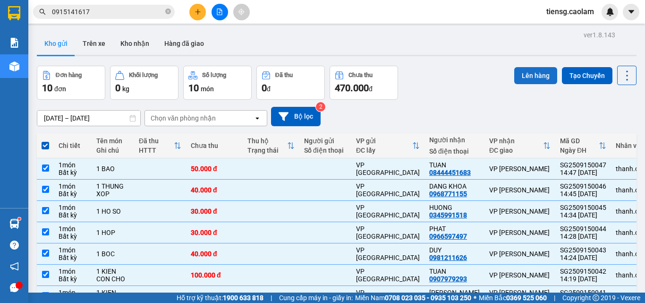
drag, startPoint x: 533, startPoint y: 71, endPoint x: 526, endPoint y: 75, distance: 7.8
click at [533, 72] on button "Lên hàng" at bounding box center [535, 75] width 43 height 17
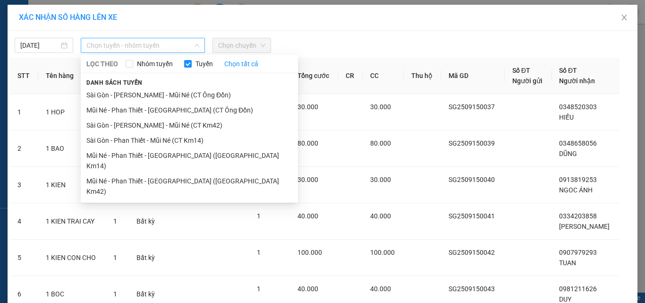
click at [130, 42] on span "Chọn tuyến - nhóm tuyến" at bounding box center [142, 45] width 113 height 14
click at [183, 93] on li "Sài Gòn - [PERSON_NAME] - Mũi Né (CT Ông Đồn)" at bounding box center [189, 94] width 217 height 15
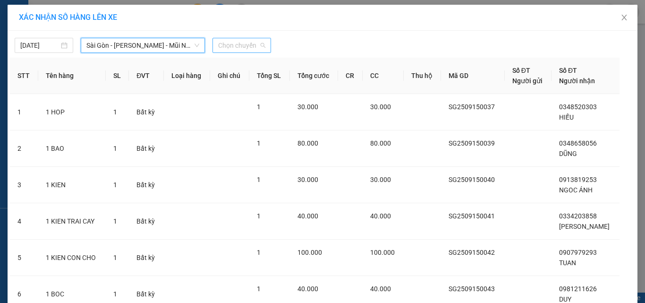
click at [251, 43] on span "Chọn chuyến" at bounding box center [241, 45] width 47 height 14
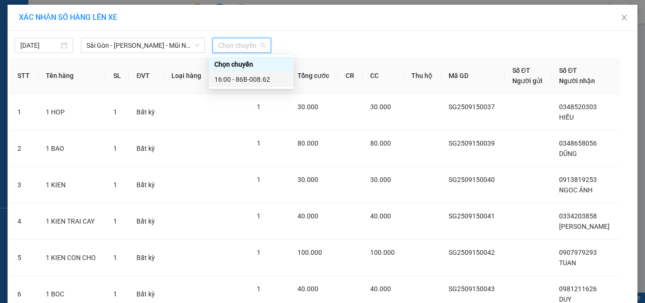
click at [255, 84] on div "16:00 - 86B-008.62" at bounding box center [251, 79] width 74 height 10
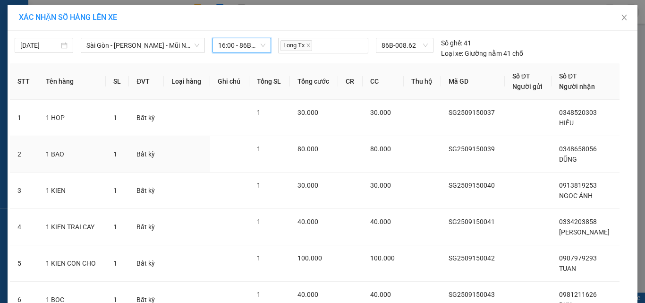
scroll to position [229, 0]
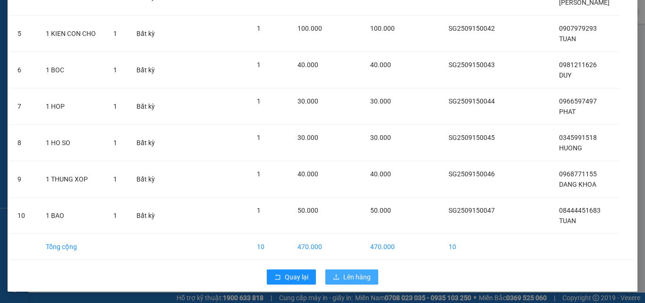
click at [370, 278] on button "Lên hàng" at bounding box center [351, 276] width 53 height 15
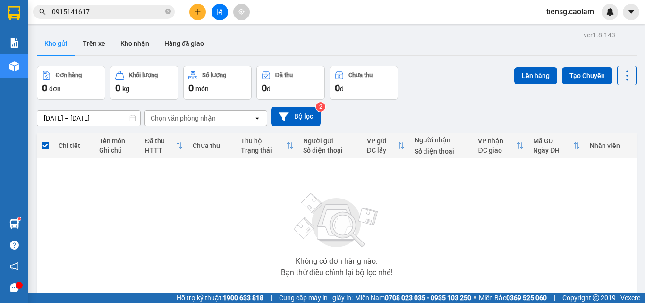
click at [217, 12] on icon "file-add" at bounding box center [219, 11] width 7 height 7
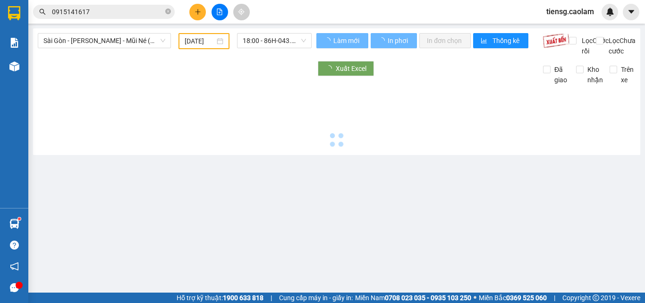
type input "[DATE]"
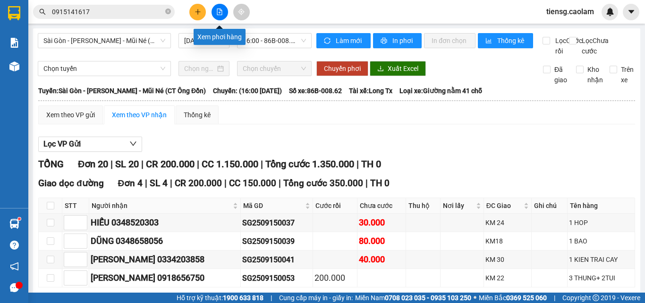
click at [214, 15] on button at bounding box center [220, 12] width 17 height 17
click at [142, 37] on span "Sài Gòn - [PERSON_NAME] - Mũi Né (CT Ông Đồn)" at bounding box center [104, 41] width 122 height 14
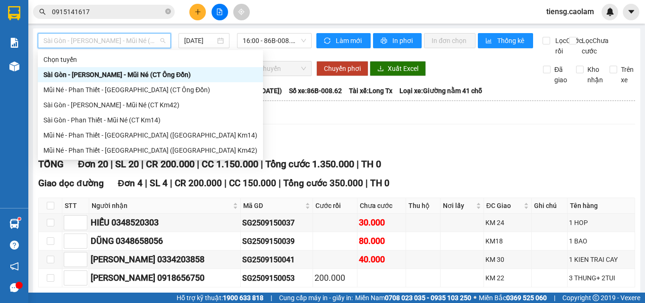
drag, startPoint x: 150, startPoint y: 72, endPoint x: 206, endPoint y: 57, distance: 58.6
click at [150, 72] on div "Sài Gòn - [PERSON_NAME] - Mũi Né (CT Ông Đồn)" at bounding box center [150, 74] width 214 height 10
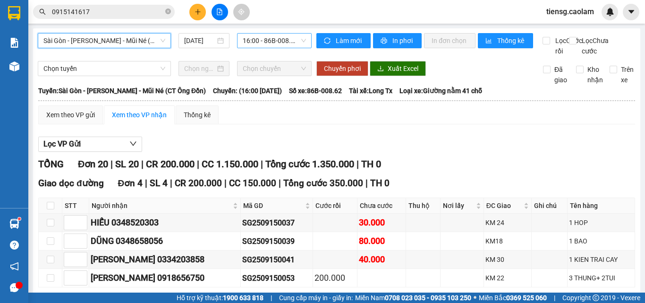
click at [290, 36] on span "16:00 - 86B-008.62" at bounding box center [274, 41] width 63 height 14
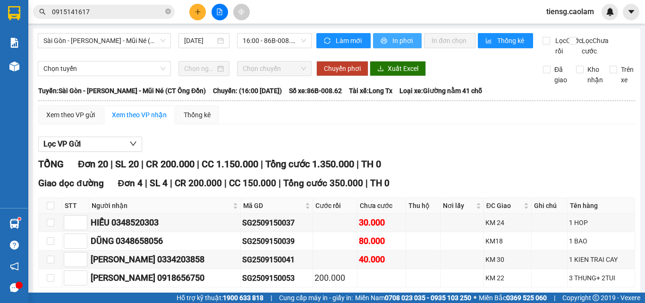
drag, startPoint x: 397, startPoint y: 34, endPoint x: 391, endPoint y: 37, distance: 6.6
click at [396, 34] on button "In phơi" at bounding box center [397, 40] width 49 height 15
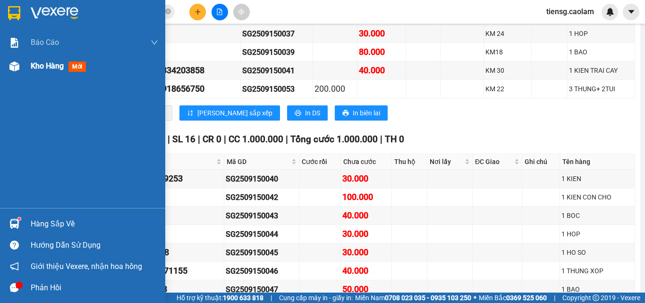
click at [32, 65] on span "Kho hàng" at bounding box center [47, 65] width 33 height 9
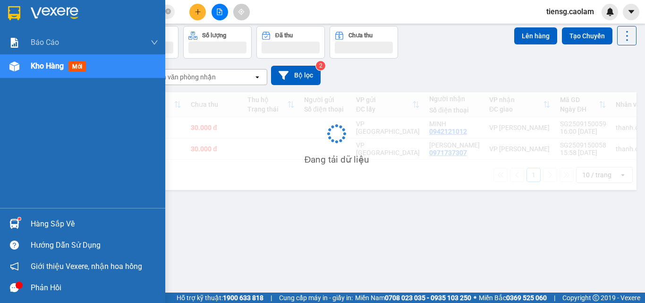
scroll to position [43, 0]
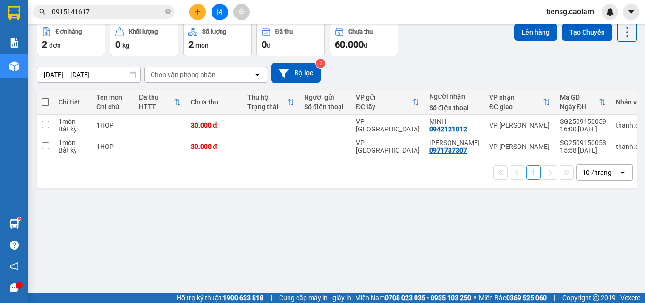
click at [45, 101] on span at bounding box center [46, 102] width 8 height 8
click at [45, 97] on input "checkbox" at bounding box center [45, 97] width 0 height 0
checkbox input "true"
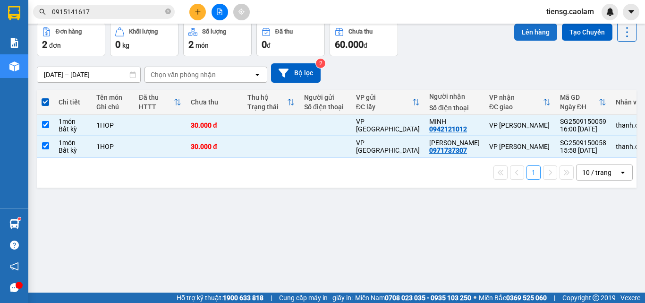
click at [533, 30] on button "Lên hàng" at bounding box center [535, 32] width 43 height 17
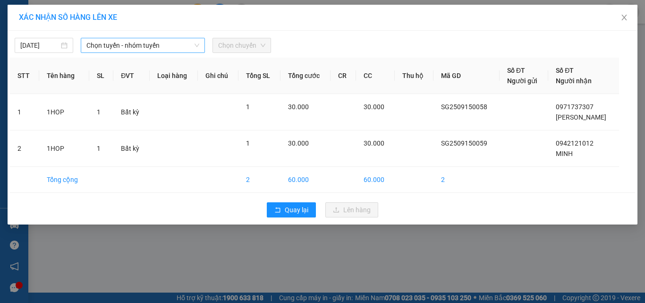
click at [123, 47] on span "Chọn tuyến - nhóm tuyến" at bounding box center [142, 45] width 113 height 14
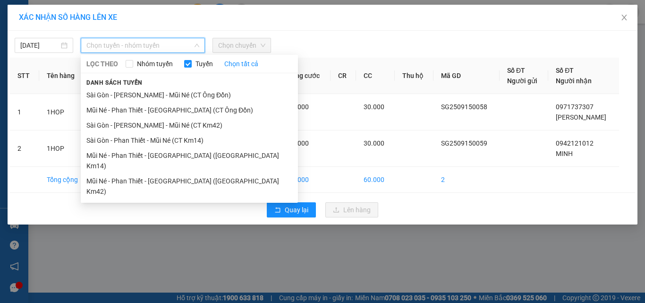
drag, startPoint x: 198, startPoint y: 97, endPoint x: 245, endPoint y: 55, distance: 62.8
click at [198, 96] on li "Sài Gòn - [PERSON_NAME] - Mũi Né (CT Ông Đồn)" at bounding box center [189, 94] width 217 height 15
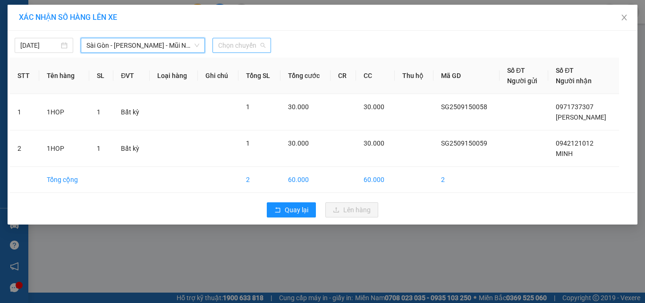
click at [261, 39] on span "Chọn chuyến" at bounding box center [241, 45] width 47 height 14
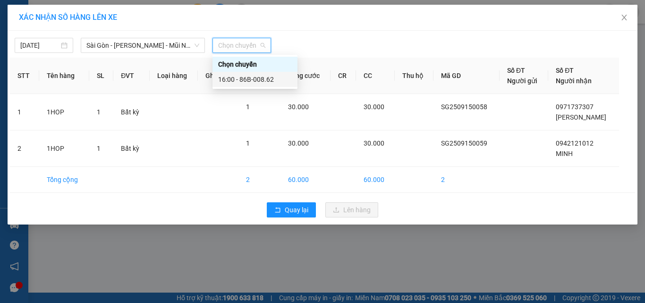
click at [256, 81] on div "16:00 - 86B-008.62" at bounding box center [255, 79] width 74 height 10
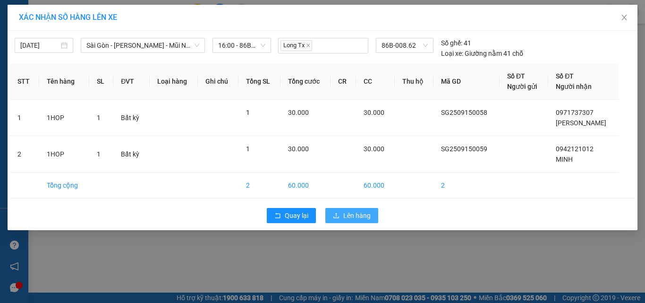
click at [345, 212] on span "Lên hàng" at bounding box center [356, 215] width 27 height 10
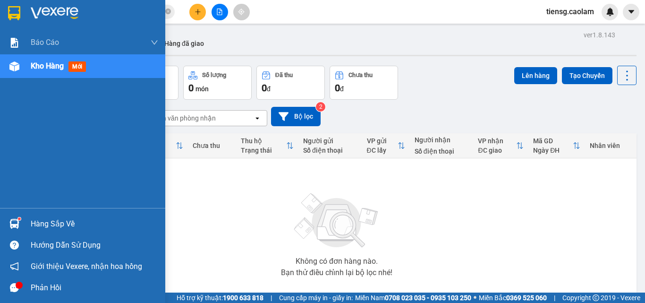
click at [46, 66] on span "Kho hàng" at bounding box center [47, 65] width 33 height 9
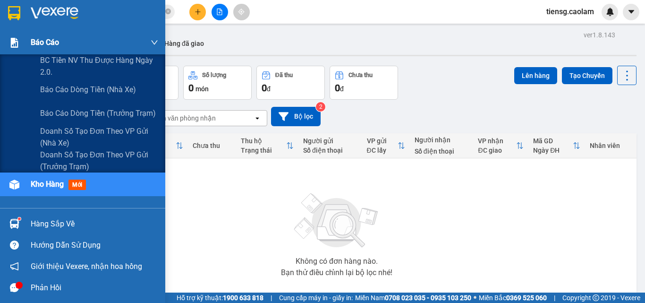
click at [50, 40] on span "Báo cáo" at bounding box center [45, 42] width 28 height 12
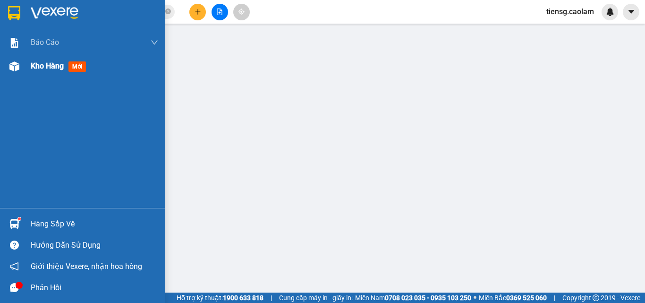
click at [49, 68] on span "Kho hàng" at bounding box center [47, 65] width 33 height 9
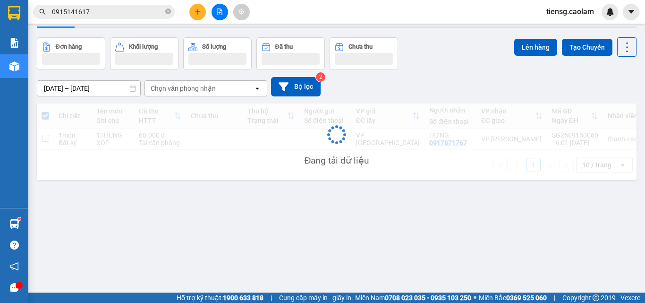
scroll to position [43, 0]
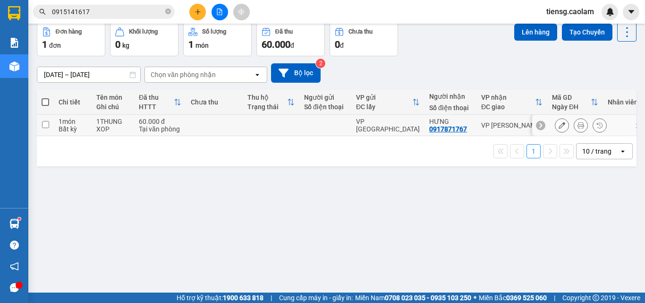
click at [237, 131] on td at bounding box center [214, 125] width 57 height 21
checkbox input "true"
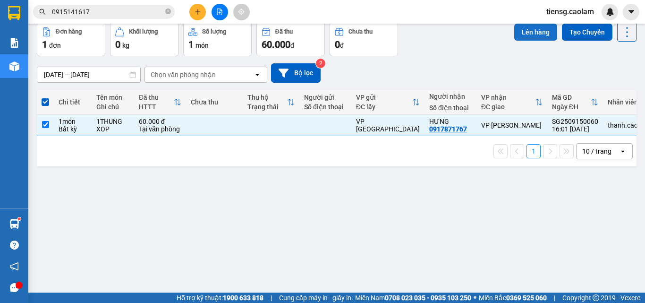
click at [523, 25] on button "Lên hàng" at bounding box center [535, 32] width 43 height 17
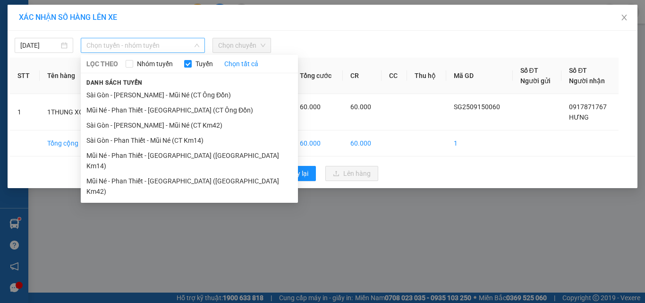
click at [132, 42] on span "Chọn tuyến - nhóm tuyến" at bounding box center [142, 45] width 113 height 14
click at [172, 92] on li "Sài Gòn - [PERSON_NAME] - Mũi Né (CT Ông Đồn)" at bounding box center [189, 94] width 217 height 15
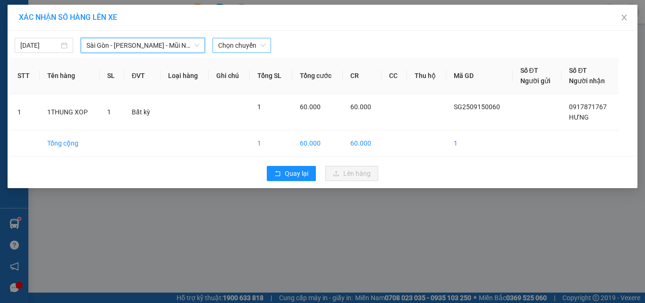
click at [257, 42] on span "Chọn chuyến" at bounding box center [241, 45] width 47 height 14
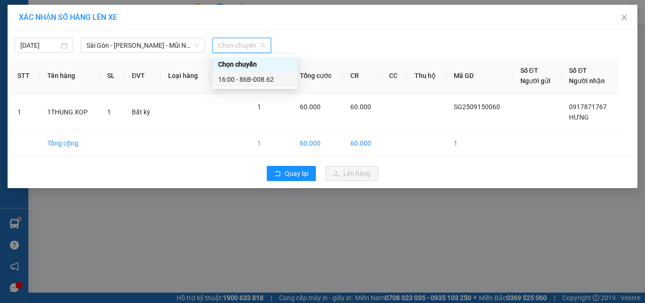
click at [254, 77] on div "16:00 - 86B-008.62" at bounding box center [255, 79] width 74 height 10
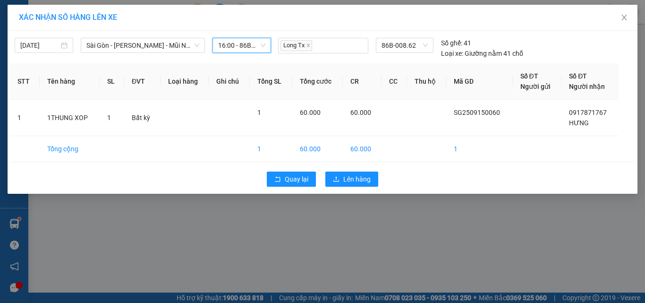
click at [362, 187] on div "Quay lại Lên hàng" at bounding box center [322, 179] width 625 height 25
click at [364, 180] on span "Lên hàng" at bounding box center [356, 179] width 27 height 10
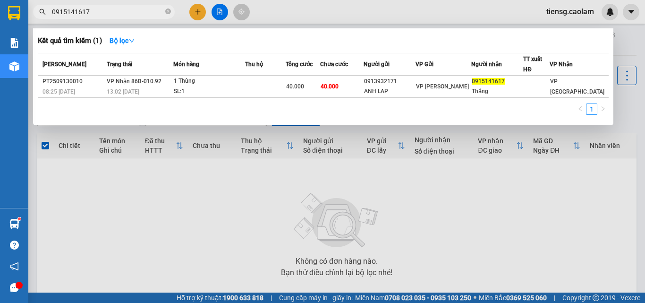
click at [126, 10] on input "0915141617" at bounding box center [107, 12] width 111 height 10
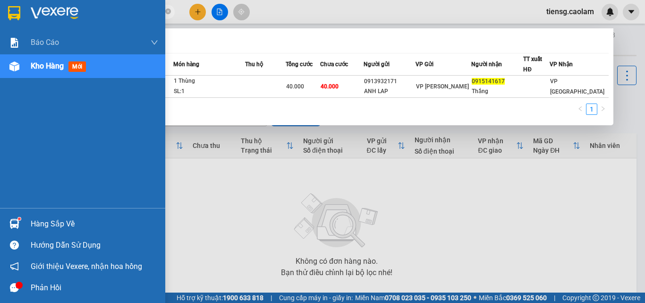
click at [68, 127] on div "Báo cáo BC Tiền NV thu được hàng ngày 2.0. Báo cáo dòng tiền (nhà xe) Báo cáo d…" at bounding box center [82, 119] width 165 height 177
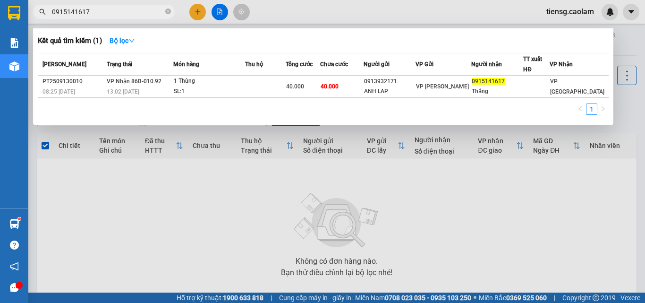
drag, startPoint x: 269, startPoint y: 209, endPoint x: 221, endPoint y: 172, distance: 60.2
click at [262, 205] on div at bounding box center [322, 151] width 645 height 303
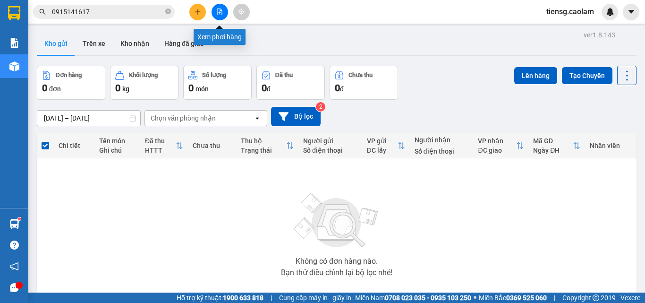
click at [223, 12] on button at bounding box center [220, 12] width 17 height 17
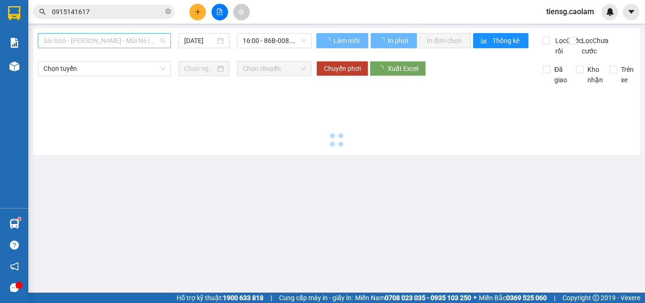
click at [114, 46] on span "Sài Gòn - [PERSON_NAME] - Mũi Né (CT Ông Đồn)" at bounding box center [104, 41] width 122 height 14
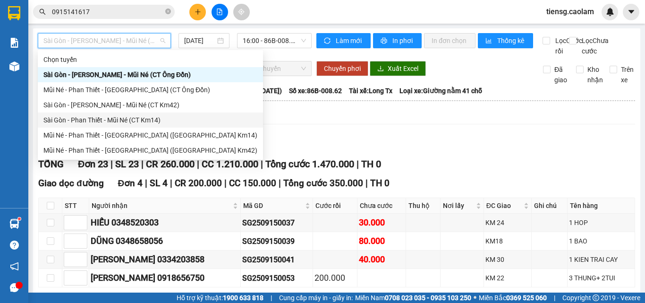
click at [147, 119] on div "Sài Gòn - Phan Thiết - Mũi Né (CT Km14)" at bounding box center [150, 120] width 214 height 10
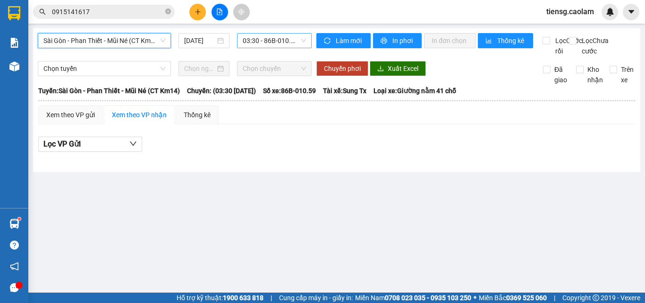
click at [271, 43] on span "03:30 - 86B-010.59" at bounding box center [274, 41] width 63 height 14
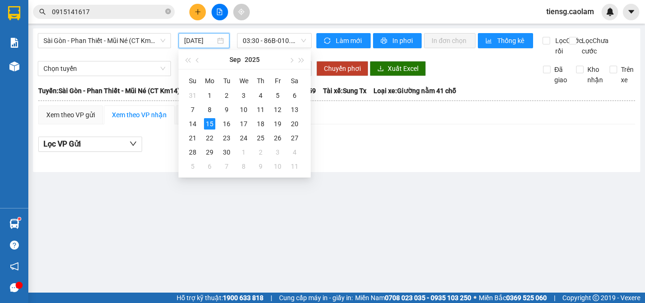
click at [202, 41] on input "[DATE]" at bounding box center [199, 40] width 31 height 10
click at [226, 125] on div "16" at bounding box center [226, 123] width 11 height 11
type input "16/09/2025"
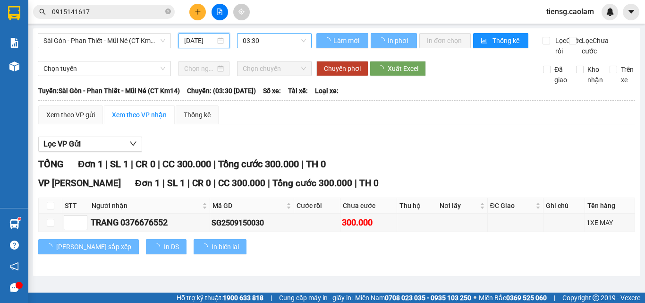
click at [279, 40] on span "03:30" at bounding box center [274, 41] width 63 height 14
